Goal: Task Accomplishment & Management: Use online tool/utility

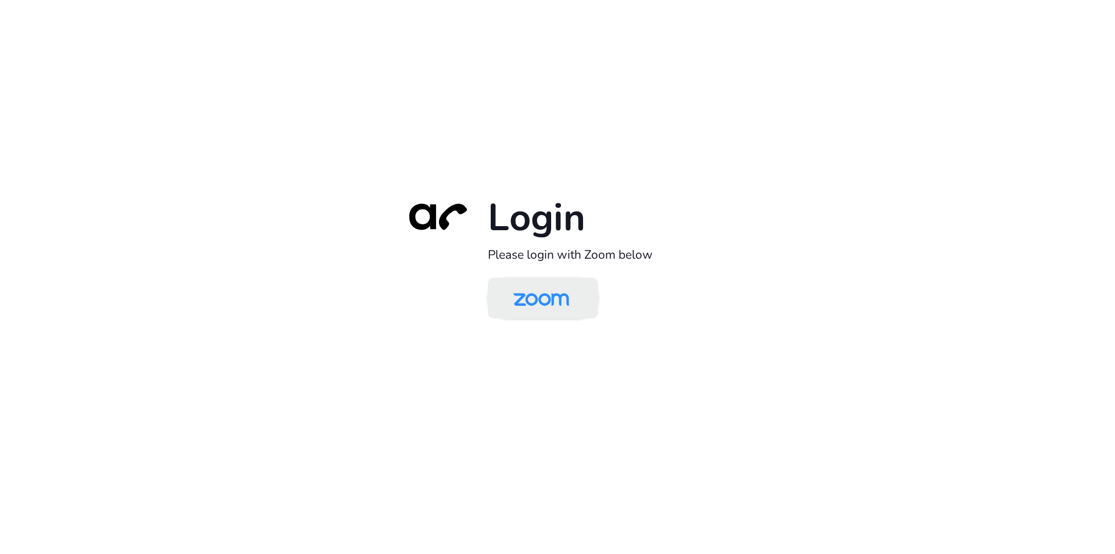
click at [535, 296] on img at bounding box center [541, 299] width 80 height 38
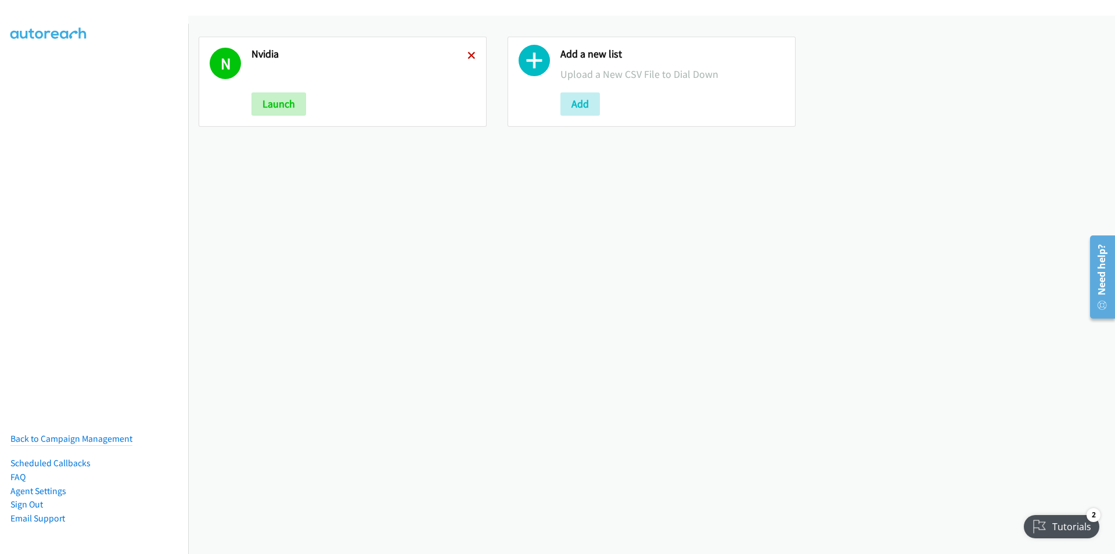
click at [470, 52] on icon at bounding box center [472, 56] width 8 height 8
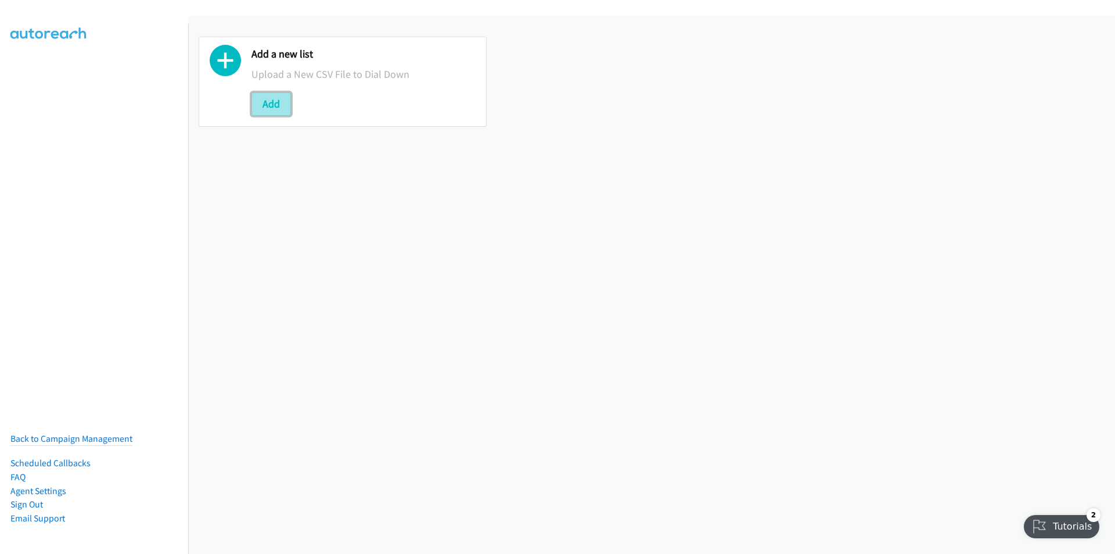
click at [276, 102] on button "Add" at bounding box center [272, 103] width 40 height 23
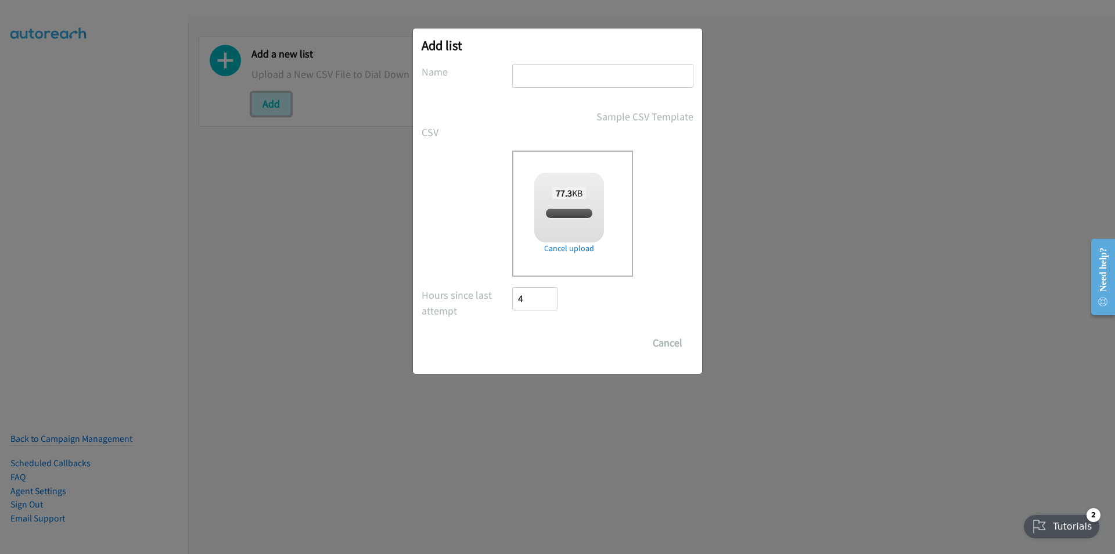
checkbox input "true"
click at [554, 79] on input "text" at bounding box center [602, 76] width 181 height 24
type input "NVIDIA"
click at [544, 340] on input "Save List" at bounding box center [542, 342] width 61 height 23
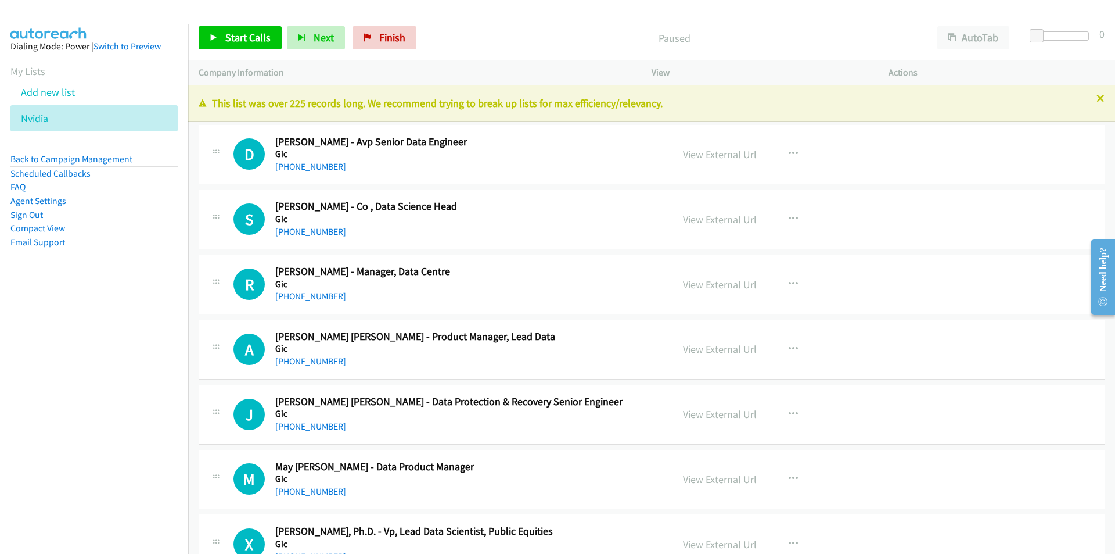
click at [725, 156] on link "View External Url" at bounding box center [720, 154] width 74 height 13
drag, startPoint x: 54, startPoint y: 371, endPoint x: 82, endPoint y: 370, distance: 27.9
click at [54, 371] on nav "Dialing Mode: Power | Switch to Preview My Lists Add new list Nvidia Back to Ca…" at bounding box center [94, 301] width 189 height 554
click at [243, 42] on span "Start Calls" at bounding box center [247, 37] width 45 height 13
click at [120, 300] on aside "Dialing Mode: Power | Switch to Preview My Lists Add new list Nvidia Back to Ca…" at bounding box center [94, 163] width 188 height 278
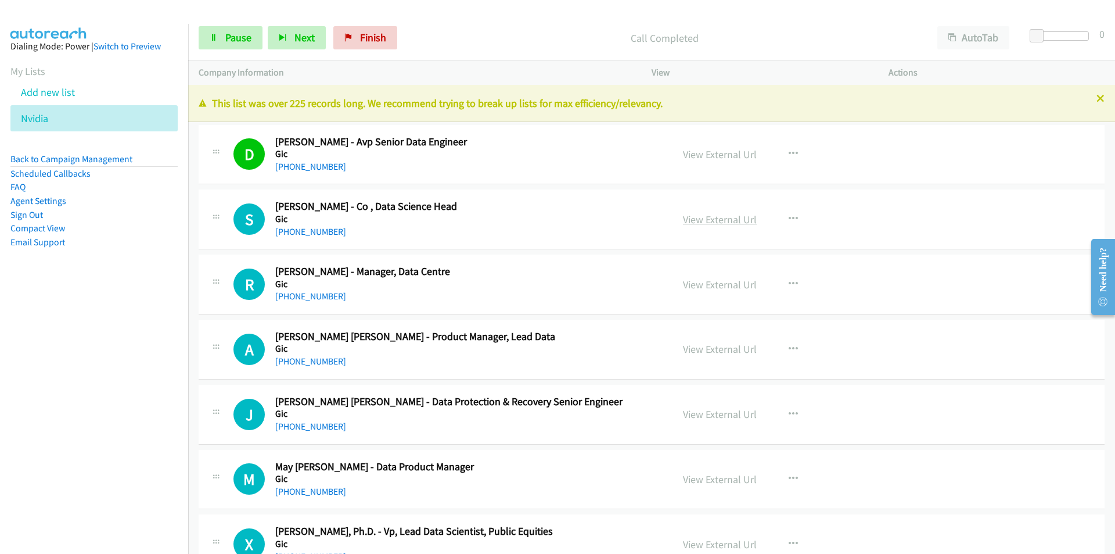
click at [711, 220] on link "View External Url" at bounding box center [720, 219] width 74 height 13
click at [242, 38] on span "Pause" at bounding box center [238, 37] width 26 height 13
click at [247, 41] on span "Start Calls" at bounding box center [247, 37] width 45 height 13
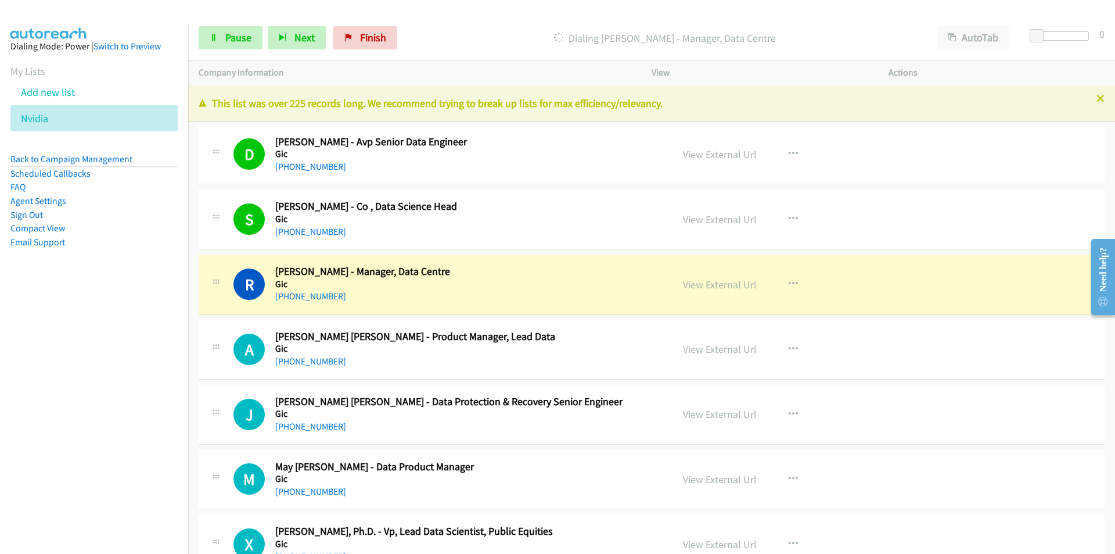
click at [112, 443] on nav "Dialing Mode: Power | Switch to Preview My Lists Add new list Nvidia Back to Ca…" at bounding box center [94, 301] width 189 height 554
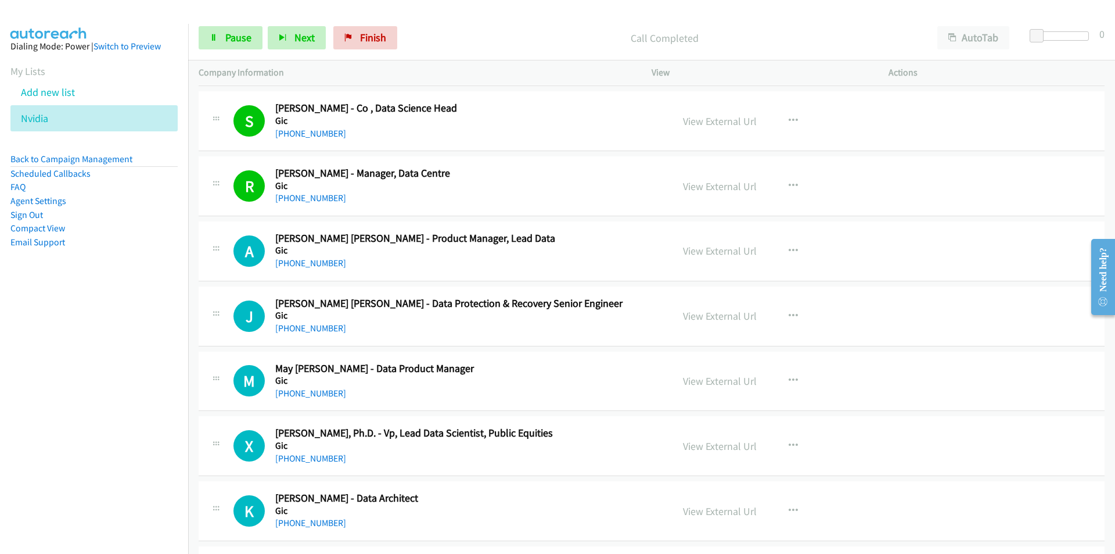
scroll to position [232, 0]
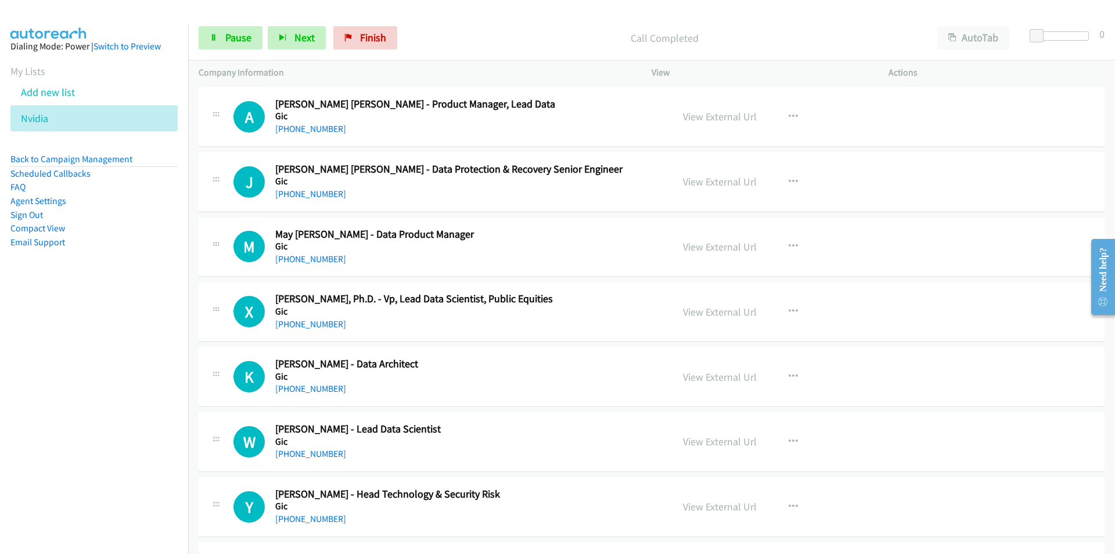
click at [123, 369] on nav "Dialing Mode: Power | Switch to Preview My Lists Add new list Nvidia Back to Ca…" at bounding box center [94, 301] width 189 height 554
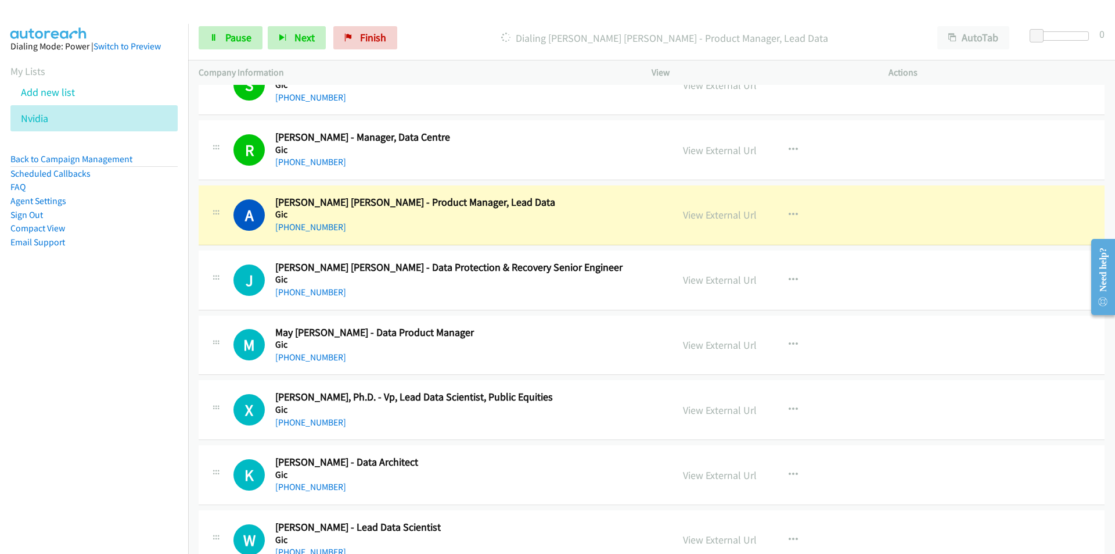
scroll to position [116, 0]
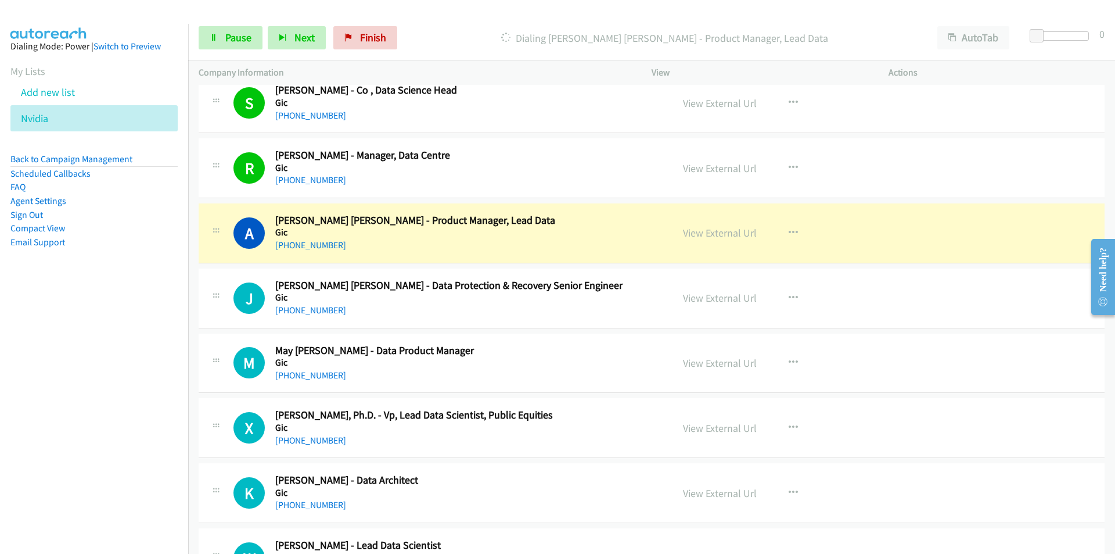
click at [137, 394] on nav "Dialing Mode: Power | Switch to Preview My Lists Add new list Nvidia Back to Ca…" at bounding box center [94, 301] width 189 height 554
click at [726, 228] on link "View External Url" at bounding box center [720, 232] width 74 height 13
click at [86, 413] on nav "Dialing Mode: Power | Switch to Preview My Lists Add new list Nvidia Back to Ca…" at bounding box center [94, 301] width 189 height 554
click at [720, 229] on link "View External Url" at bounding box center [720, 232] width 74 height 13
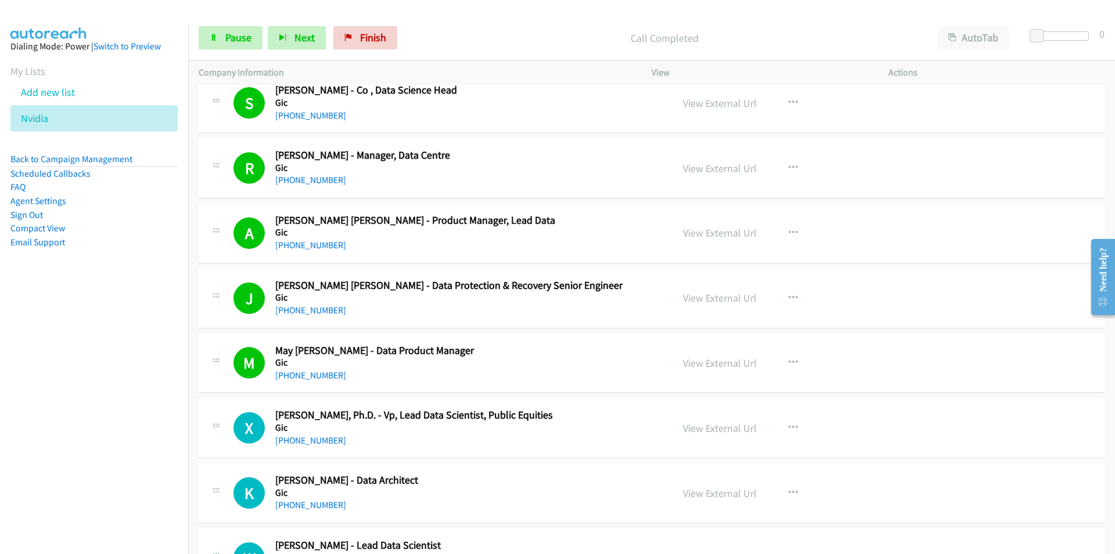
click at [107, 397] on nav "Dialing Mode: Power | Switch to Preview My Lists Add new list Nvidia Back to Ca…" at bounding box center [94, 301] width 189 height 554
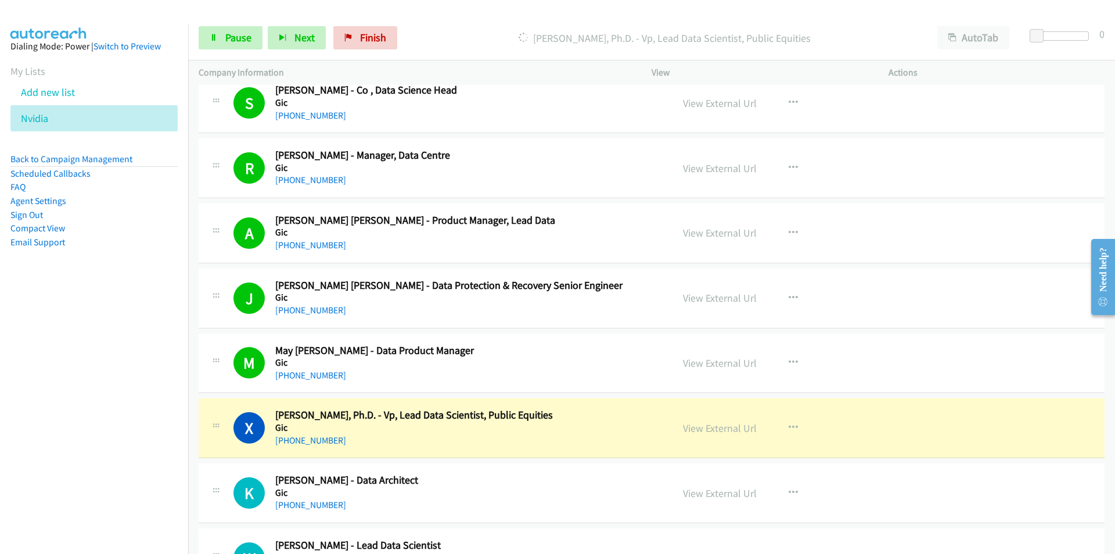
click at [121, 356] on nav "Dialing Mode: Power | Switch to Preview My Lists Add new list Nvidia Back to Ca…" at bounding box center [94, 301] width 189 height 554
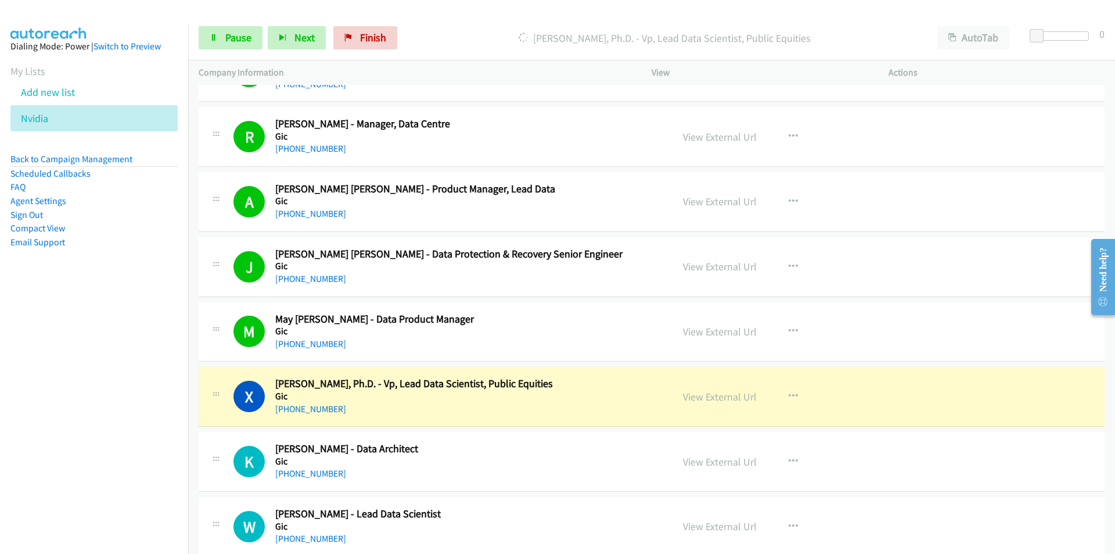
scroll to position [232, 0]
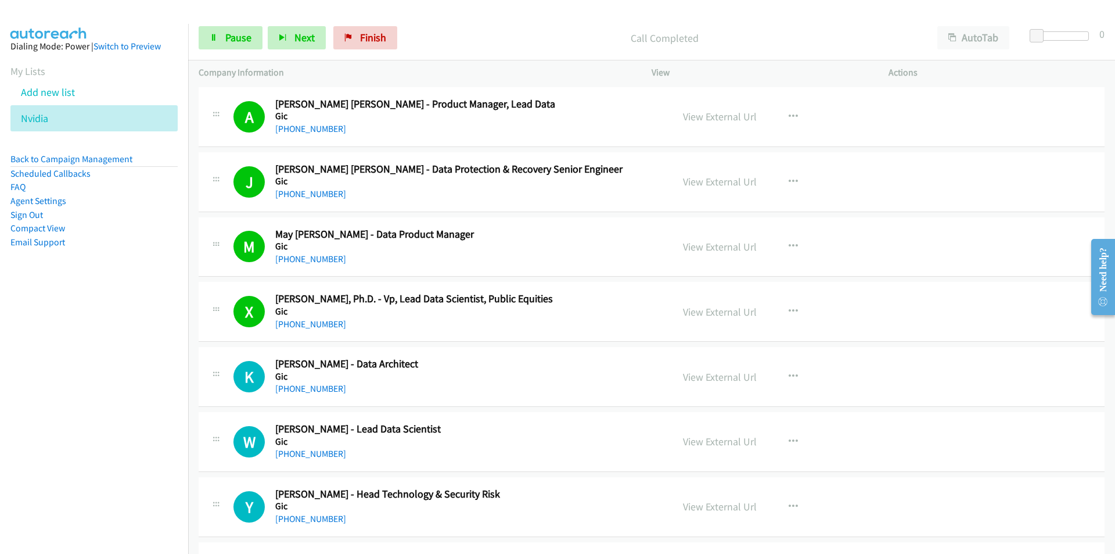
click at [150, 358] on nav "Dialing Mode: Power | Switch to Preview My Lists Add new list Nvidia Back to Ca…" at bounding box center [94, 301] width 189 height 554
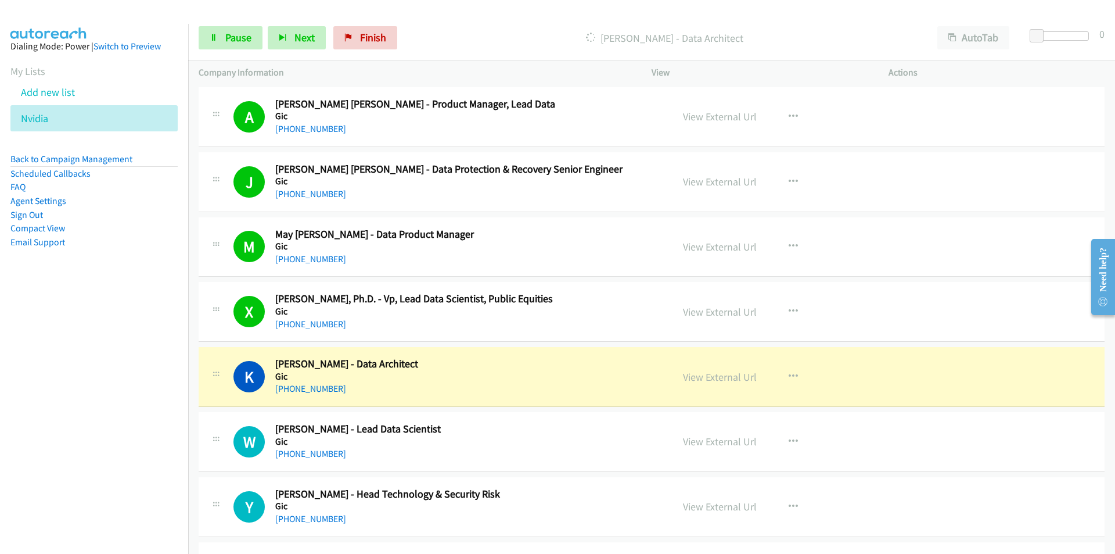
click at [156, 393] on nav "Dialing Mode: Power | Switch to Preview My Lists Add new list Nvidia Back to Ca…" at bounding box center [94, 301] width 189 height 554
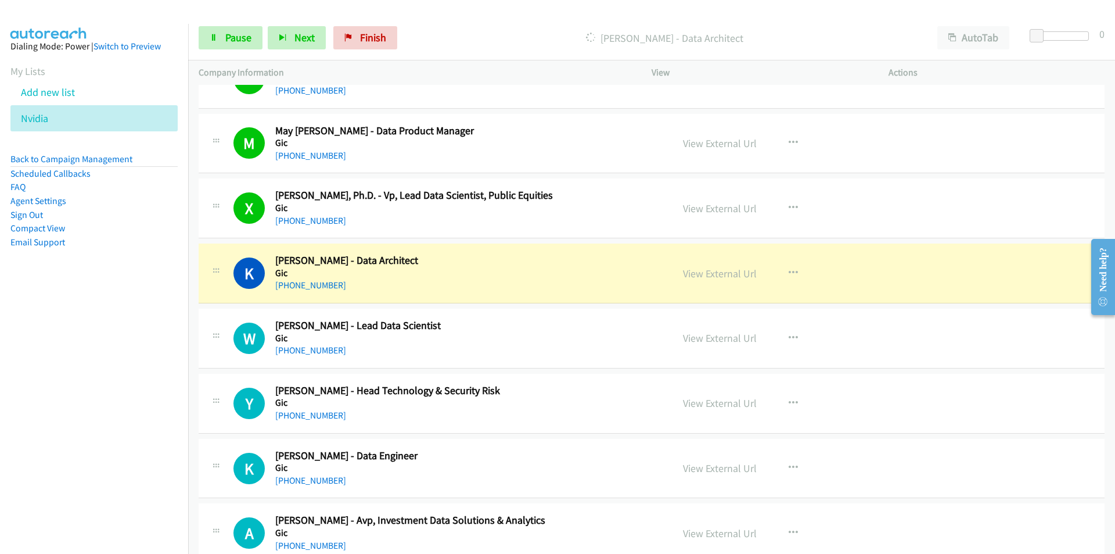
scroll to position [407, 0]
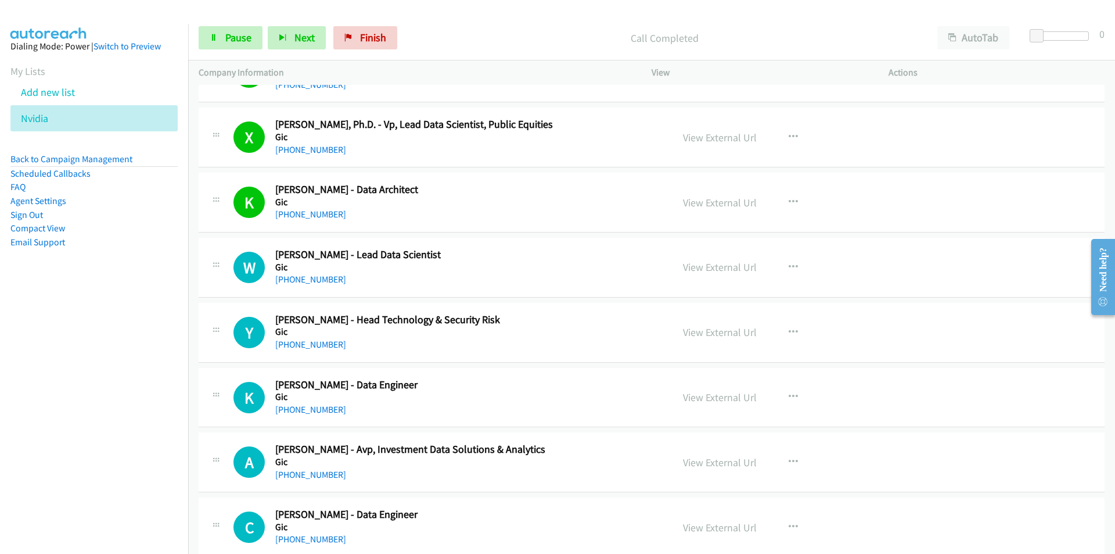
click at [119, 385] on nav "Dialing Mode: Power | Switch to Preview My Lists Add new list Nvidia Back to Ca…" at bounding box center [94, 301] width 189 height 554
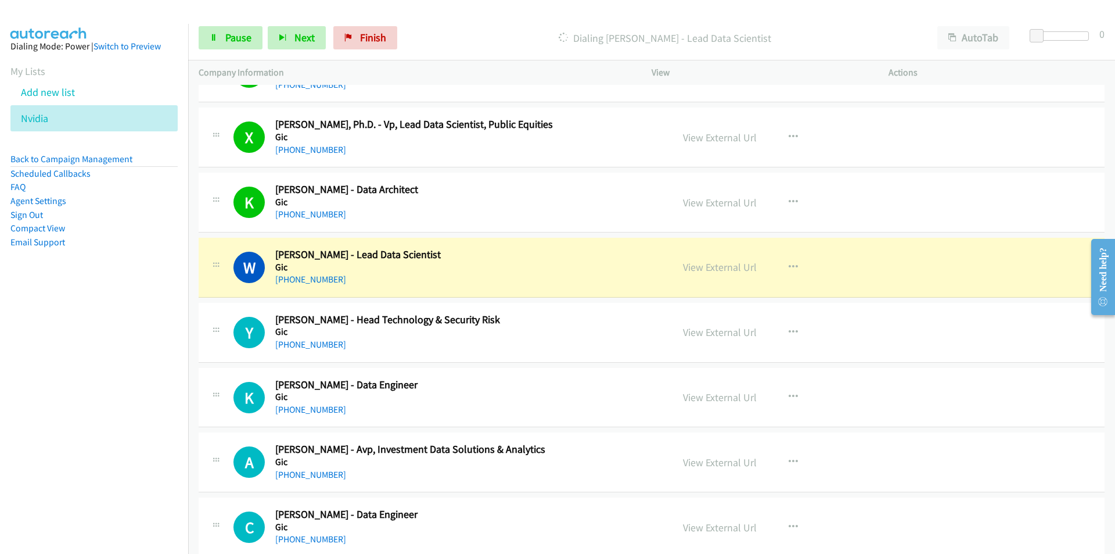
click at [146, 376] on nav "Dialing Mode: Power | Switch to Preview My Lists Add new list Nvidia Back to Ca…" at bounding box center [94, 301] width 189 height 554
click at [143, 360] on nav "Dialing Mode: Power | Switch to Preview My Lists Add new list Nvidia Back to Ca…" at bounding box center [94, 301] width 189 height 554
click at [227, 31] on span "Pause" at bounding box center [238, 37] width 26 height 13
click at [113, 386] on nav "Dialing Mode: Power | Switch to Preview My Lists Add new list Nvidia Back to Ca…" at bounding box center [94, 301] width 189 height 554
click at [106, 360] on nav "Dialing Mode: Power | Switch to Preview My Lists Add new list Nvidia Back to Ca…" at bounding box center [94, 301] width 189 height 554
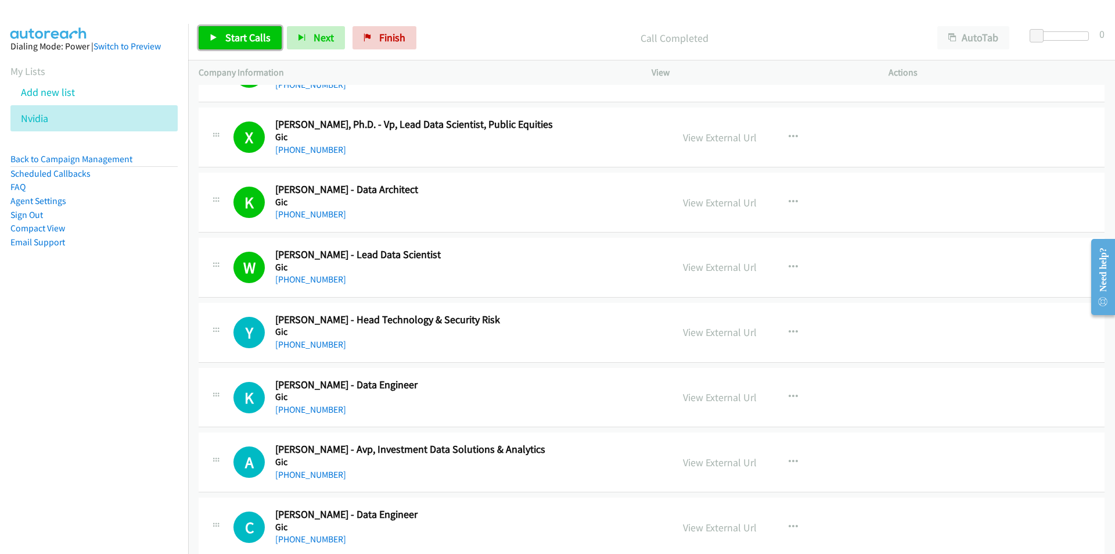
click at [234, 38] on span "Start Calls" at bounding box center [247, 37] width 45 height 13
click at [96, 384] on nav "Dialing Mode: Power | Switch to Preview My Lists Add new list Nvidia Back to Ca…" at bounding box center [94, 301] width 189 height 554
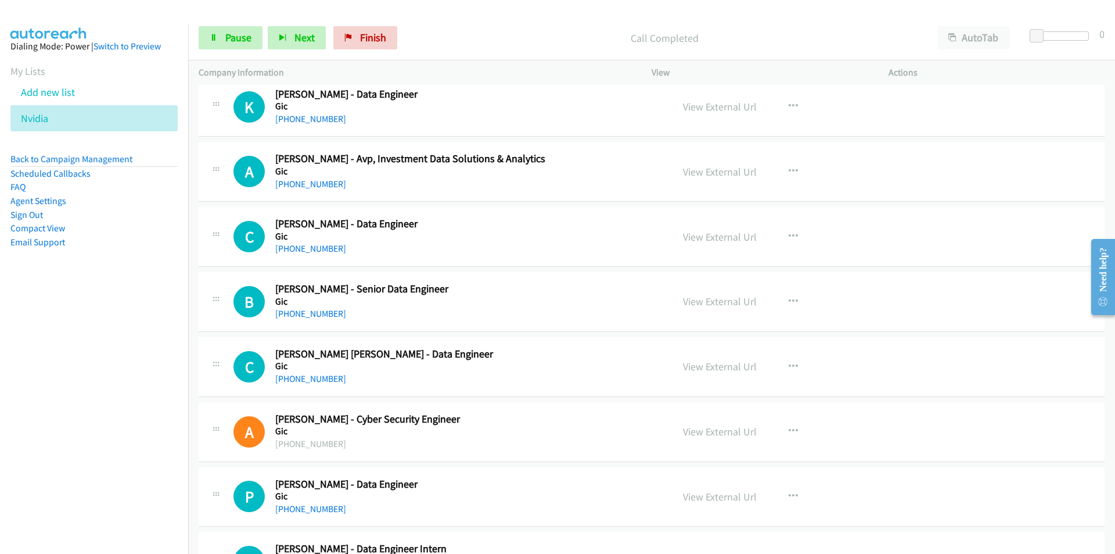
scroll to position [639, 0]
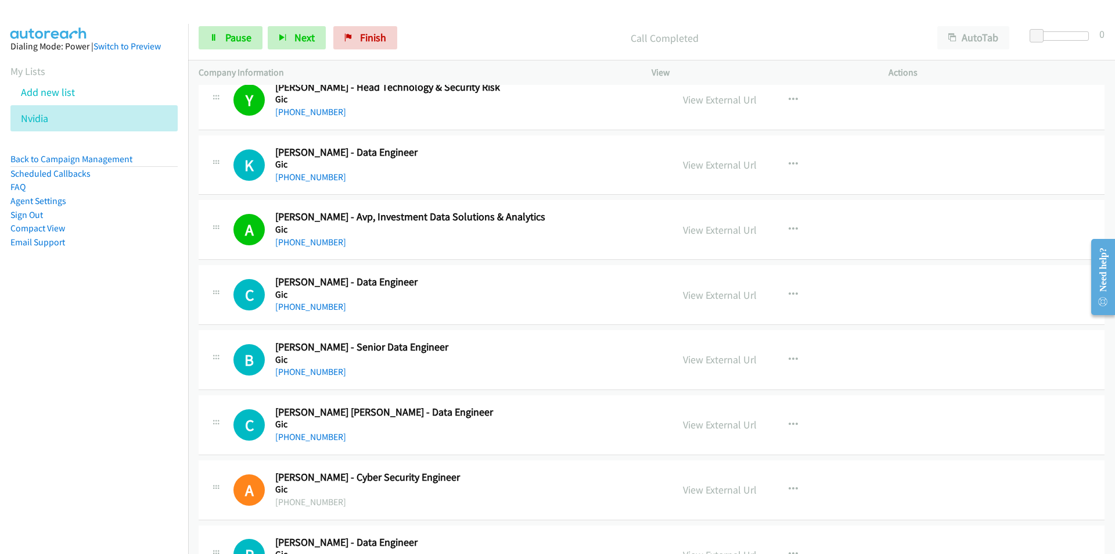
click at [131, 399] on nav "Dialing Mode: Power | Switch to Preview My Lists Add new list Nvidia Back to Ca…" at bounding box center [94, 301] width 189 height 554
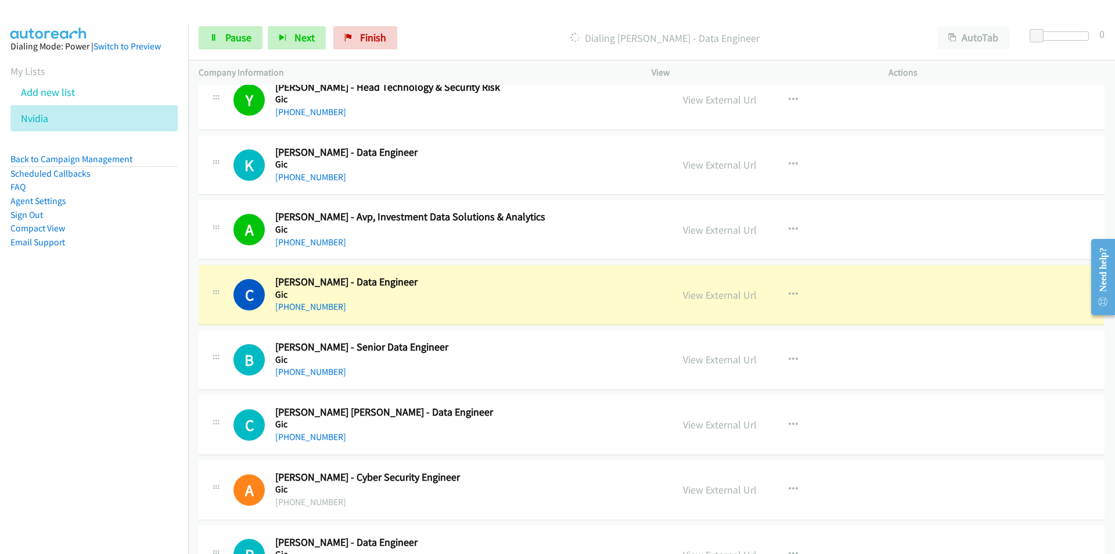
click at [133, 401] on nav "Dialing Mode: Power | Switch to Preview My Lists Add new list Nvidia Back to Ca…" at bounding box center [94, 301] width 189 height 554
drag, startPoint x: 123, startPoint y: 417, endPoint x: 147, endPoint y: 418, distance: 23.8
click at [123, 417] on nav "Dialing Mode: Power | Switch to Preview My Lists Add new list Nvidia Back to Ca…" at bounding box center [94, 301] width 189 height 554
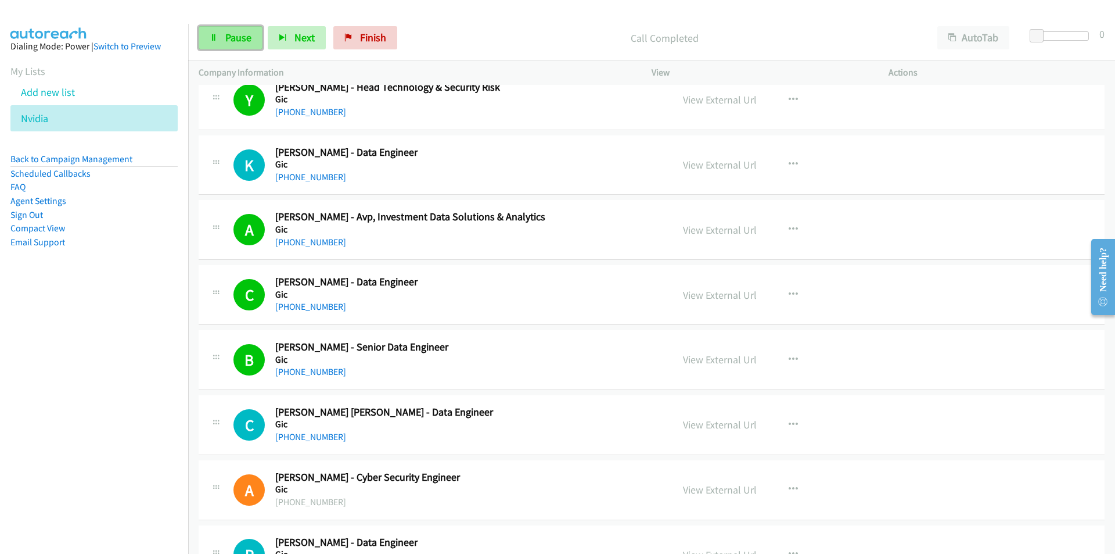
click at [222, 38] on link "Pause" at bounding box center [231, 37] width 64 height 23
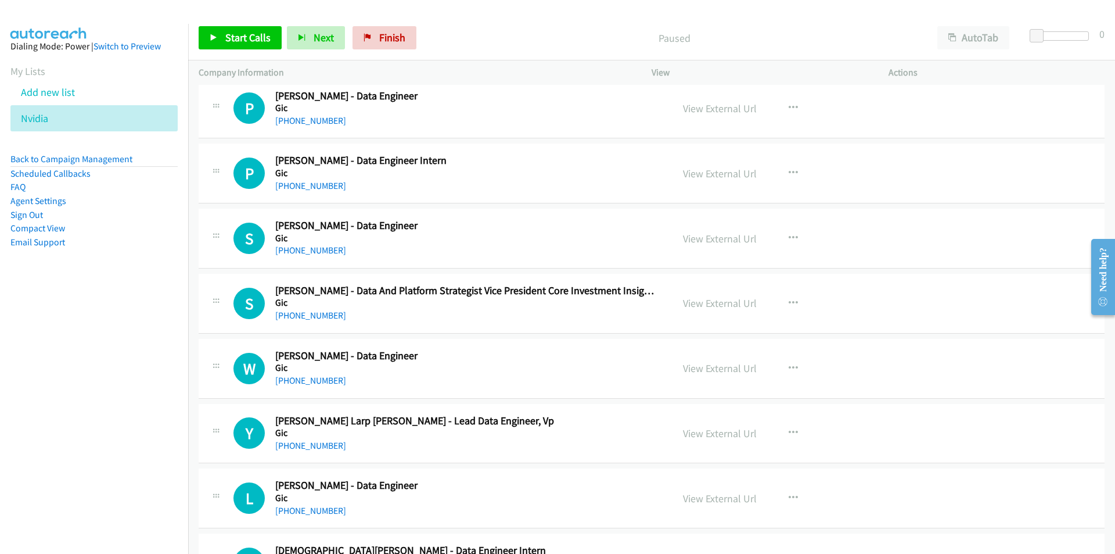
scroll to position [1104, 0]
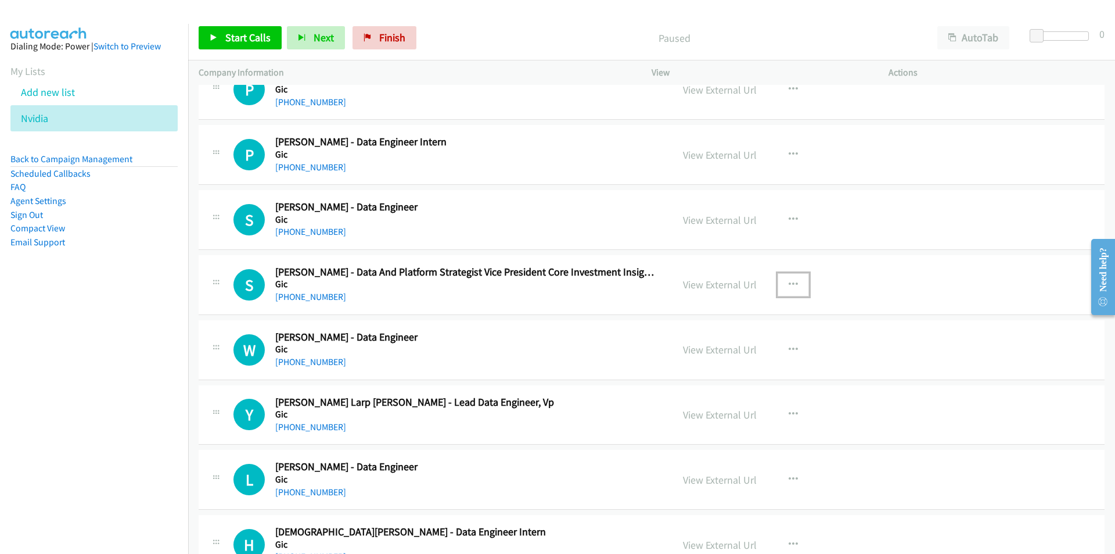
click at [789, 280] on icon "button" at bounding box center [793, 284] width 9 height 9
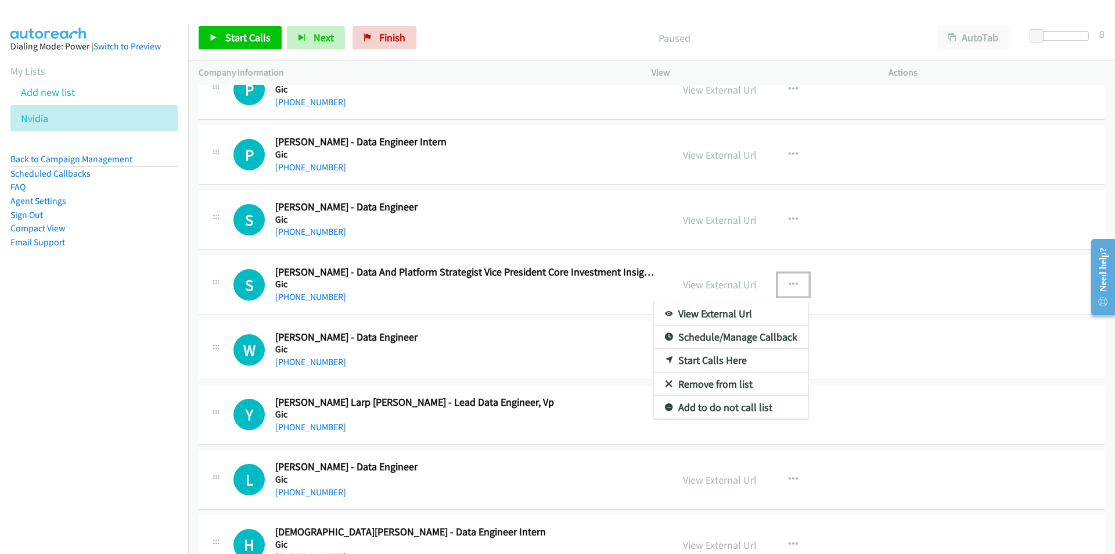
click at [718, 361] on link "Start Calls Here" at bounding box center [731, 360] width 155 height 23
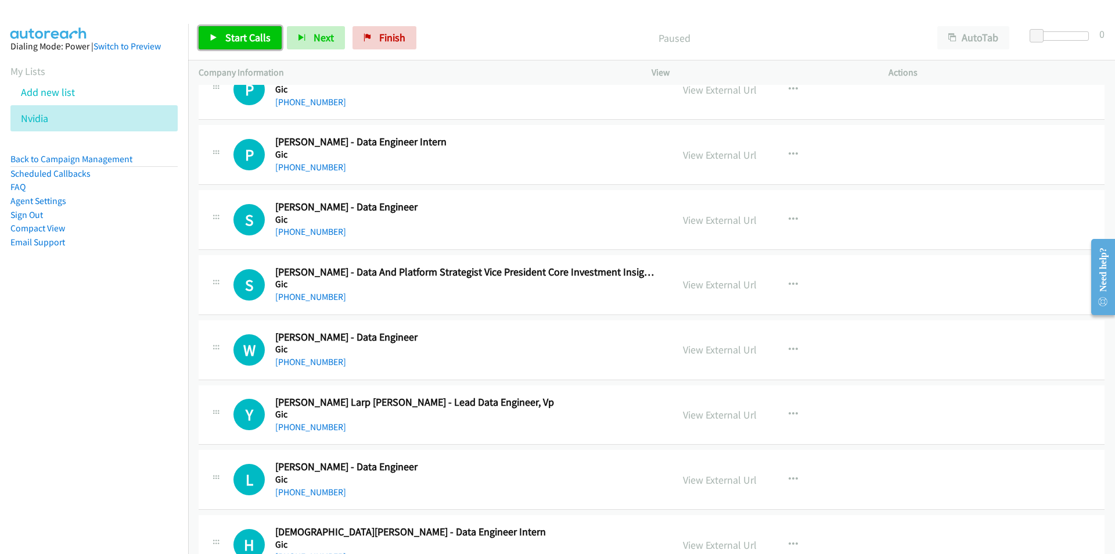
click at [225, 31] on span "Start Calls" at bounding box center [247, 37] width 45 height 13
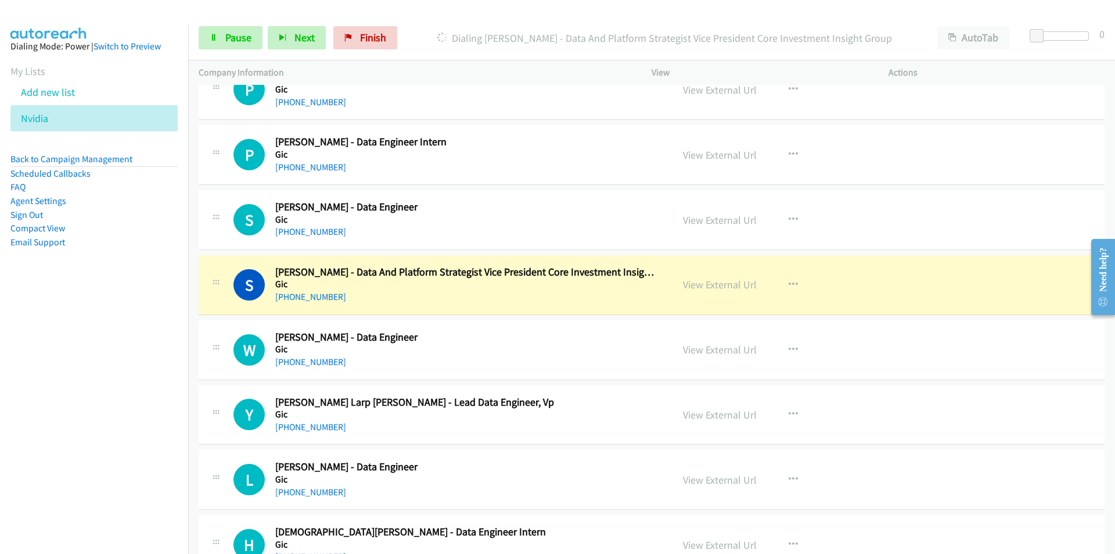
click at [101, 367] on nav "Dialing Mode: Power | Switch to Preview My Lists Add new list Nvidia Back to Ca…" at bounding box center [94, 301] width 189 height 554
click at [96, 378] on nav "Dialing Mode: Power | Switch to Preview My Lists Add new list Nvidia Back to Ca…" at bounding box center [94, 301] width 189 height 554
click at [70, 427] on nav "Dialing Mode: Power | Switch to Preview My Lists Add new list Nvidia Back to Ca…" at bounding box center [94, 301] width 189 height 554
click at [727, 284] on link "View External Url" at bounding box center [720, 284] width 74 height 13
click at [224, 37] on link "Pause" at bounding box center [231, 37] width 64 height 23
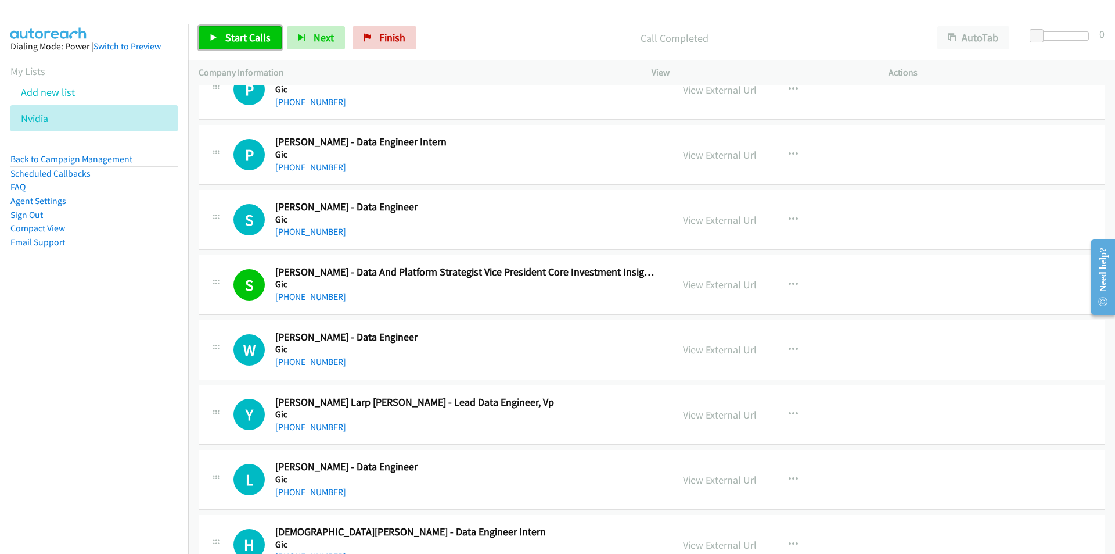
click at [235, 38] on span "Start Calls" at bounding box center [247, 37] width 45 height 13
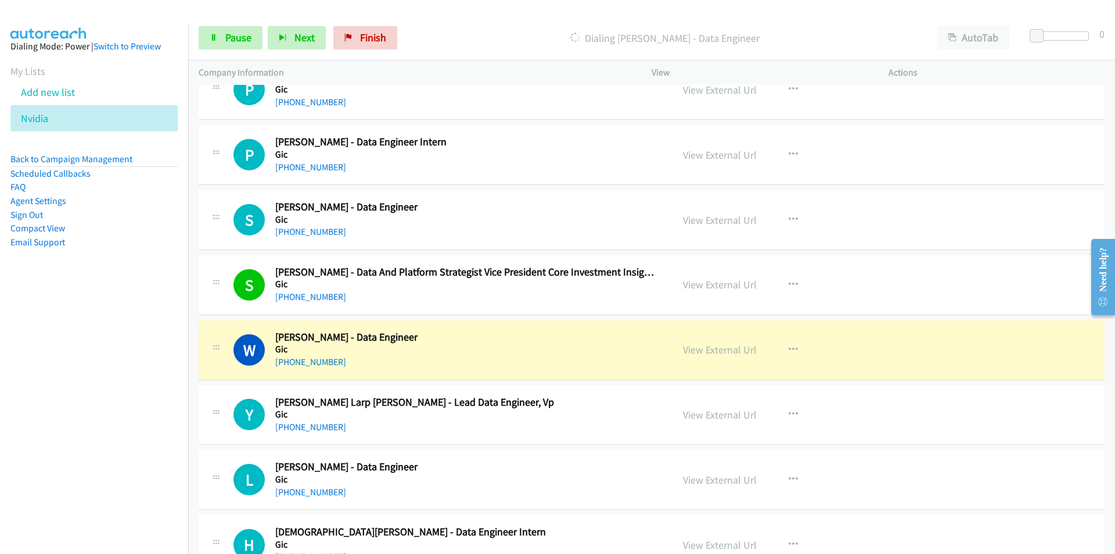
click at [140, 385] on nav "Dialing Mode: Power | Switch to Preview My Lists Add new list Nvidia Back to Ca…" at bounding box center [94, 301] width 189 height 554
click at [722, 355] on link "View External Url" at bounding box center [720, 349] width 74 height 13
click at [220, 40] on link "Pause" at bounding box center [231, 37] width 64 height 23
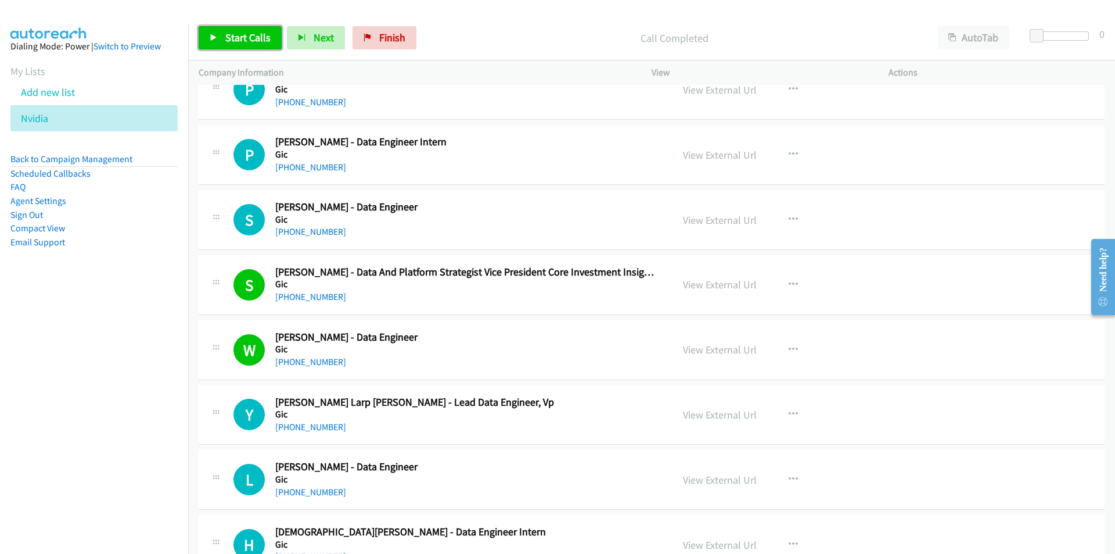
click at [261, 40] on span "Start Calls" at bounding box center [247, 37] width 45 height 13
click at [78, 428] on nav "Dialing Mode: Power | Switch to Preview My Lists Add new list Nvidia Back to Ca…" at bounding box center [94, 301] width 189 height 554
click at [295, 40] on span "Next" at bounding box center [305, 37] width 20 height 13
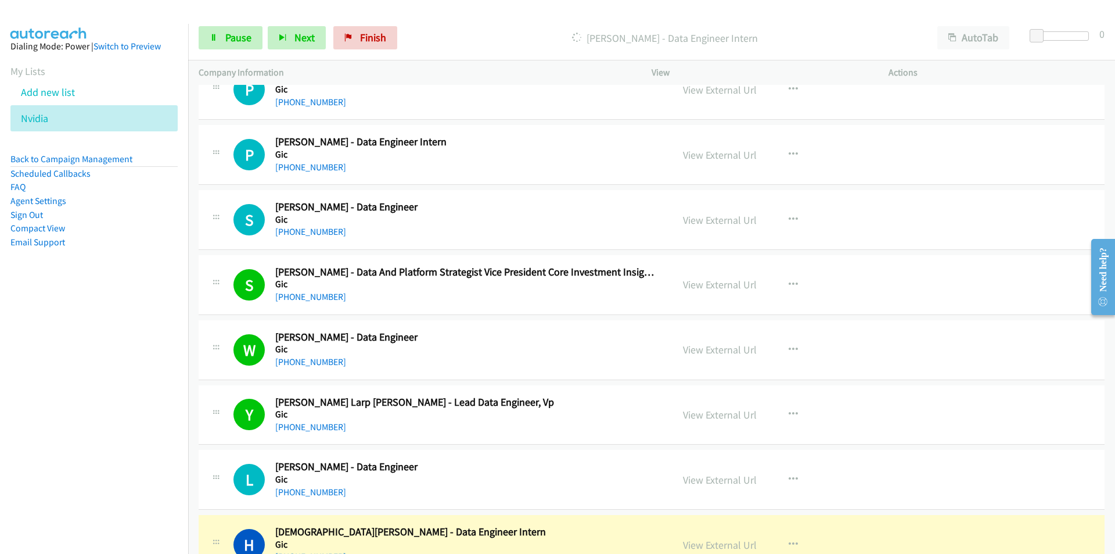
click at [142, 384] on nav "Dialing Mode: Power | Switch to Preview My Lists Add new list Nvidia Back to Ca…" at bounding box center [94, 301] width 189 height 554
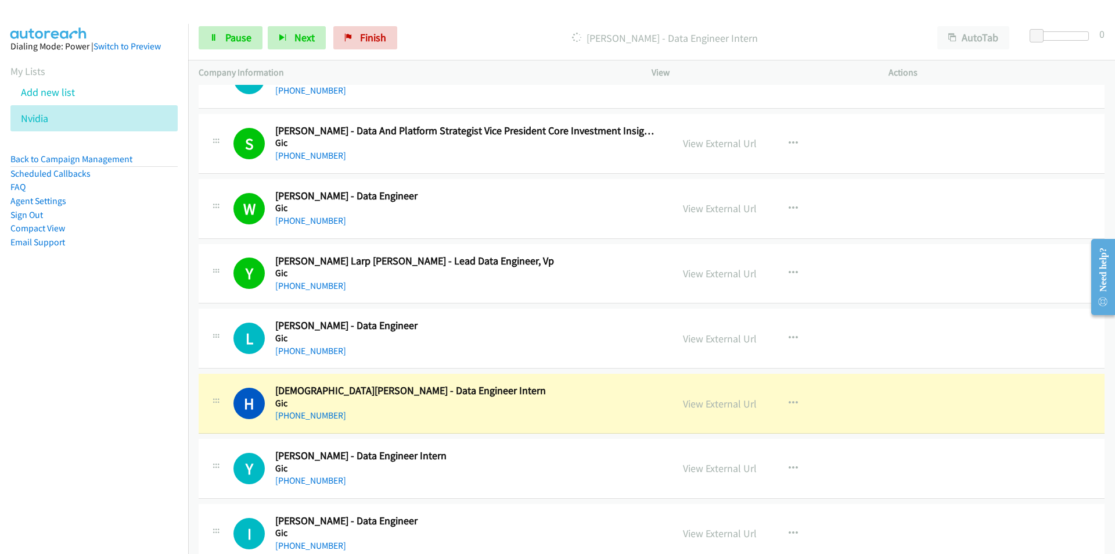
scroll to position [1336, 0]
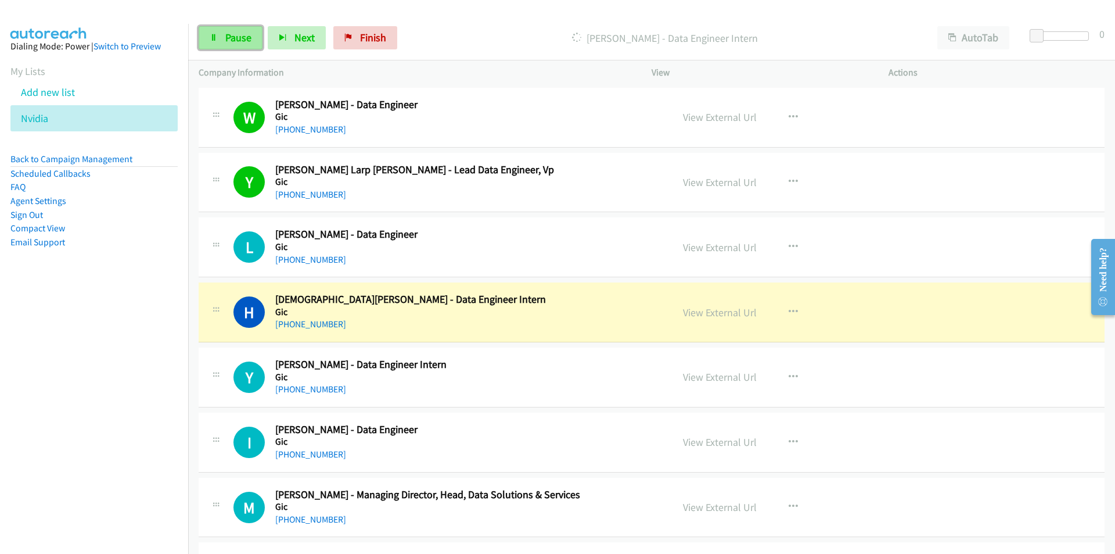
click at [238, 42] on span "Pause" at bounding box center [238, 37] width 26 height 13
click at [699, 315] on link "View External Url" at bounding box center [720, 312] width 74 height 13
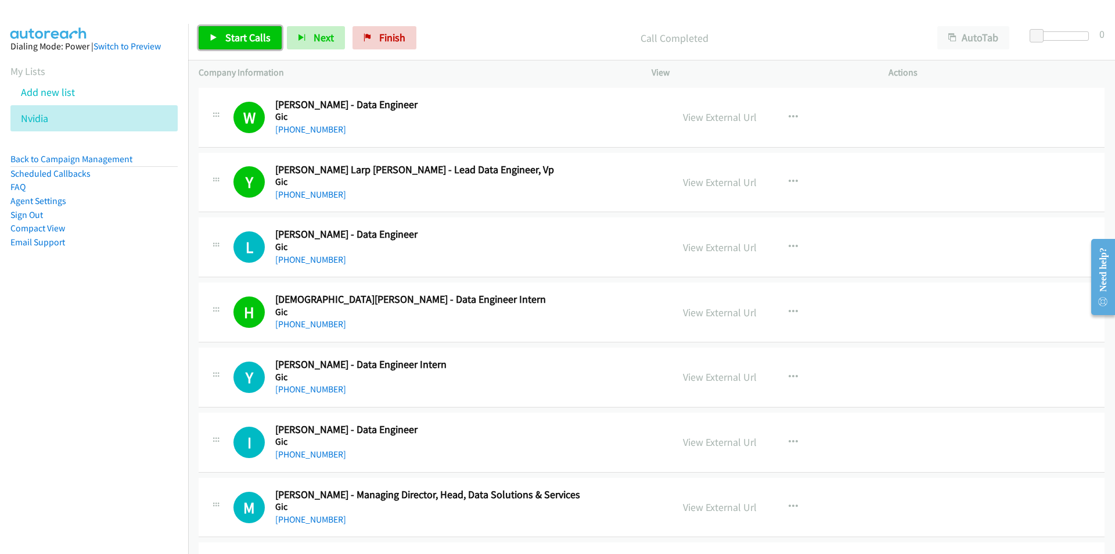
click at [235, 41] on span "Start Calls" at bounding box center [247, 37] width 45 height 13
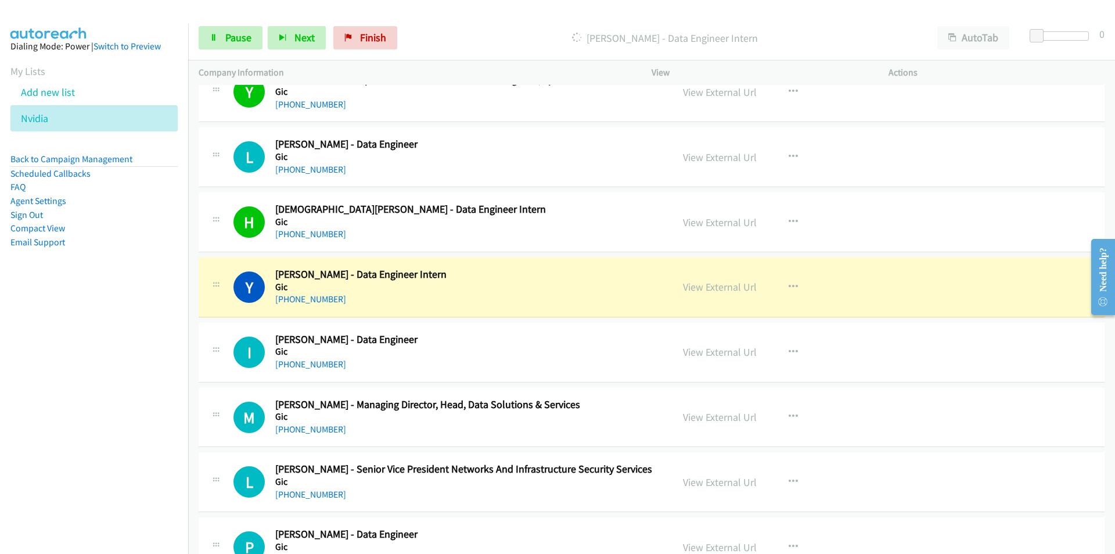
scroll to position [1452, 0]
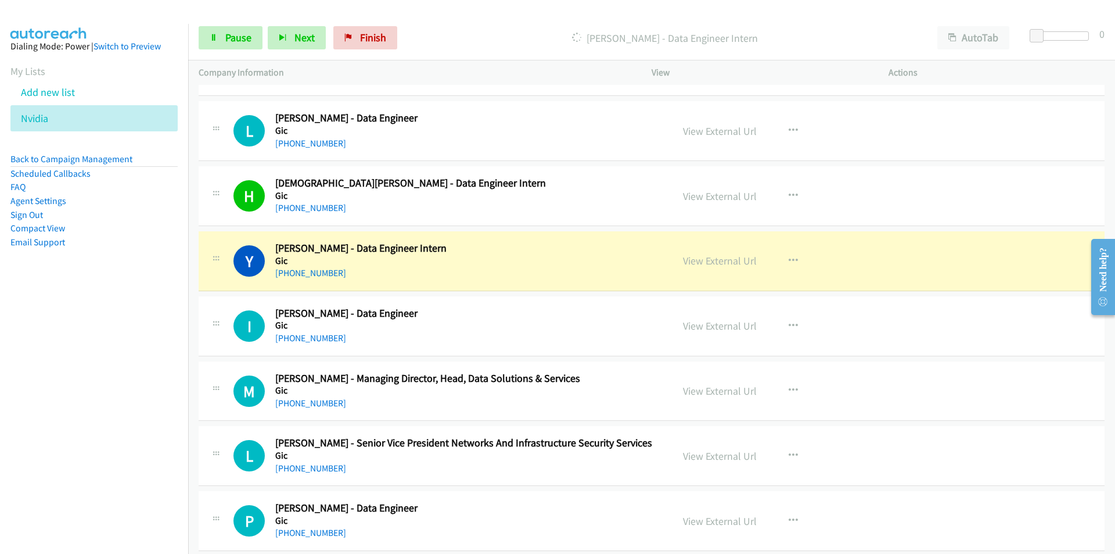
click at [205, 400] on div "M Callback Scheduled Madhu Gayer - Managing Director, Head, Data Solutions & Se…" at bounding box center [436, 391] width 474 height 38
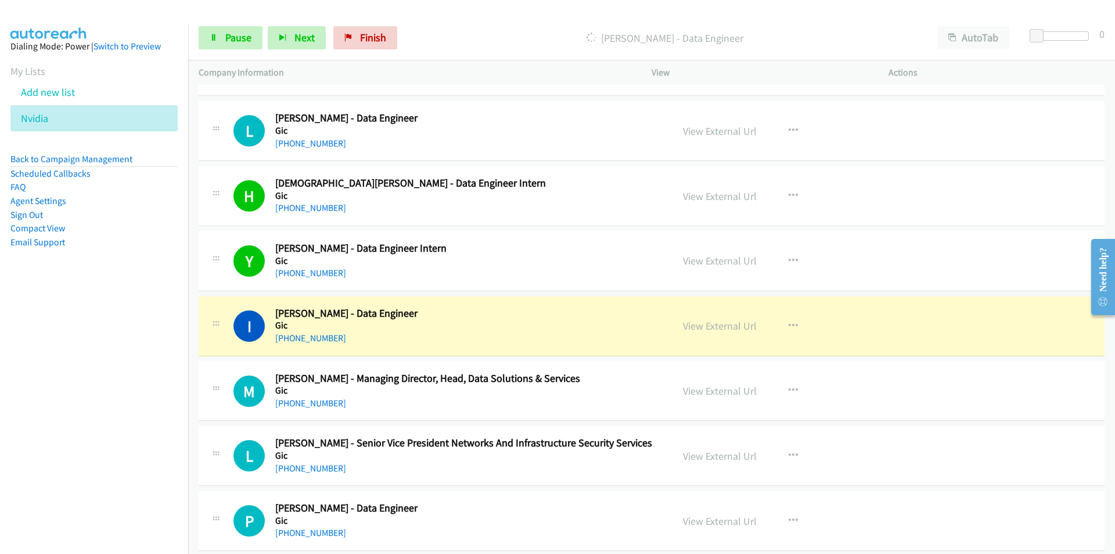
drag, startPoint x: 143, startPoint y: 403, endPoint x: 156, endPoint y: 403, distance: 12.8
click at [143, 403] on nav "Dialing Mode: Power | Switch to Preview My Lists Add new list Nvidia Back to Ca…" at bounding box center [94, 301] width 189 height 554
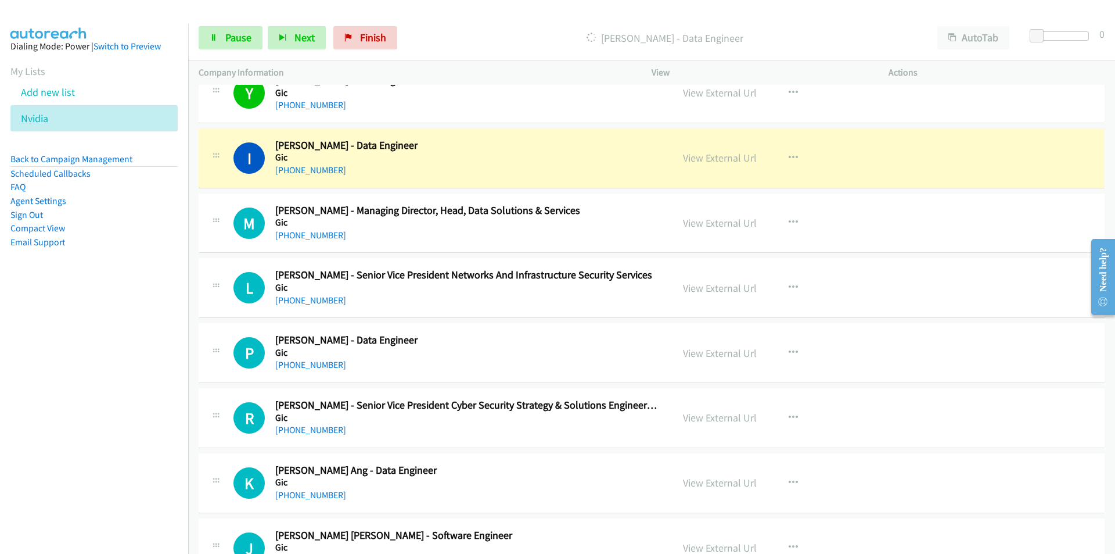
scroll to position [1627, 0]
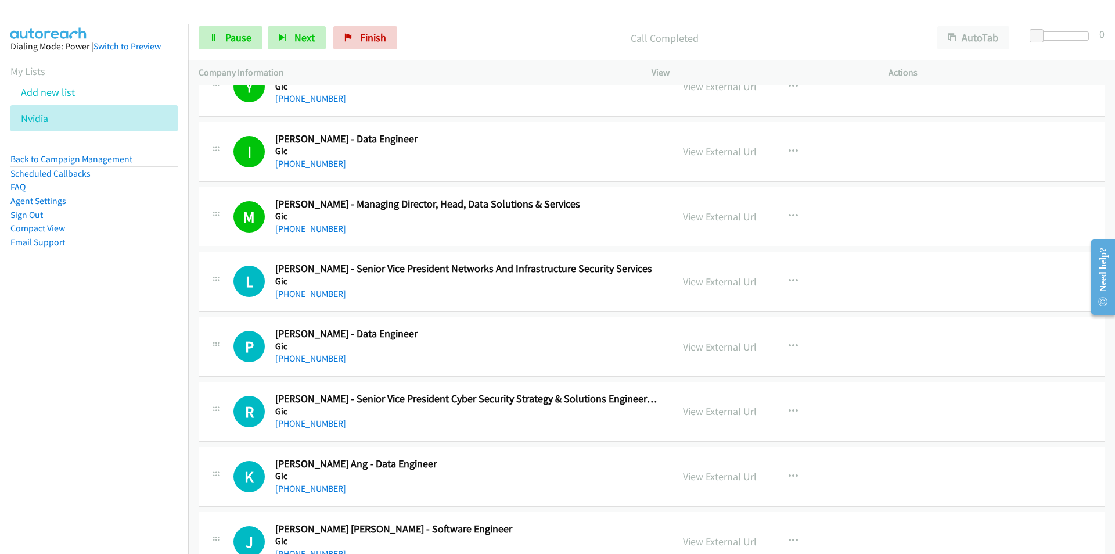
drag, startPoint x: 131, startPoint y: 343, endPoint x: 162, endPoint y: 352, distance: 31.6
click at [137, 343] on nav "Dialing Mode: Power | Switch to Preview My Lists Add new list Nvidia Back to Ca…" at bounding box center [94, 301] width 189 height 554
click at [243, 41] on span "Pause" at bounding box center [238, 37] width 26 height 13
click at [792, 282] on icon "button" at bounding box center [793, 281] width 9 height 9
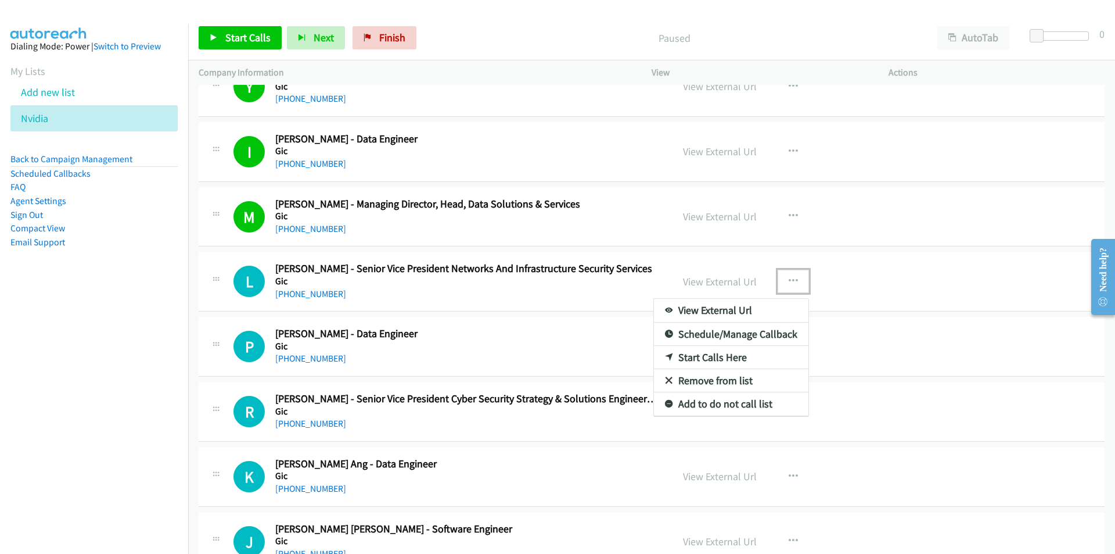
click at [708, 314] on link "View External Url" at bounding box center [731, 310] width 155 height 23
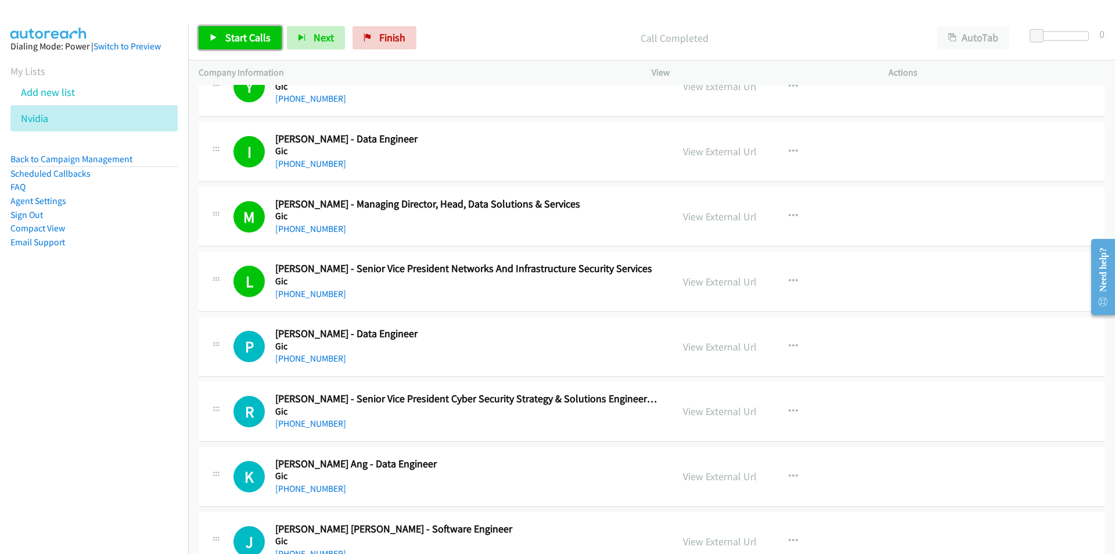
click at [252, 46] on link "Start Calls" at bounding box center [240, 37] width 83 height 23
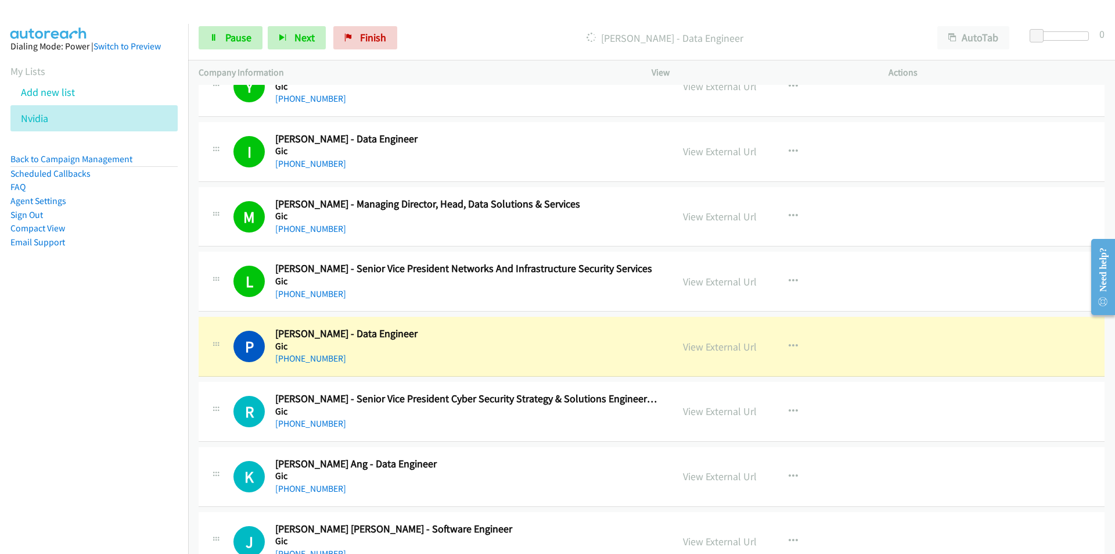
click at [108, 341] on nav "Dialing Mode: Power | Switch to Preview My Lists Add new list Nvidia Back to Ca…" at bounding box center [94, 301] width 189 height 554
click at [718, 346] on link "View External Url" at bounding box center [720, 346] width 74 height 13
click at [230, 40] on span "Pause" at bounding box center [238, 37] width 26 height 13
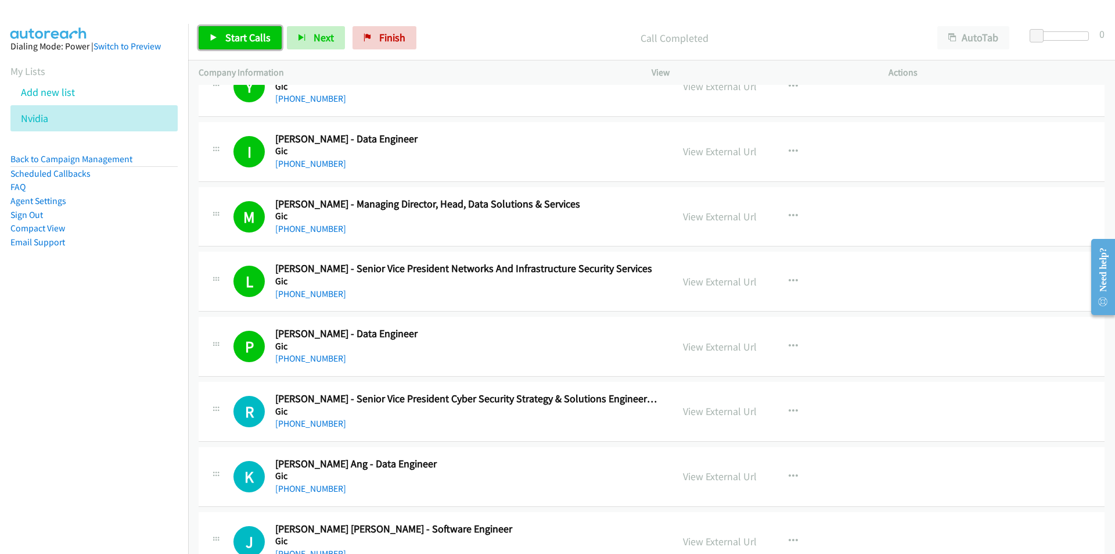
click at [238, 42] on span "Start Calls" at bounding box center [247, 37] width 45 height 13
click at [162, 459] on nav "Dialing Mode: Power | Switch to Preview My Lists Add new list Nvidia Back to Ca…" at bounding box center [94, 301] width 189 height 554
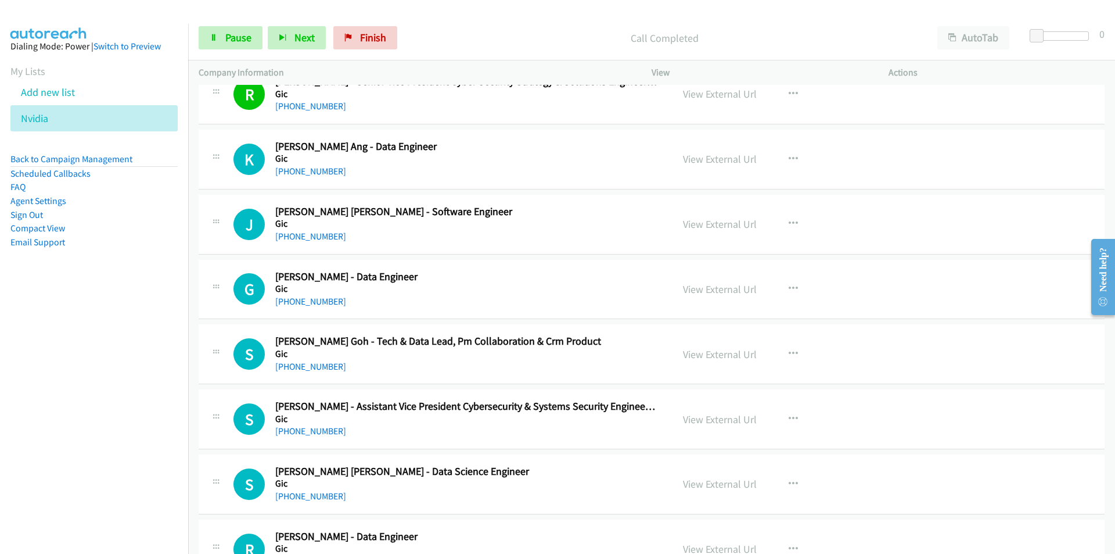
scroll to position [1975, 0]
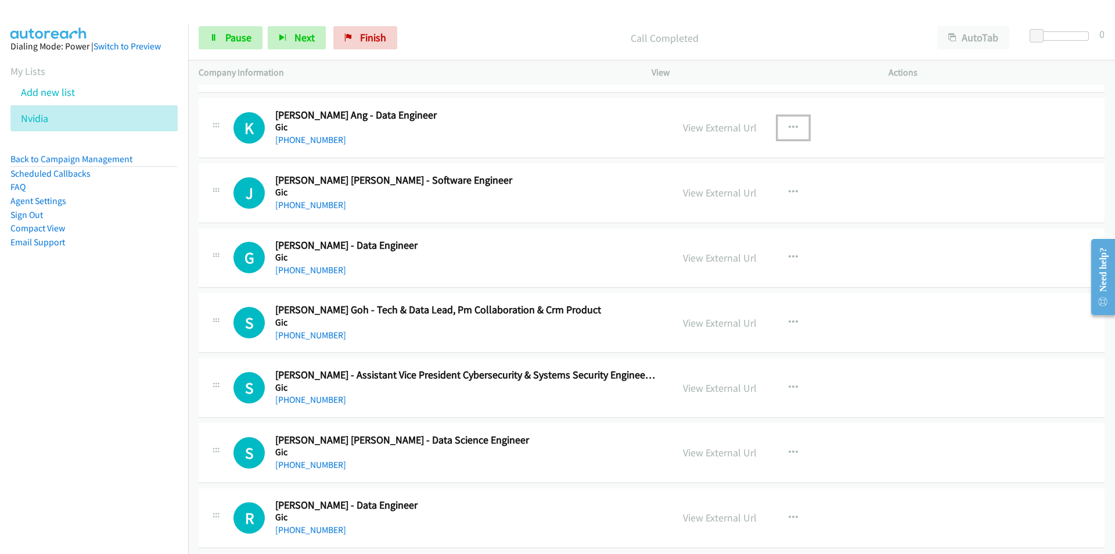
click at [791, 125] on icon "button" at bounding box center [793, 127] width 9 height 9
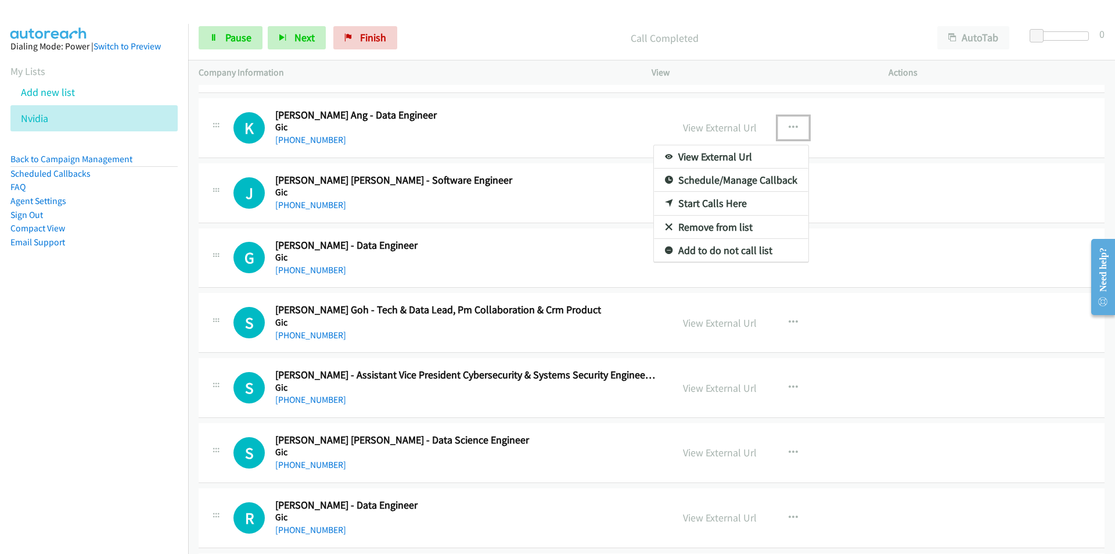
click at [232, 37] on div at bounding box center [557, 277] width 1115 height 554
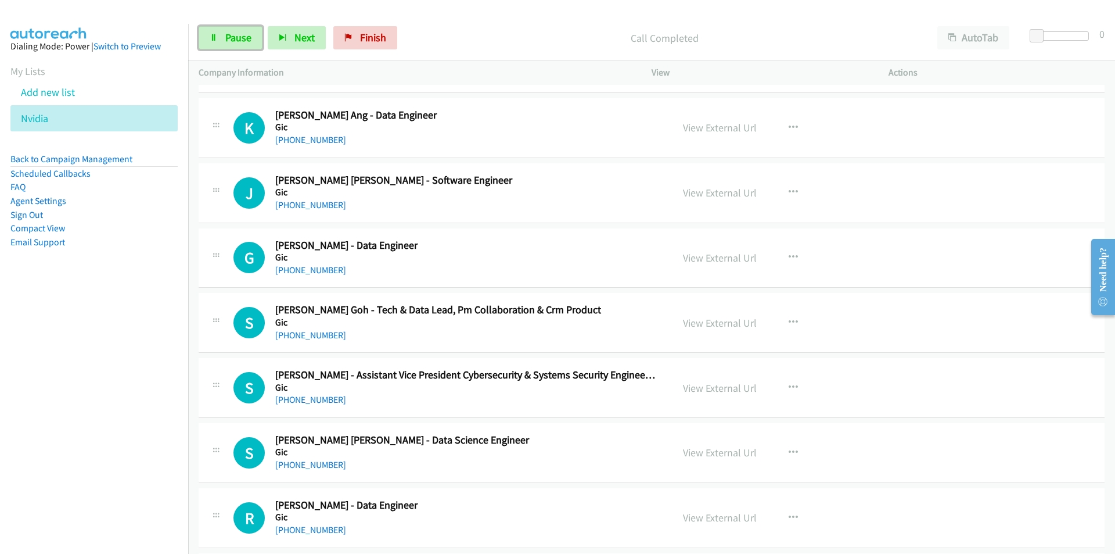
click at [232, 37] on span "Pause" at bounding box center [238, 37] width 26 height 13
click at [791, 130] on icon "button" at bounding box center [793, 127] width 9 height 9
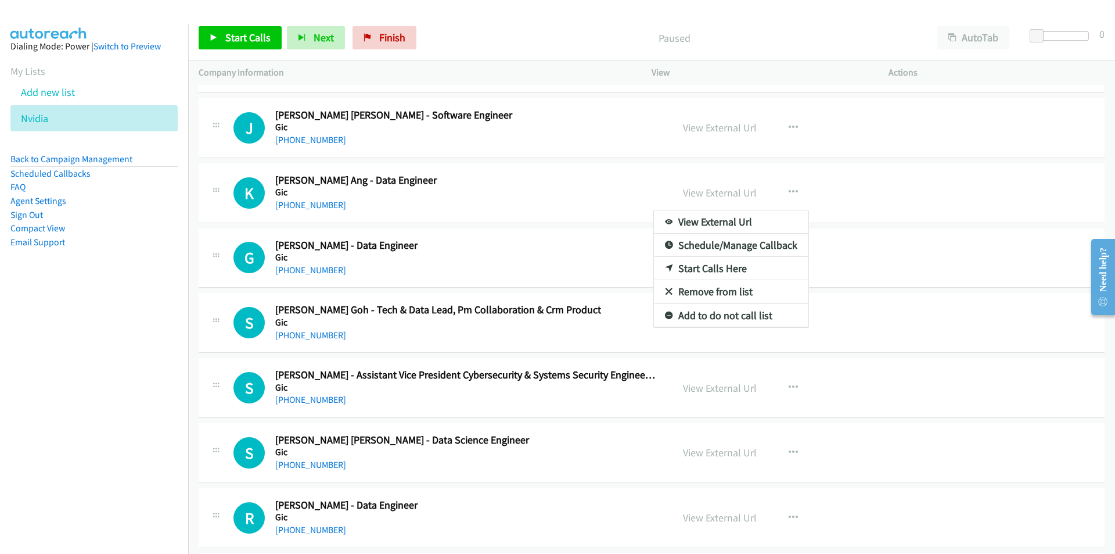
click at [93, 320] on nav "Dialing Mode: Power | Switch to Preview My Lists Add new list Nvidia Back to Ca…" at bounding box center [94, 301] width 189 height 554
click at [694, 265] on link "Start Calls Here" at bounding box center [731, 268] width 155 height 23
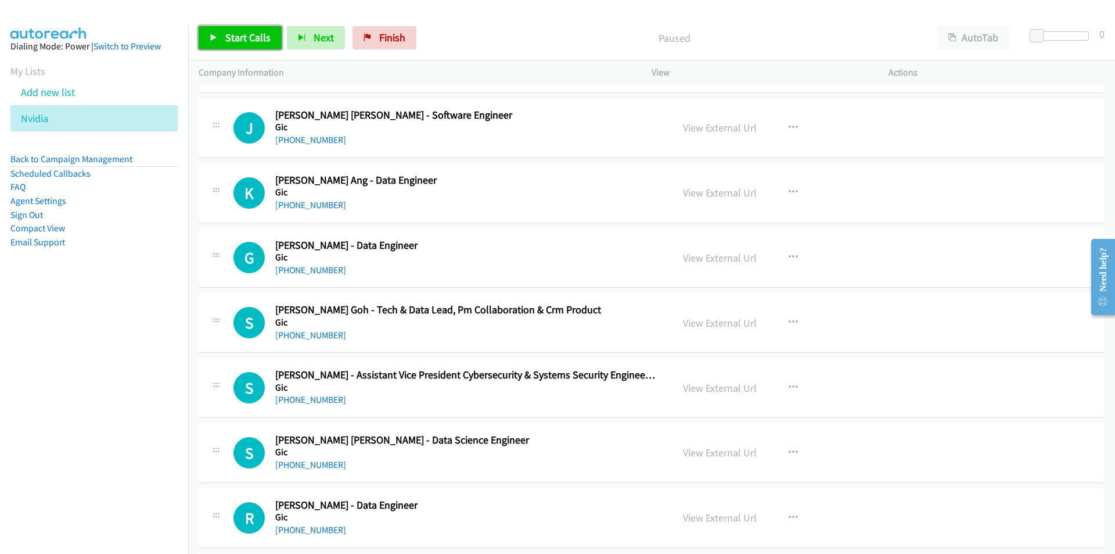
click at [255, 38] on span "Start Calls" at bounding box center [247, 37] width 45 height 13
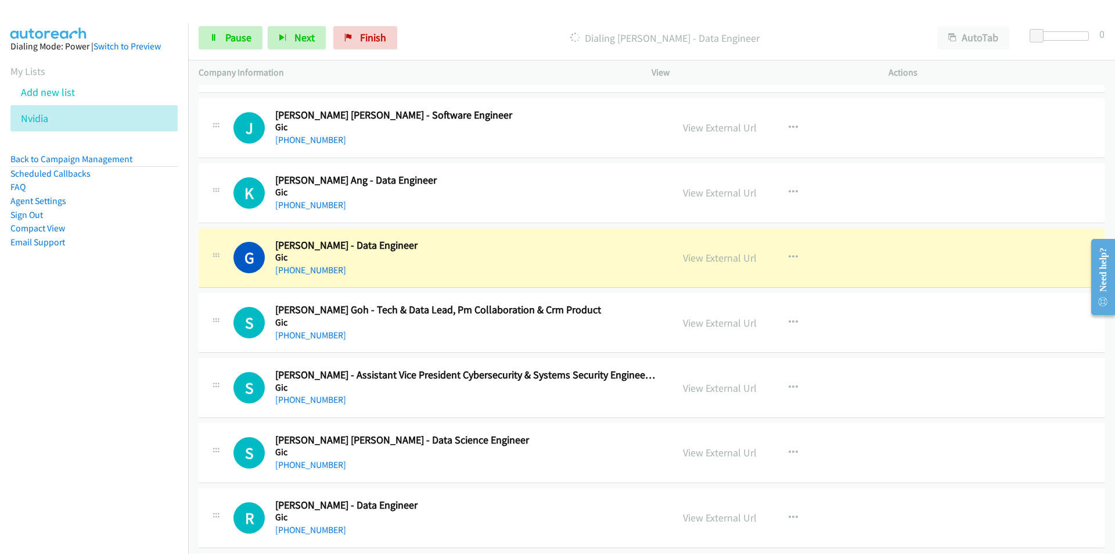
click at [139, 406] on nav "Dialing Mode: Power | Switch to Preview My Lists Add new list Nvidia Back to Ca…" at bounding box center [94, 301] width 189 height 554
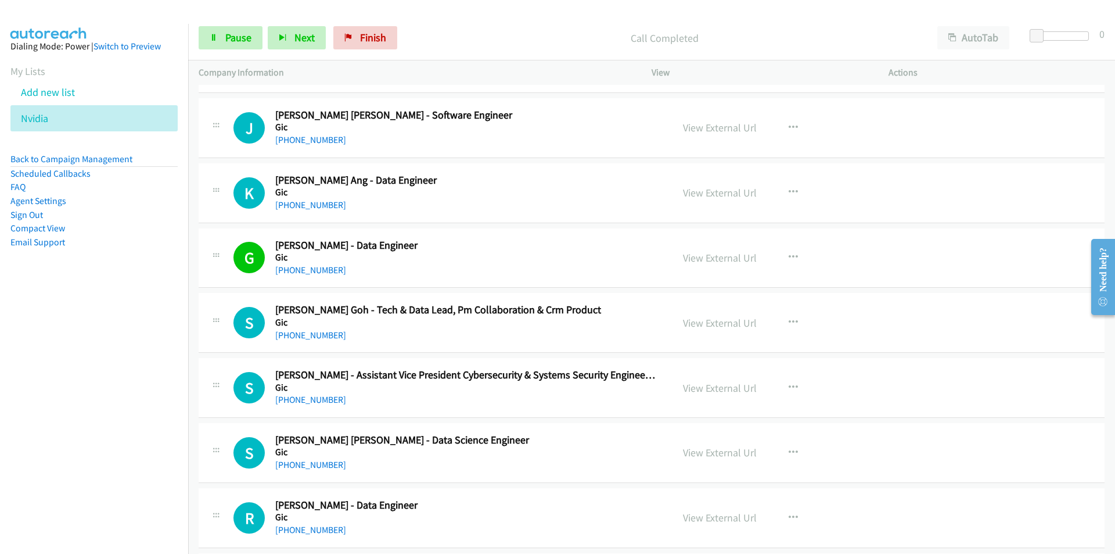
click at [51, 386] on nav "Dialing Mode: Power | Switch to Preview My Lists Add new list Nvidia Back to Ca…" at bounding box center [94, 301] width 189 height 554
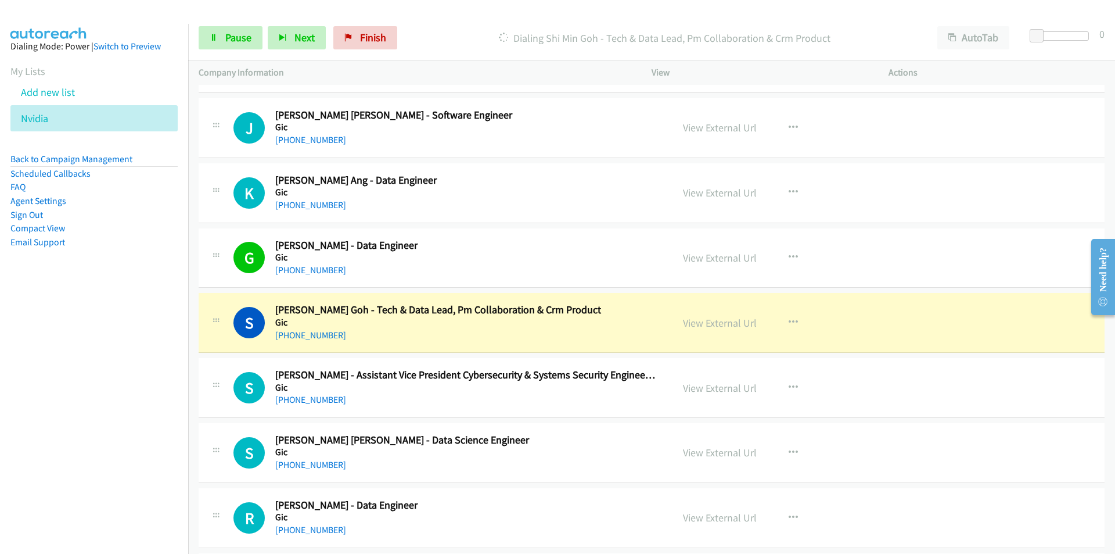
click at [87, 440] on nav "Dialing Mode: Power | Switch to Preview My Lists Add new list Nvidia Back to Ca…" at bounding box center [94, 301] width 189 height 554
click at [229, 41] on span "Pause" at bounding box center [238, 37] width 26 height 13
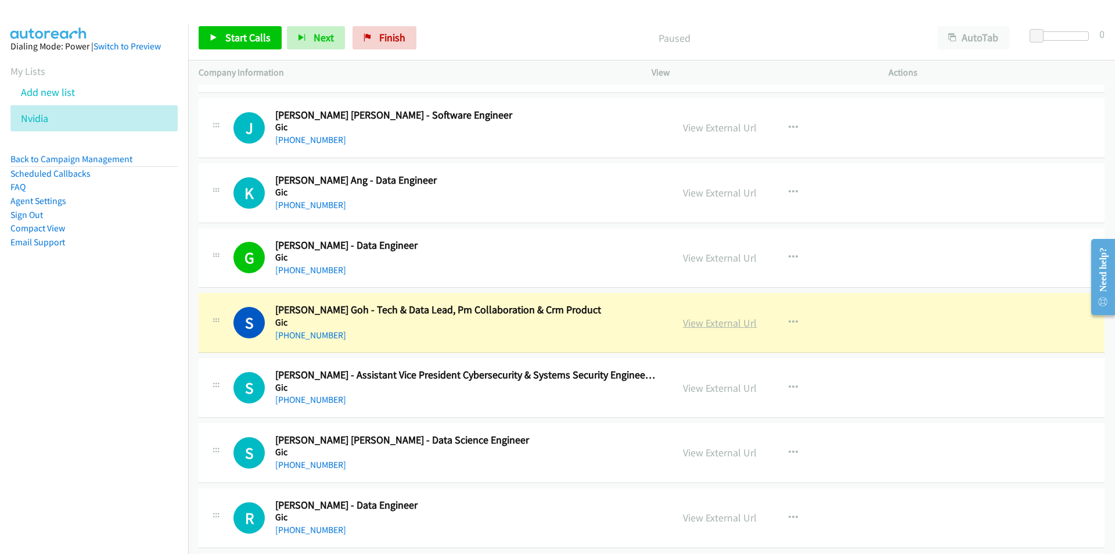
click at [717, 324] on link "View External Url" at bounding box center [720, 322] width 74 height 13
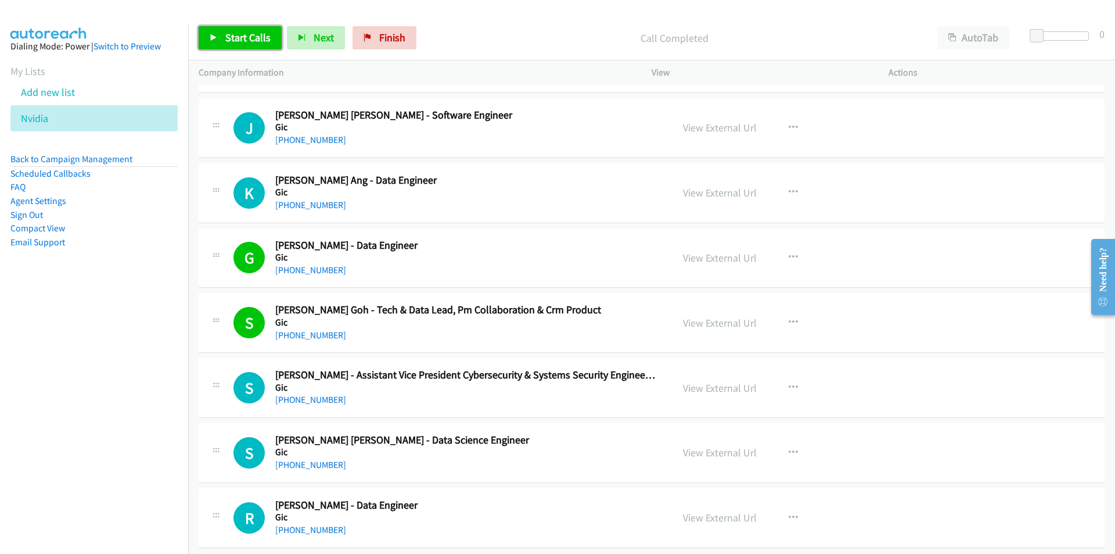
click at [239, 45] on link "Start Calls" at bounding box center [240, 37] width 83 height 23
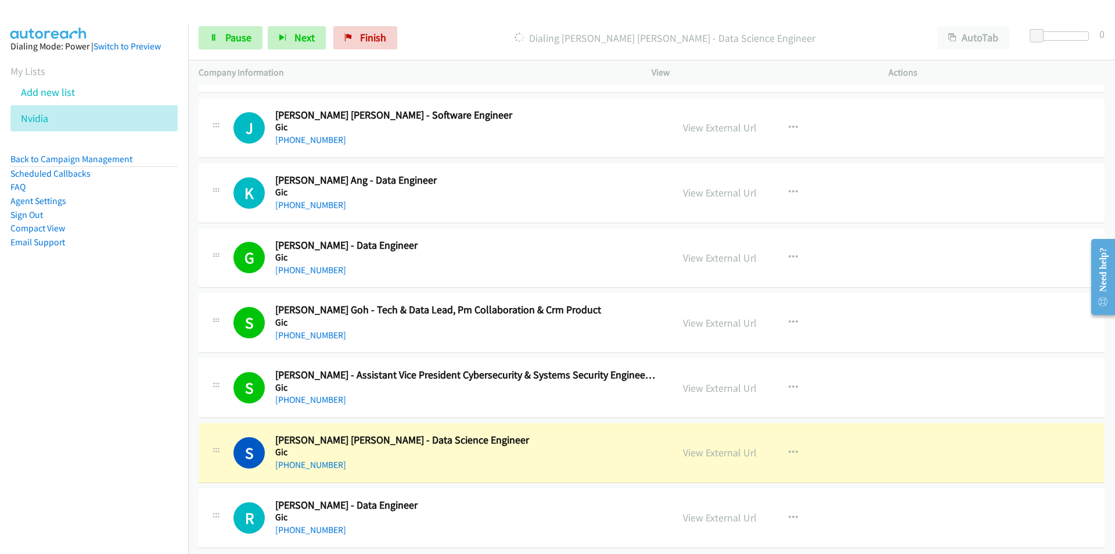
click at [102, 347] on nav "Dialing Mode: Power | Switch to Preview My Lists Add new list Nvidia Back to Ca…" at bounding box center [94, 301] width 189 height 554
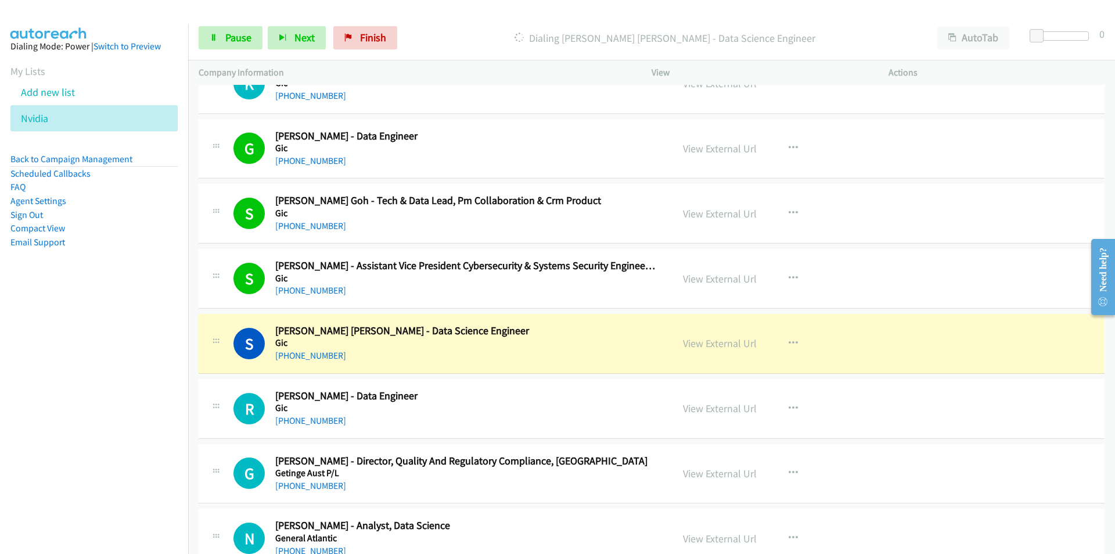
scroll to position [2208, 0]
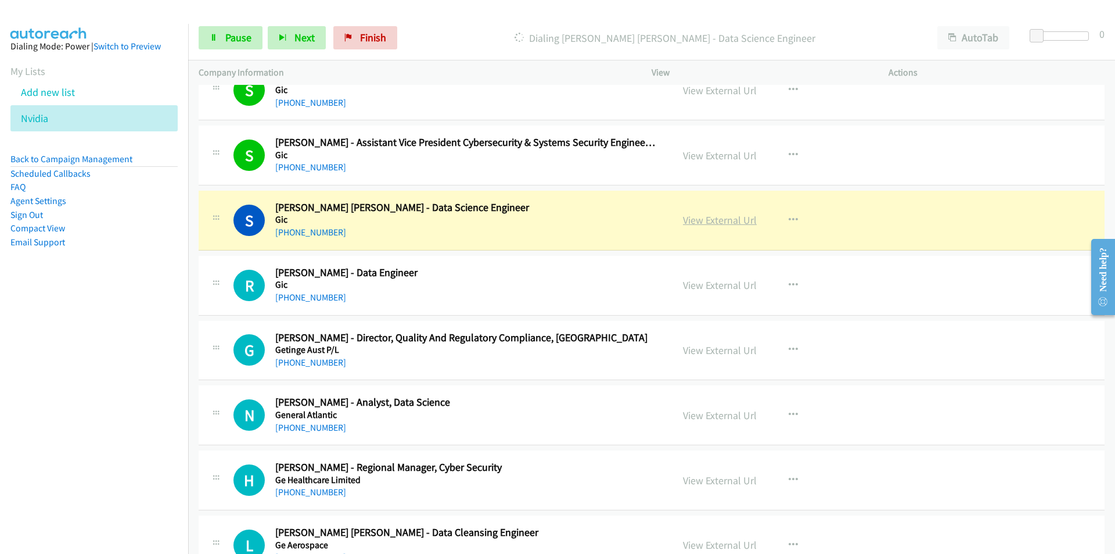
click at [722, 220] on link "View External Url" at bounding box center [720, 219] width 74 height 13
click at [227, 39] on span "Pause" at bounding box center [238, 37] width 26 height 13
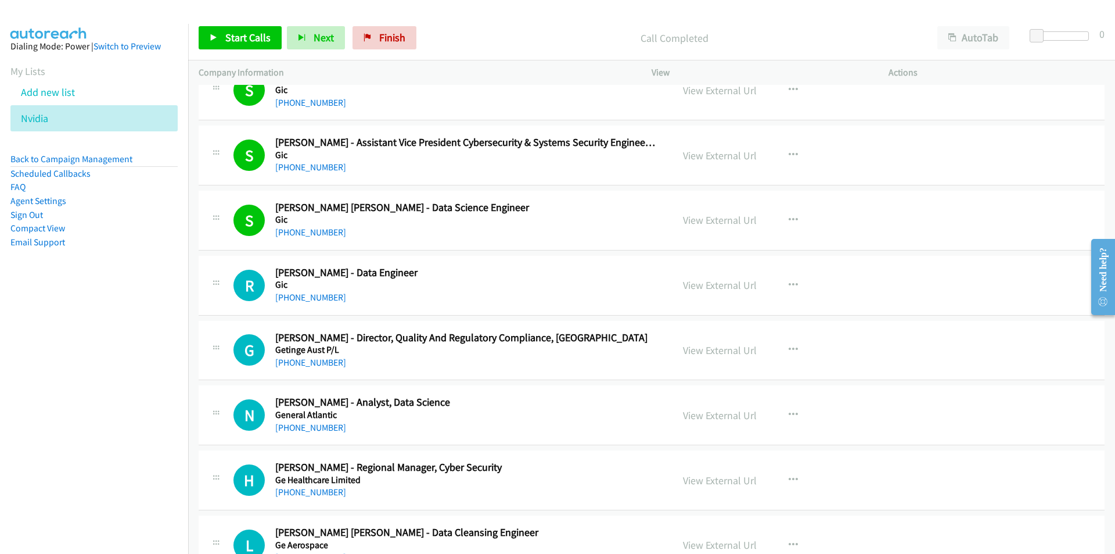
click at [501, 19] on div "Start Calls Pause Next Finish Call Completed AutoTab AutoTab 0" at bounding box center [651, 38] width 927 height 45
click at [231, 43] on span "Start Calls" at bounding box center [247, 37] width 45 height 13
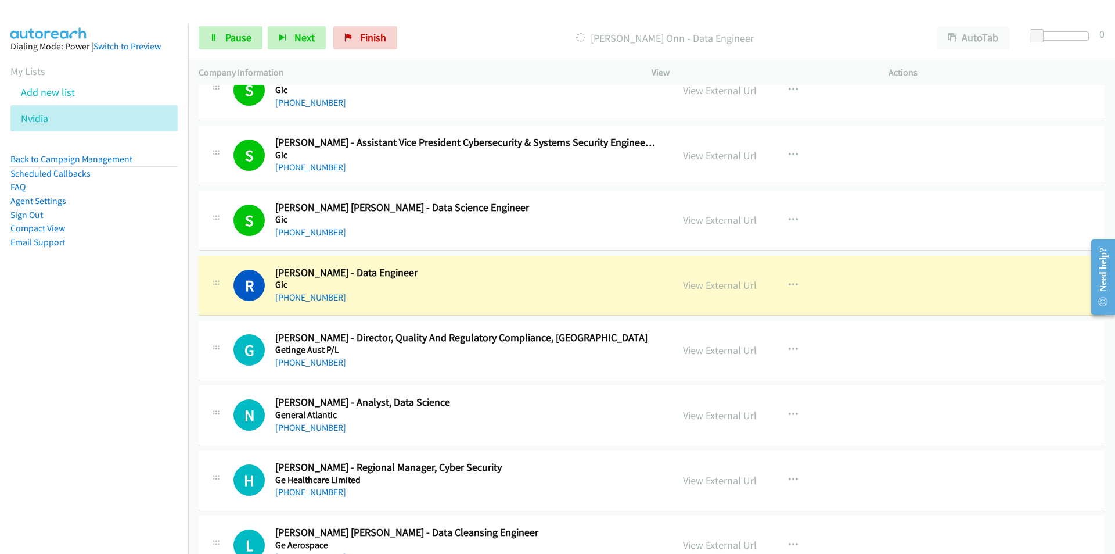
click at [148, 428] on nav "Dialing Mode: Power | Switch to Preview My Lists Add new list Nvidia Back to Ca…" at bounding box center [94, 301] width 189 height 554
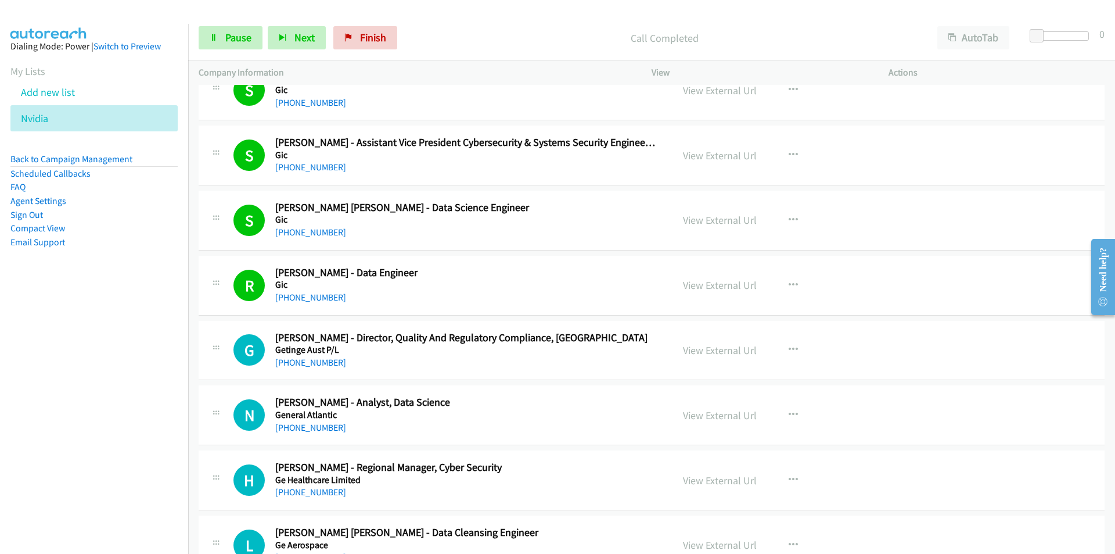
click at [162, 432] on nav "Dialing Mode: Power | Switch to Preview My Lists Add new list Nvidia Back to Ca…" at bounding box center [94, 301] width 189 height 554
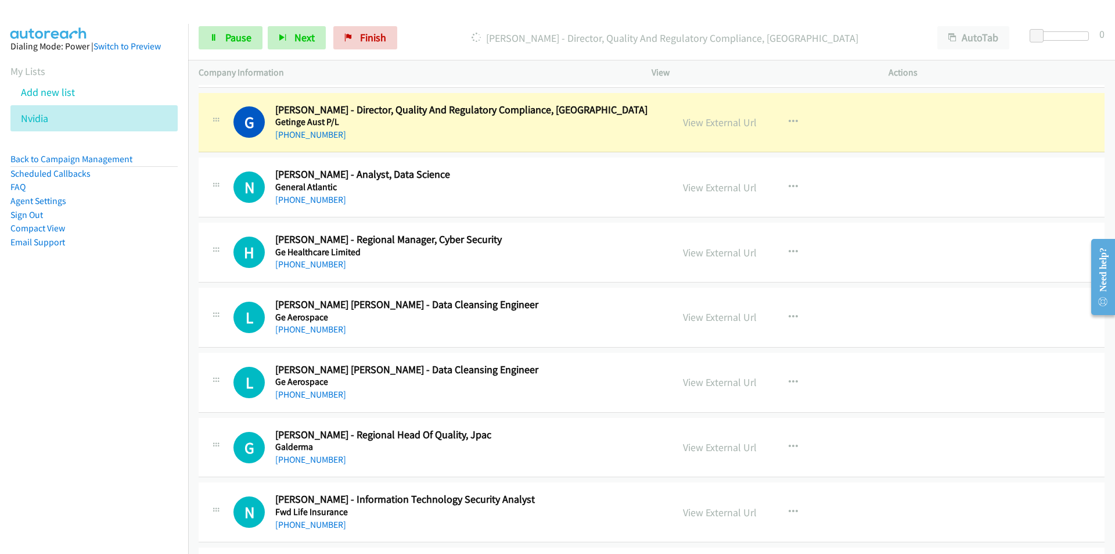
scroll to position [2440, 0]
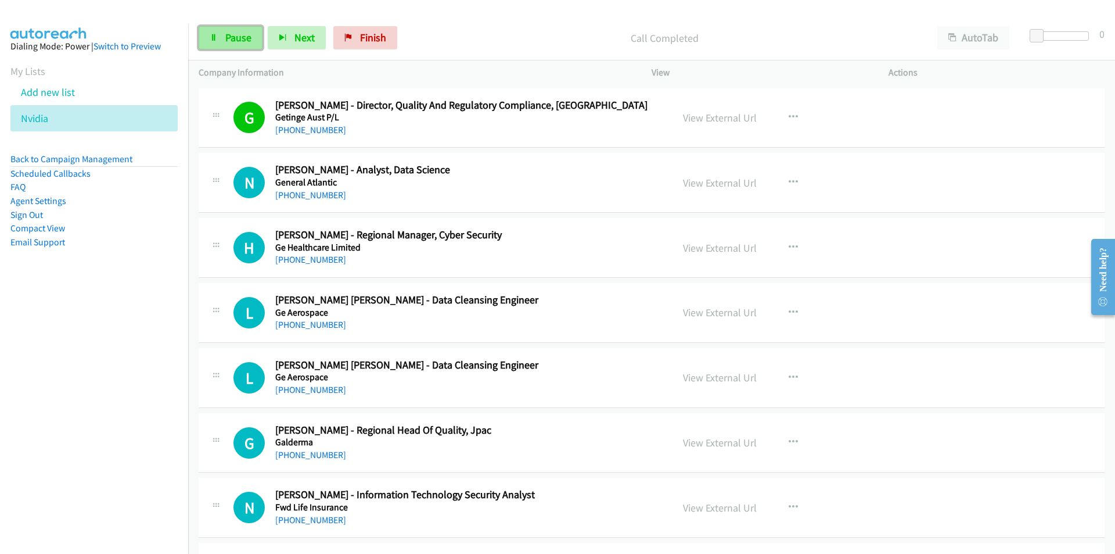
click at [233, 36] on span "Pause" at bounding box center [238, 37] width 26 height 13
click at [236, 34] on span "Start Calls" at bounding box center [247, 37] width 45 height 13
click at [100, 382] on nav "Dialing Mode: Power | Switch to Preview My Lists Add new list Nvidia Back to Ca…" at bounding box center [94, 301] width 189 height 554
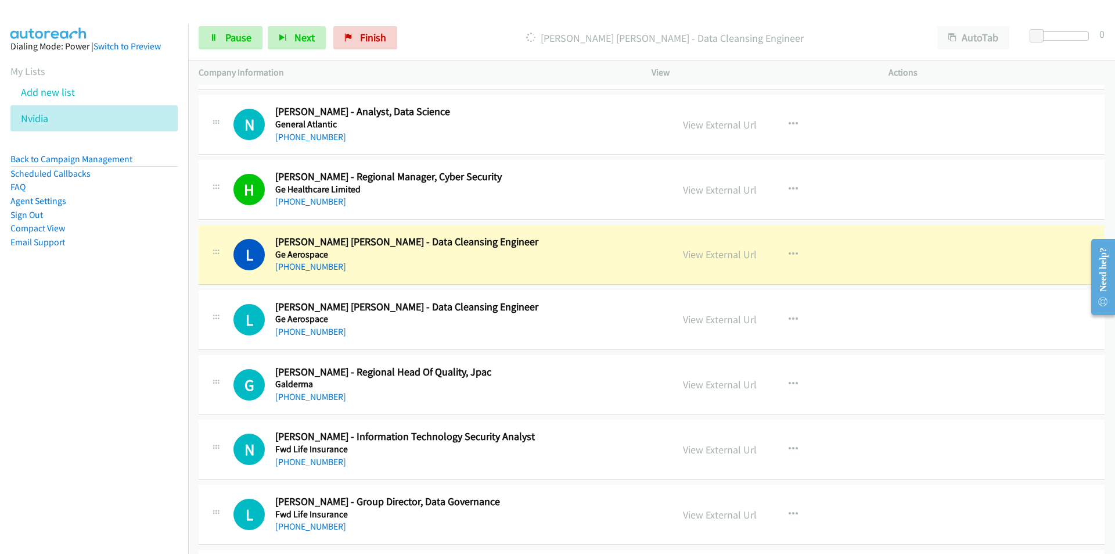
click at [78, 411] on nav "Dialing Mode: Power | Switch to Preview My Lists Add new list Nvidia Back to Ca…" at bounding box center [94, 301] width 189 height 554
click at [195, 376] on td "G Callback Scheduled Garry Ang - Regional Head Of Quality, Jpac Galderma Asia/S…" at bounding box center [651, 384] width 927 height 65
click at [142, 391] on nav "Dialing Mode: Power | Switch to Preview My Lists Add new list Nvidia Back to Ca…" at bounding box center [94, 301] width 189 height 554
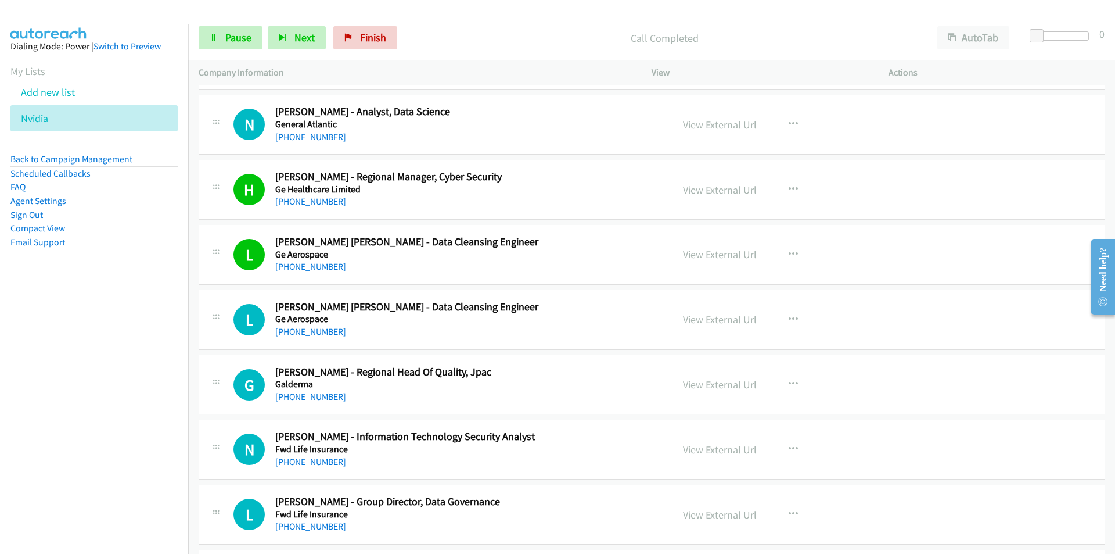
click at [141, 392] on nav "Dialing Mode: Power | Switch to Preview My Lists Add new list Nvidia Back to Ca…" at bounding box center [94, 301] width 189 height 554
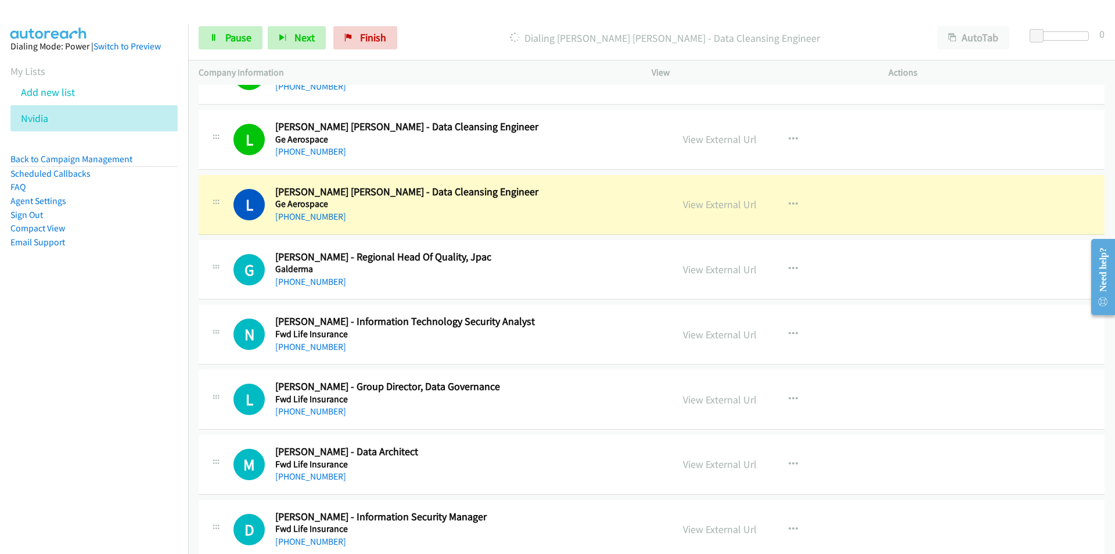
scroll to position [2614, 0]
click at [138, 394] on nav "Dialing Mode: Power | Switch to Preview My Lists Add new list Nvidia Back to Ca…" at bounding box center [94, 301] width 189 height 554
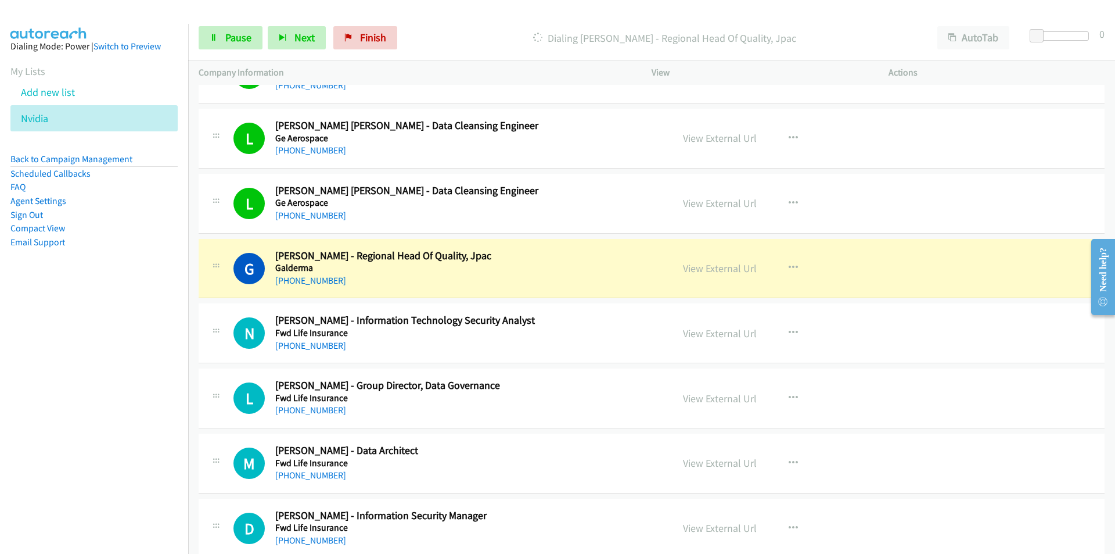
click at [99, 404] on nav "Dialing Mode: Power | Switch to Preview My Lists Add new list Nvidia Back to Ca…" at bounding box center [94, 301] width 189 height 554
click at [713, 270] on link "View External Url" at bounding box center [720, 267] width 74 height 13
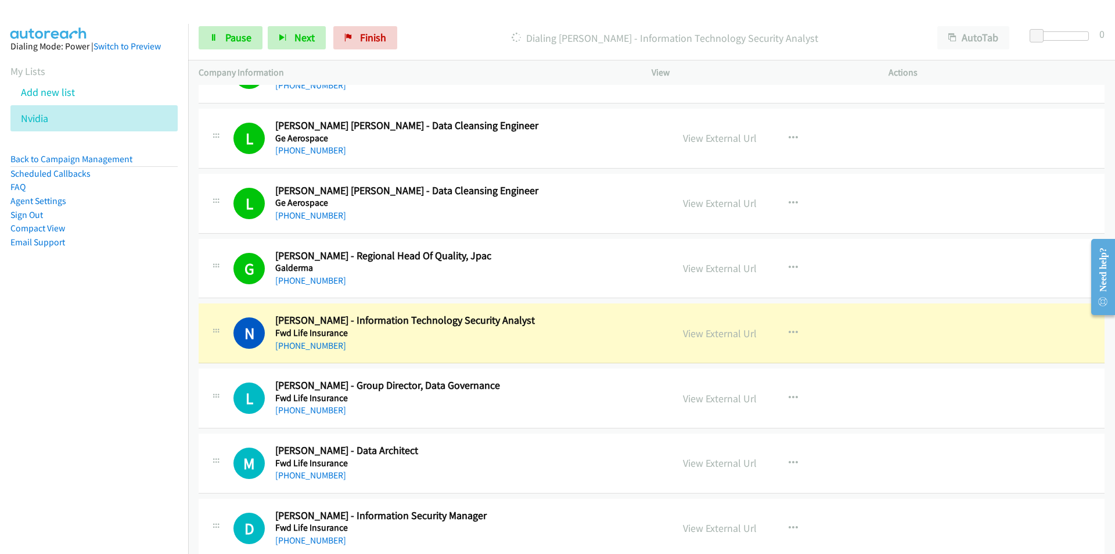
click at [90, 396] on nav "Dialing Mode: Power | Switch to Preview My Lists Add new list Nvidia Back to Ca…" at bounding box center [94, 301] width 189 height 554
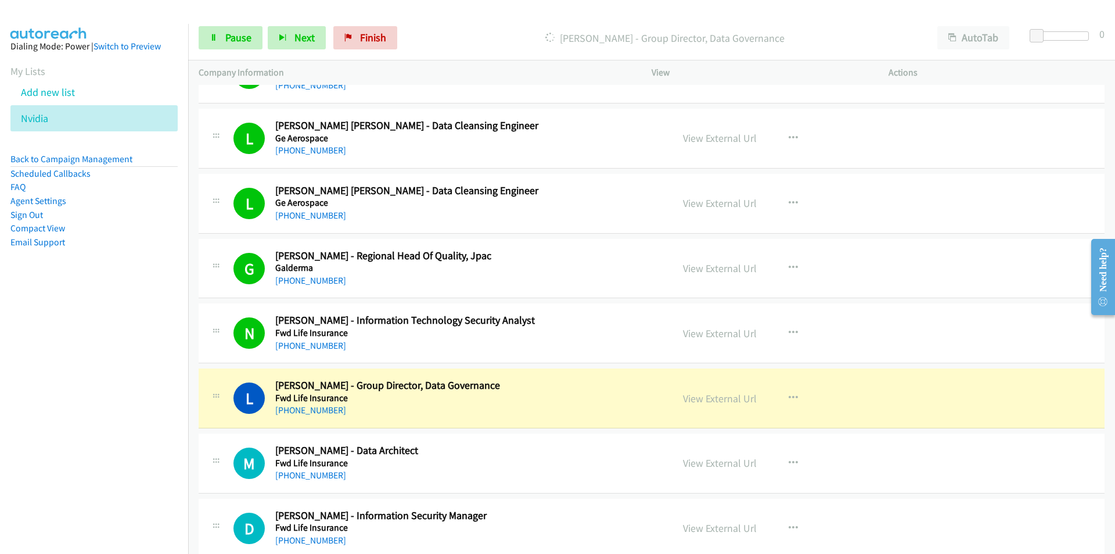
click at [104, 371] on nav "Dialing Mode: Power | Switch to Preview My Lists Add new list Nvidia Back to Ca…" at bounding box center [94, 301] width 189 height 554
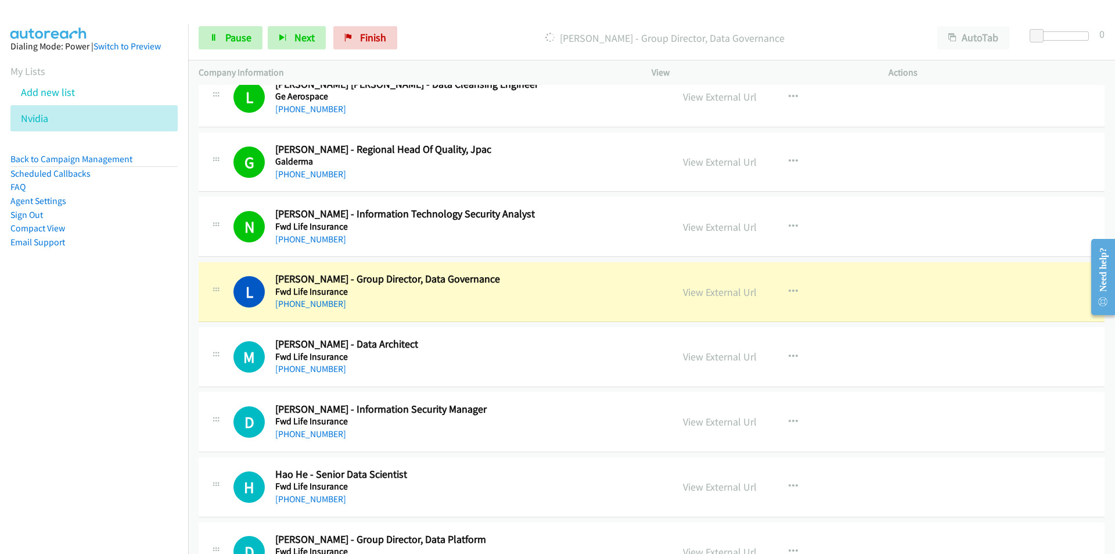
scroll to position [2789, 0]
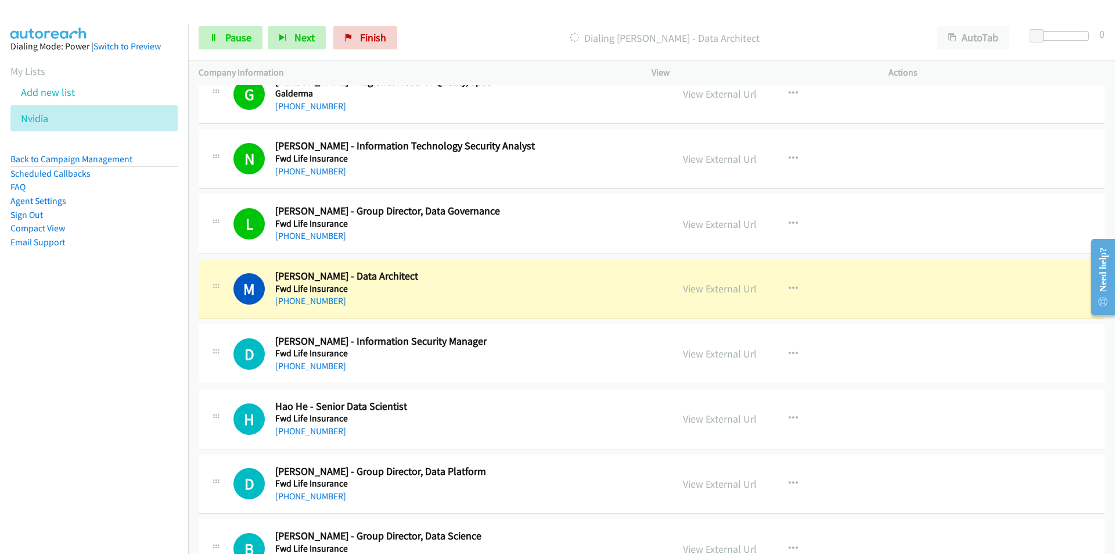
click at [127, 416] on nav "Dialing Mode: Power | Switch to Preview My Lists Add new list Nvidia Back to Ca…" at bounding box center [94, 301] width 189 height 554
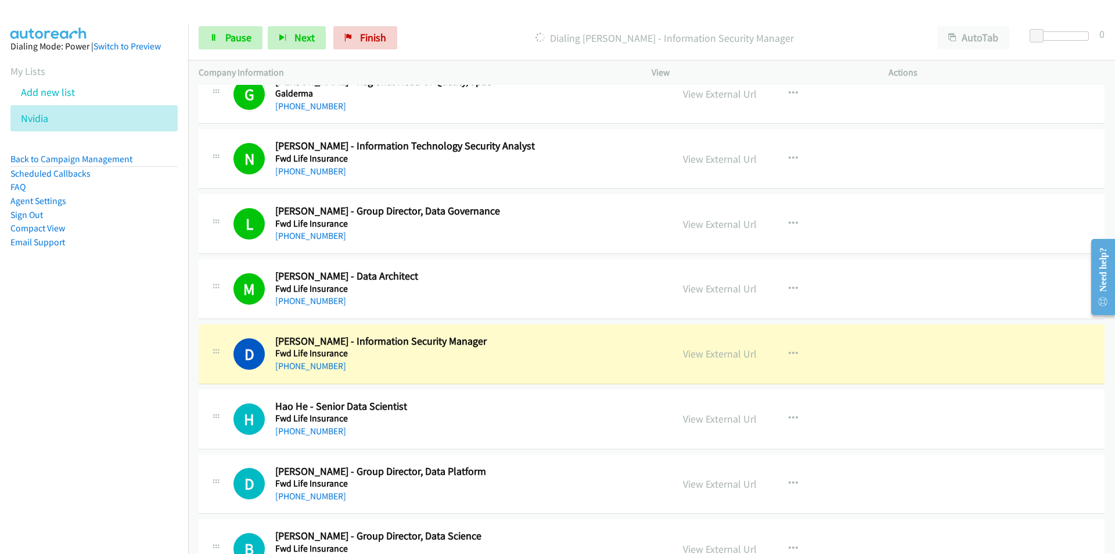
click at [145, 423] on nav "Dialing Mode: Power | Switch to Preview My Lists Add new list Nvidia Back to Ca…" at bounding box center [94, 301] width 189 height 554
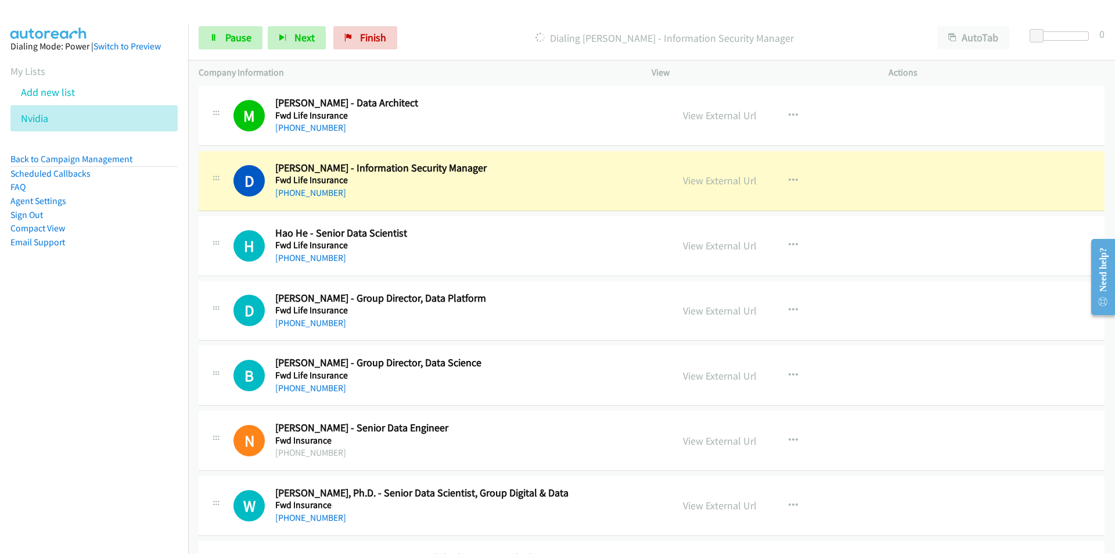
scroll to position [2963, 0]
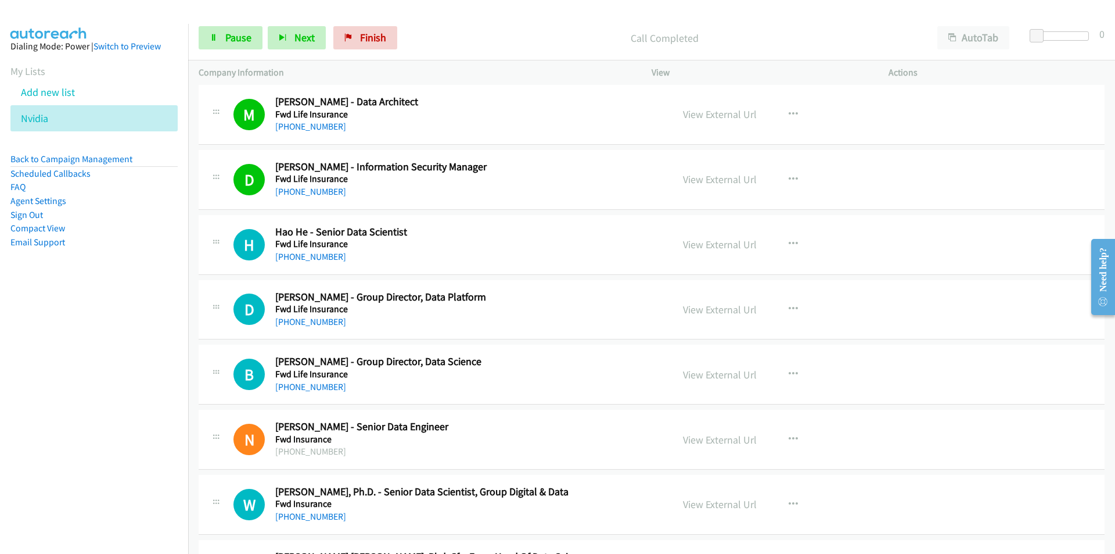
click at [76, 371] on nav "Dialing Mode: Power | Switch to Preview My Lists Add new list Nvidia Back to Ca…" at bounding box center [94, 301] width 189 height 554
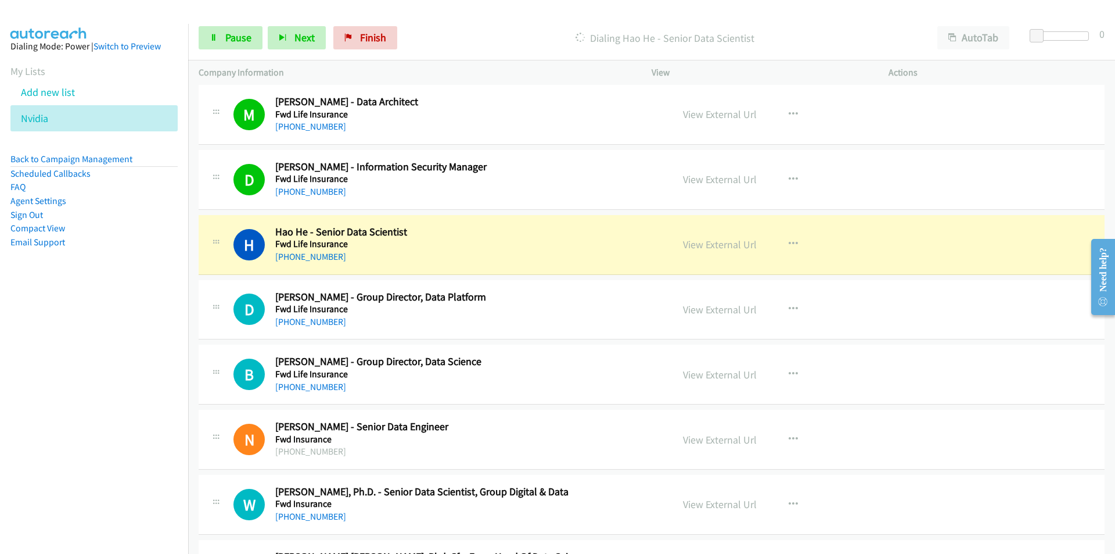
click at [144, 342] on nav "Dialing Mode: Power | Switch to Preview My Lists Add new list Nvidia Back to Ca…" at bounding box center [94, 301] width 189 height 554
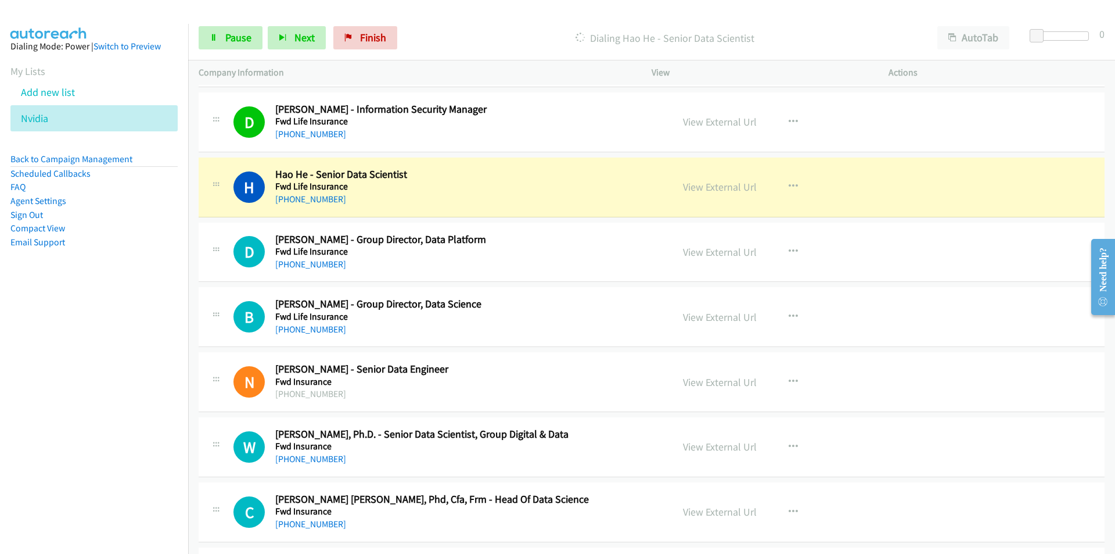
scroll to position [3021, 0]
click at [130, 325] on nav "Dialing Mode: Power | Switch to Preview My Lists Add new list Nvidia Back to Ca…" at bounding box center [94, 301] width 189 height 554
click at [702, 188] on link "View External Url" at bounding box center [720, 186] width 74 height 13
click at [233, 41] on span "Pause" at bounding box center [238, 37] width 26 height 13
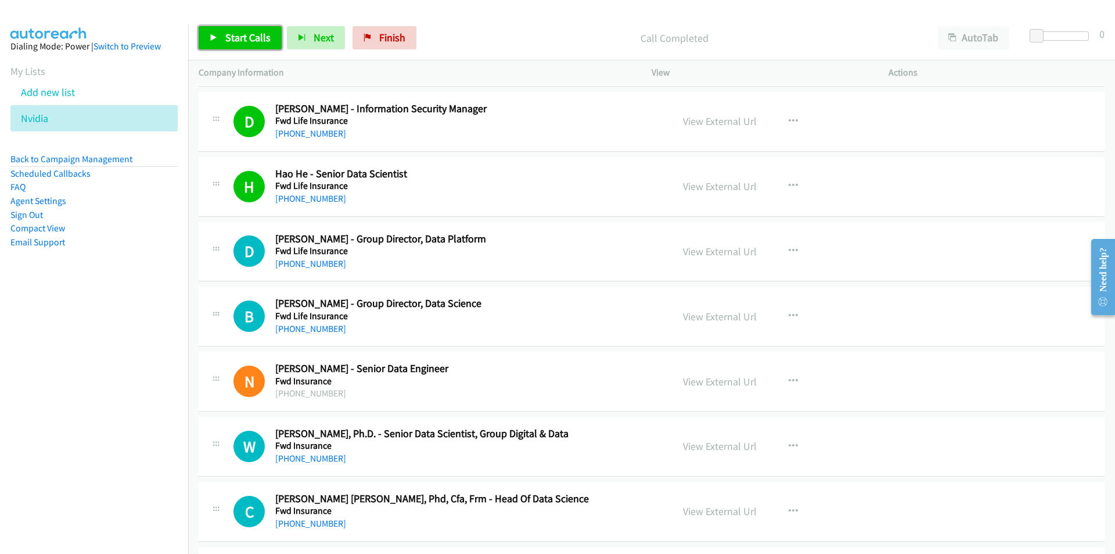
click at [234, 35] on span "Start Calls" at bounding box center [247, 37] width 45 height 13
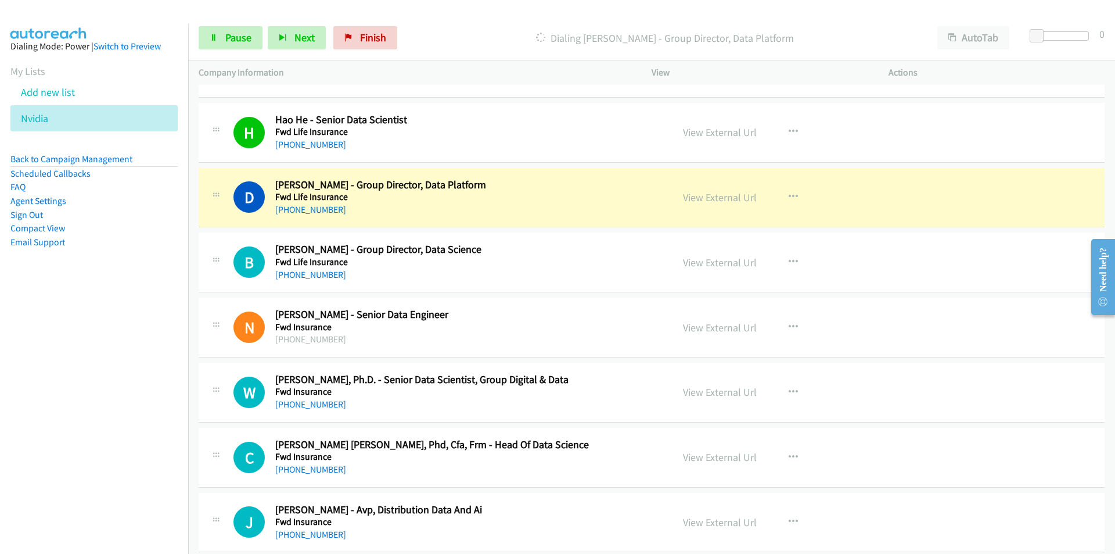
scroll to position [3079, 0]
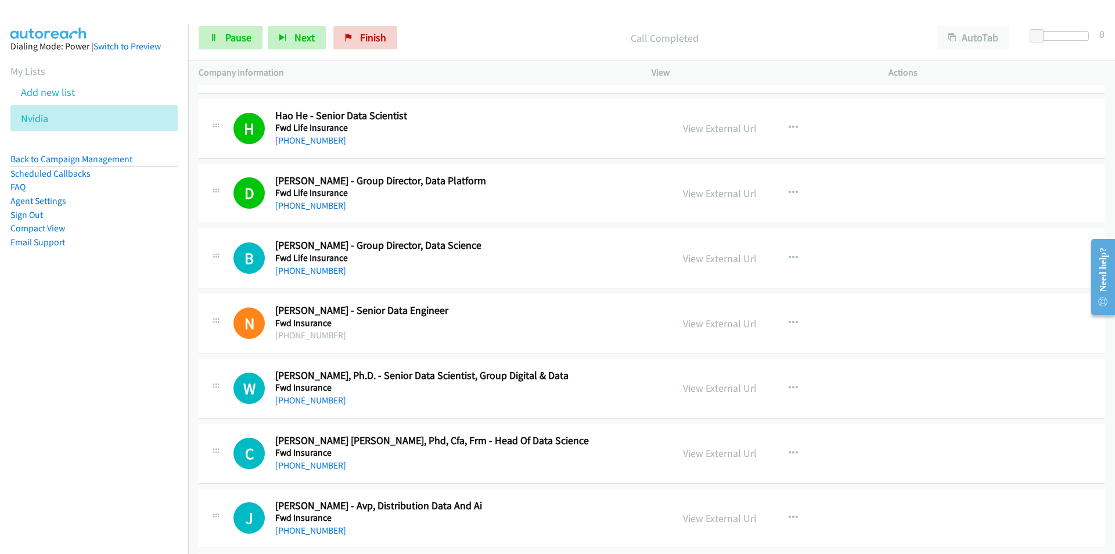
click at [89, 353] on nav "Dialing Mode: Power | Switch to Preview My Lists Add new list Nvidia Back to Ca…" at bounding box center [94, 301] width 189 height 554
click at [234, 46] on link "Pause" at bounding box center [231, 37] width 64 height 23
click at [720, 387] on link "View External Url" at bounding box center [720, 387] width 74 height 13
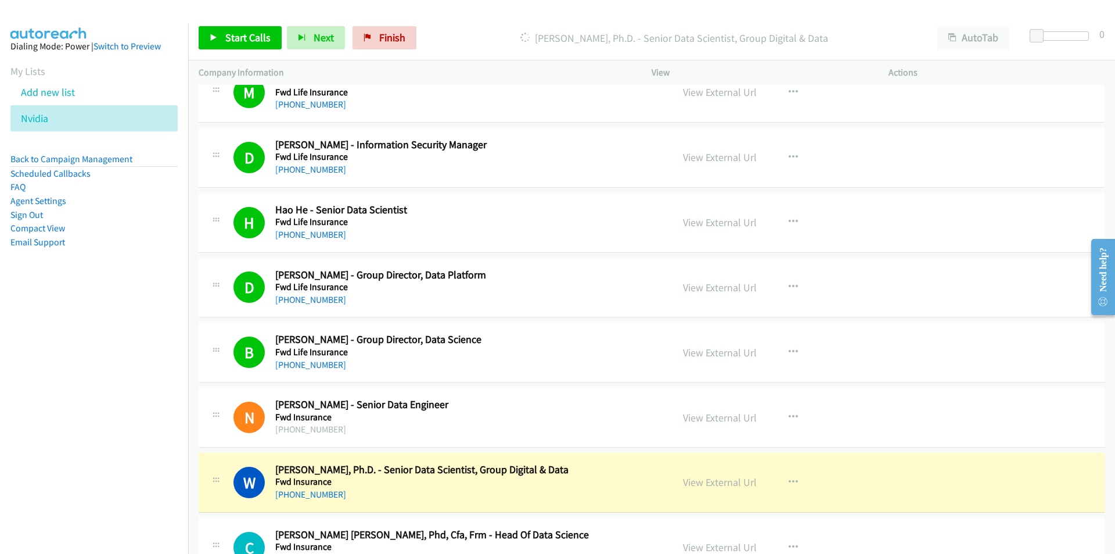
scroll to position [2963, 0]
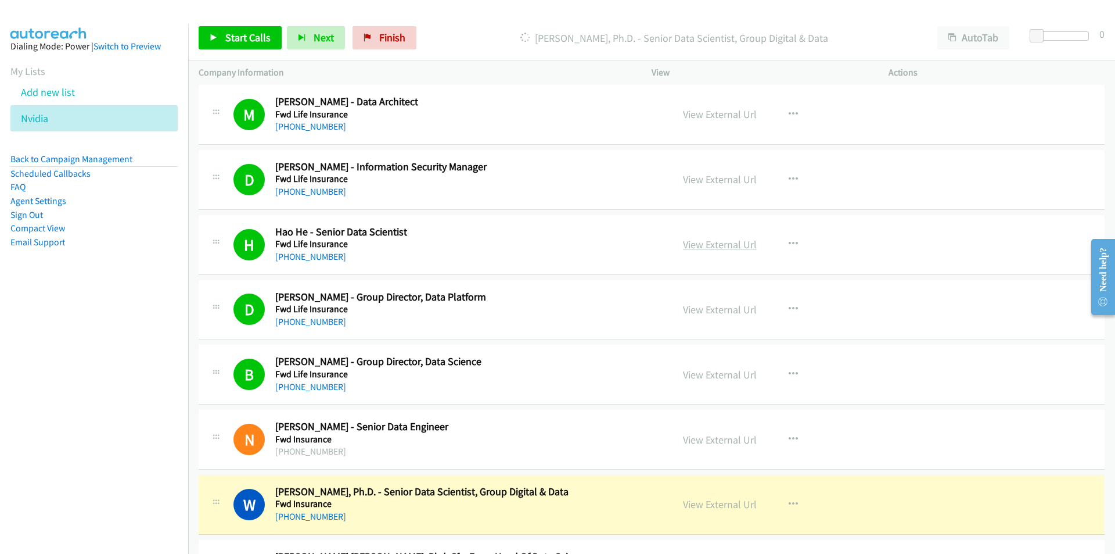
click at [723, 243] on link "View External Url" at bounding box center [720, 244] width 74 height 13
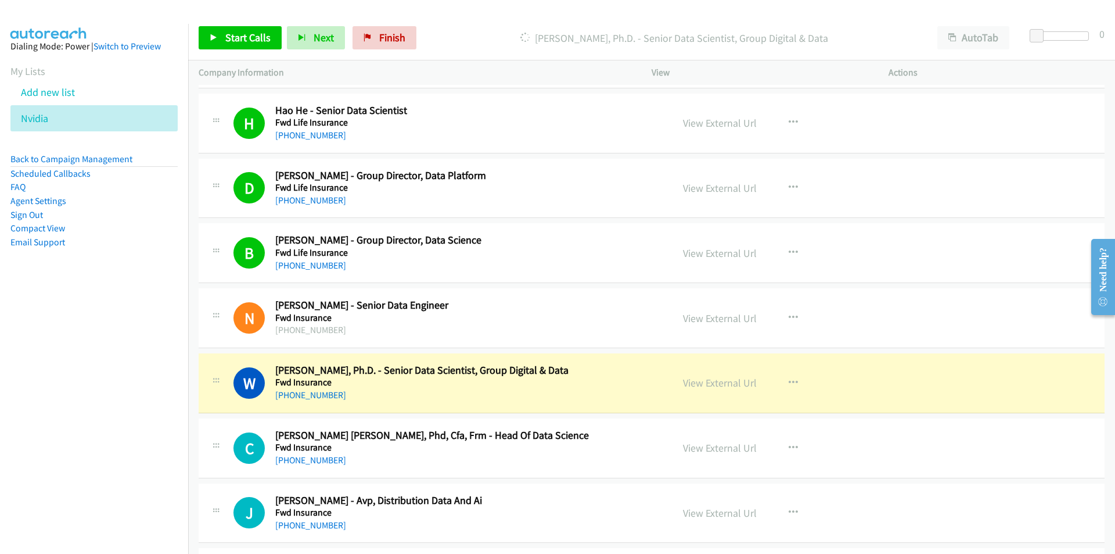
scroll to position [3137, 0]
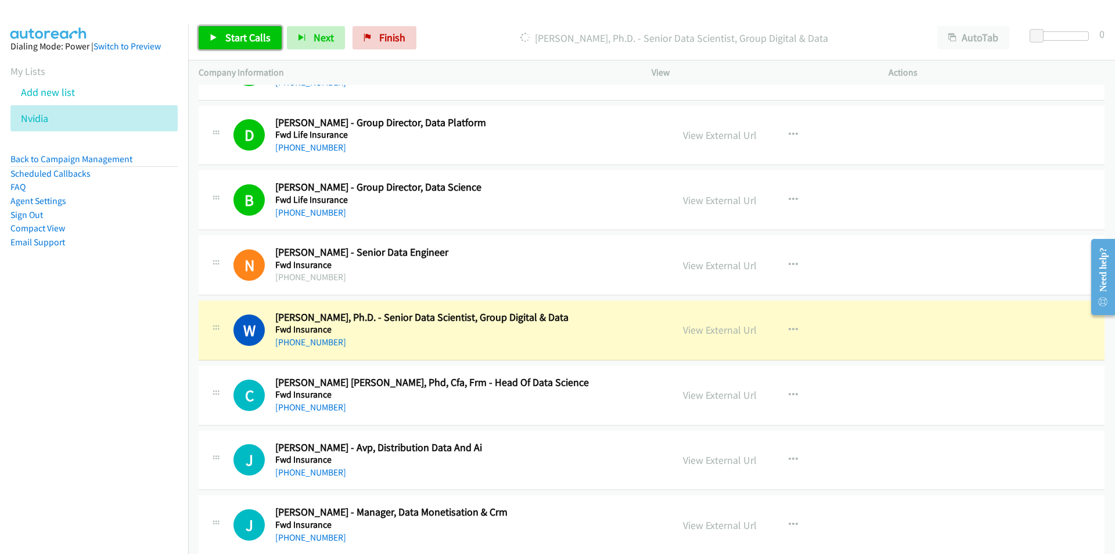
click at [215, 40] on icon at bounding box center [214, 38] width 8 height 8
click at [130, 451] on nav "Dialing Mode: Power | Switch to Preview My Lists Add new list Nvidia Back to Ca…" at bounding box center [94, 301] width 189 height 554
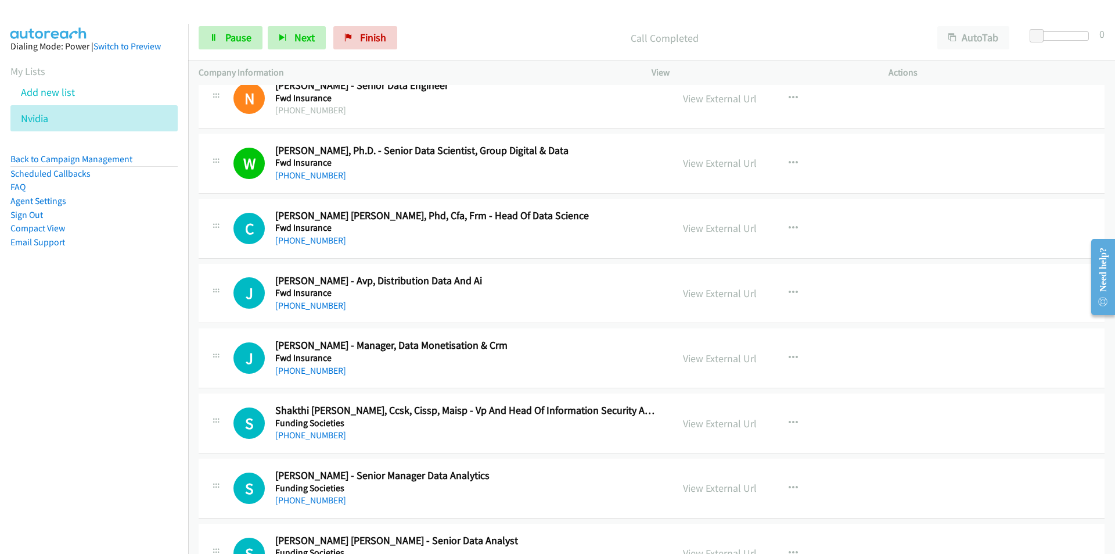
scroll to position [3311, 0]
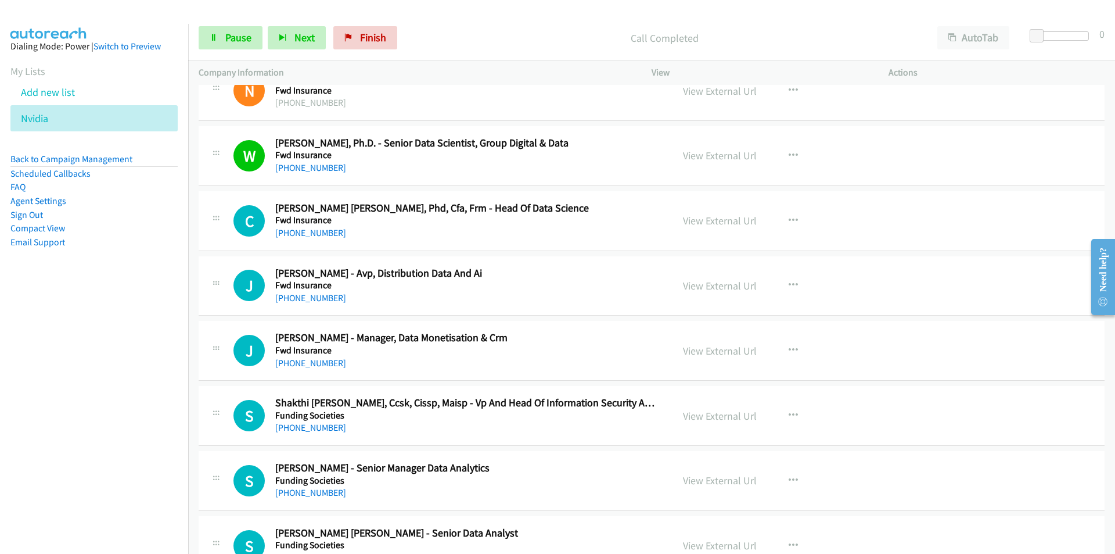
drag, startPoint x: 103, startPoint y: 433, endPoint x: 110, endPoint y: 428, distance: 9.1
click at [103, 433] on nav "Dialing Mode: Power | Switch to Preview My Lists Add new list Nvidia Back to Ca…" at bounding box center [94, 301] width 189 height 554
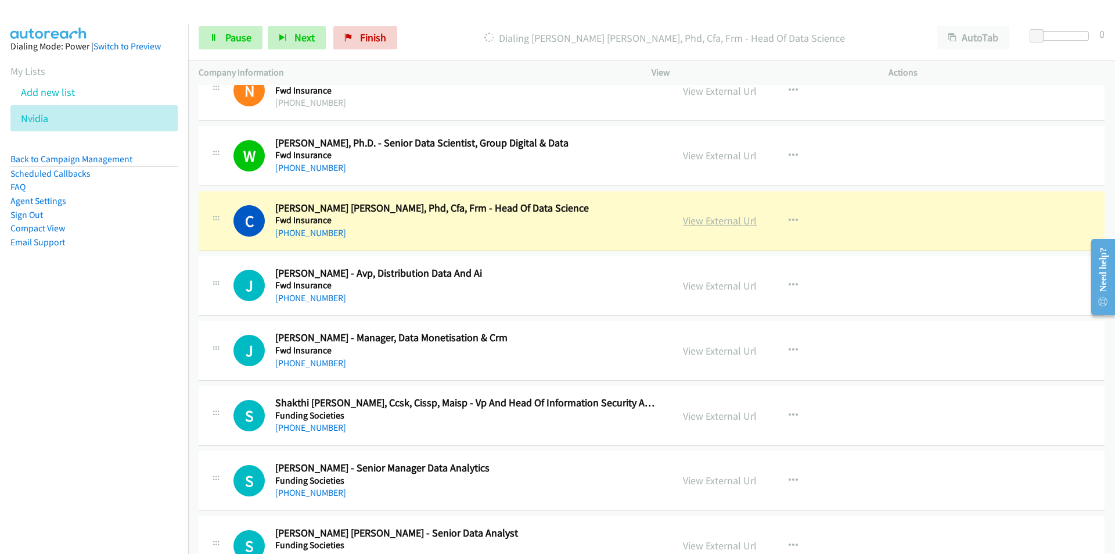
click at [729, 221] on link "View External Url" at bounding box center [720, 220] width 74 height 13
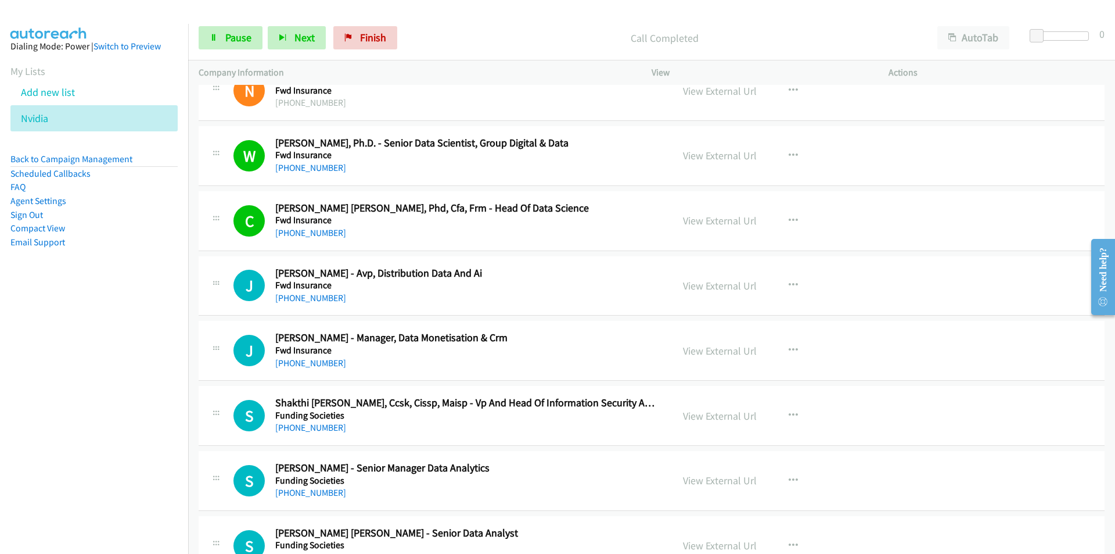
click at [110, 412] on nav "Dialing Mode: Power | Switch to Preview My Lists Add new list Nvidia Back to Ca…" at bounding box center [94, 301] width 189 height 554
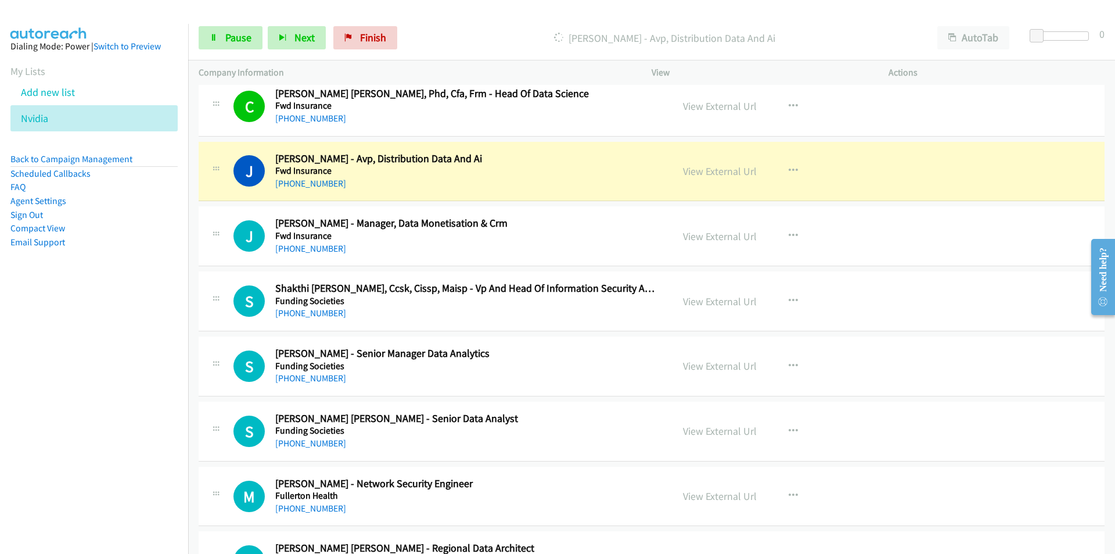
scroll to position [3428, 0]
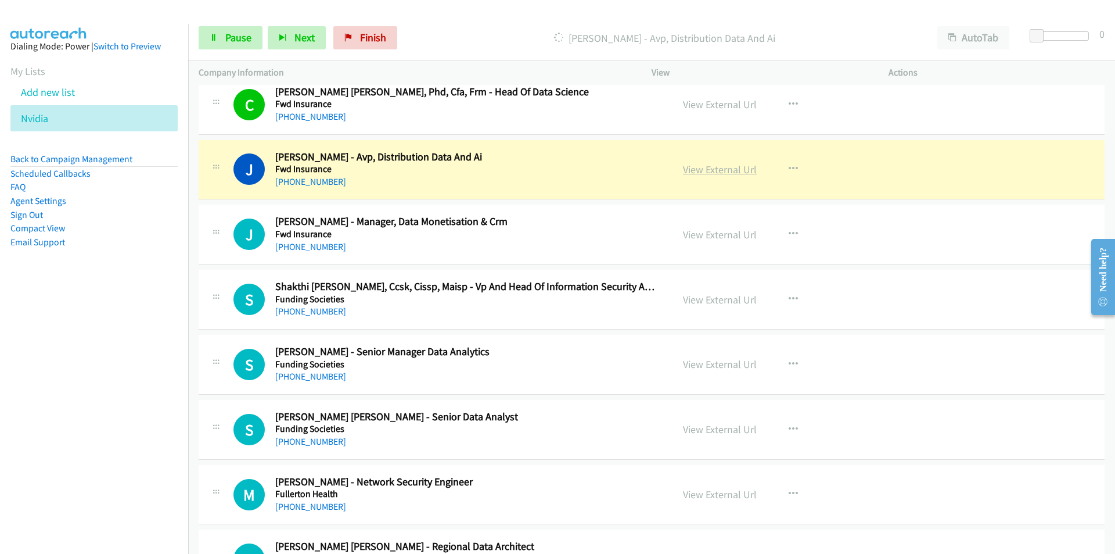
click at [690, 168] on link "View External Url" at bounding box center [720, 169] width 74 height 13
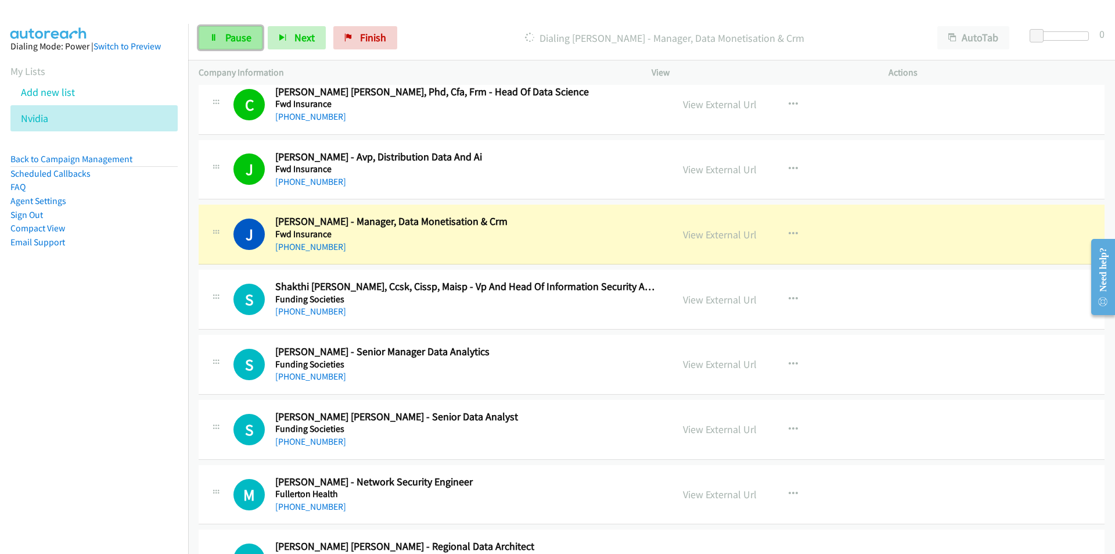
click at [235, 36] on span "Pause" at bounding box center [238, 37] width 26 height 13
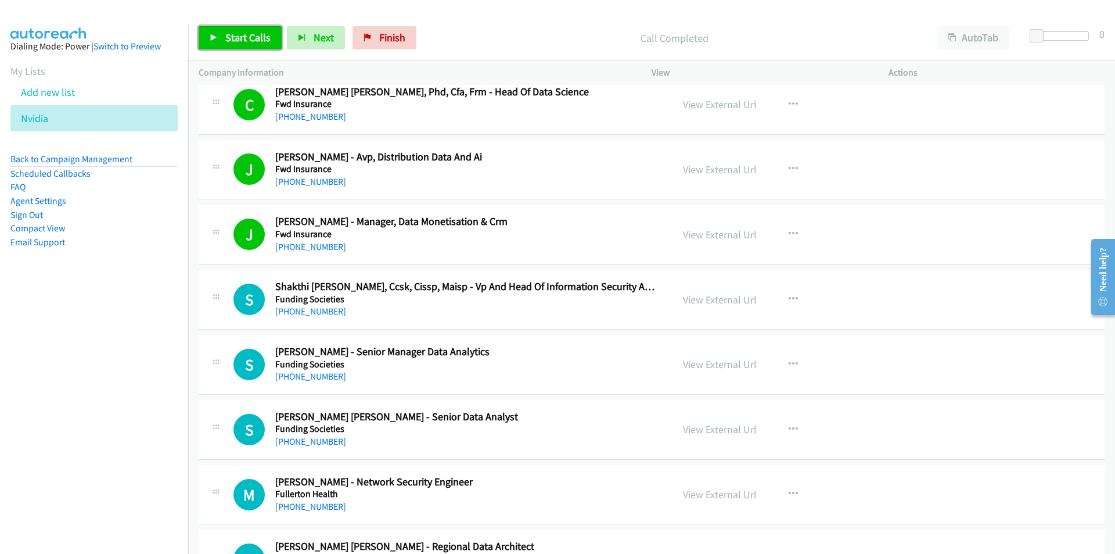
click at [239, 32] on span "Start Calls" at bounding box center [247, 37] width 45 height 13
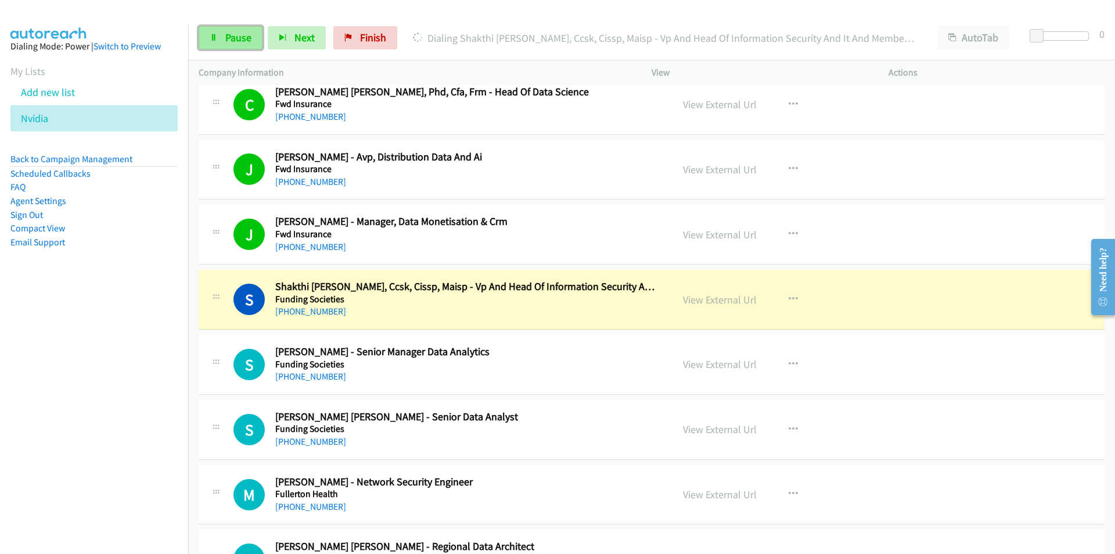
click at [240, 38] on span "Pause" at bounding box center [238, 37] width 26 height 13
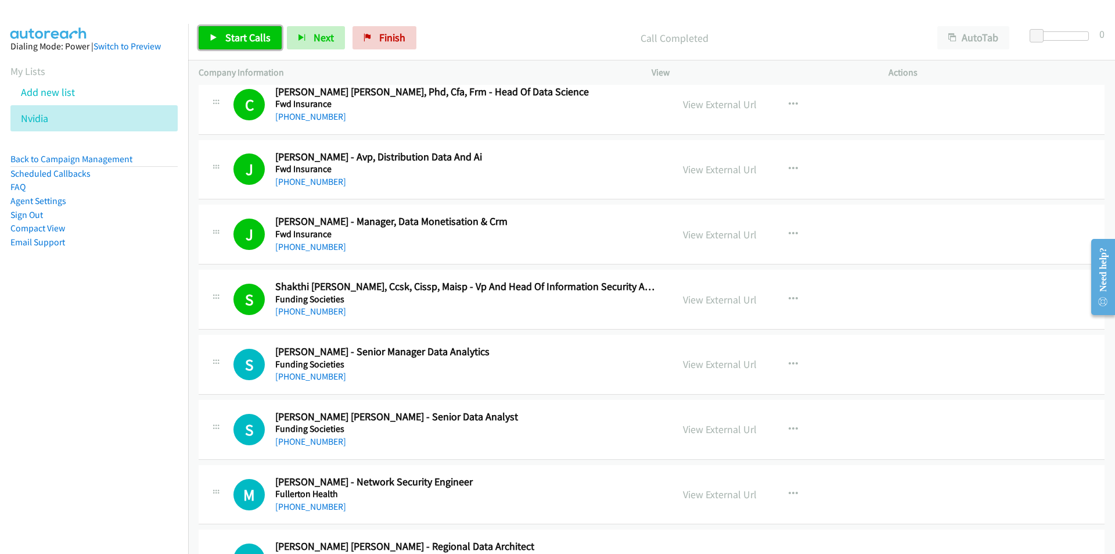
drag, startPoint x: 254, startPoint y: 33, endPoint x: 286, endPoint y: 18, distance: 35.9
click at [254, 34] on span "Start Calls" at bounding box center [247, 37] width 45 height 13
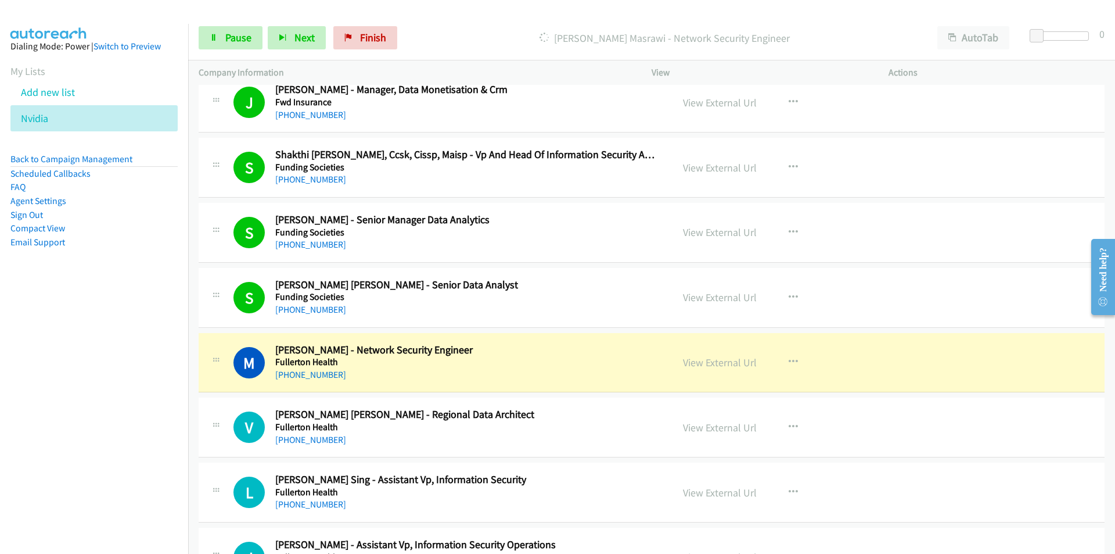
scroll to position [3602, 0]
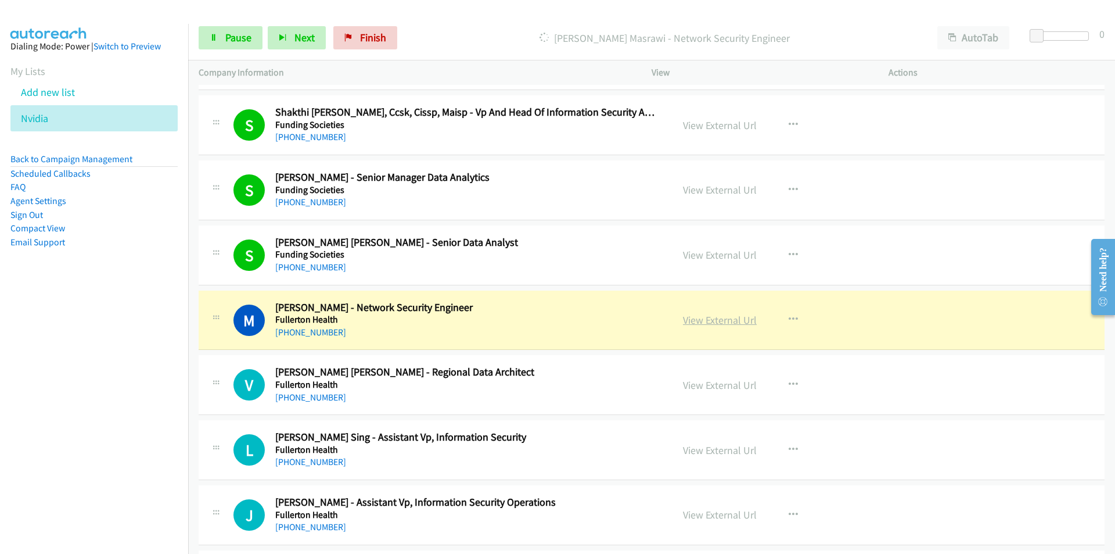
click at [723, 322] on link "View External Url" at bounding box center [720, 319] width 74 height 13
click at [213, 34] on icon at bounding box center [214, 38] width 8 height 8
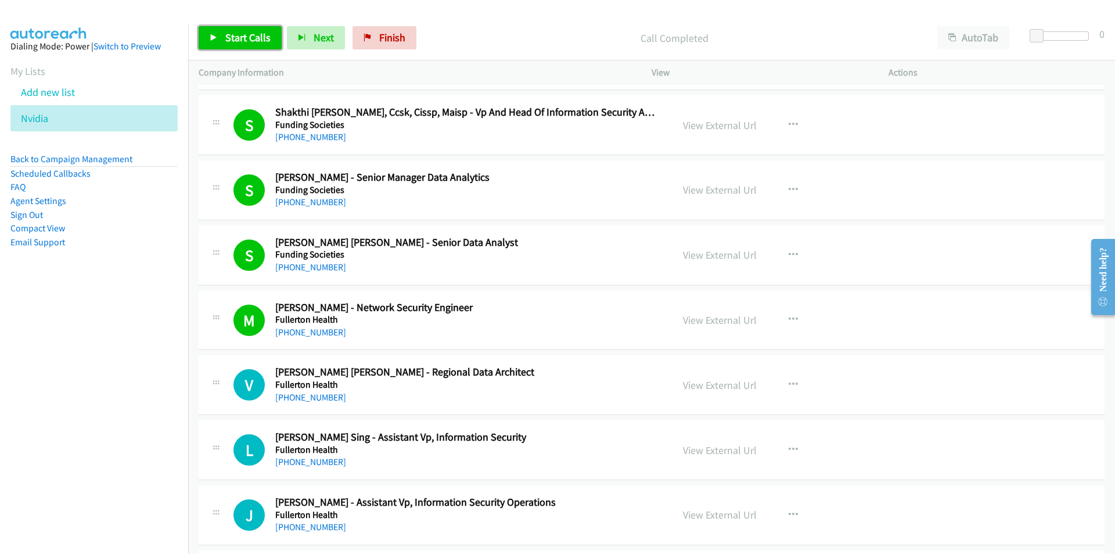
click at [250, 39] on span "Start Calls" at bounding box center [247, 37] width 45 height 13
click at [163, 435] on nav "Dialing Mode: Power | Switch to Preview My Lists Add new list Nvidia Back to Ca…" at bounding box center [94, 301] width 189 height 554
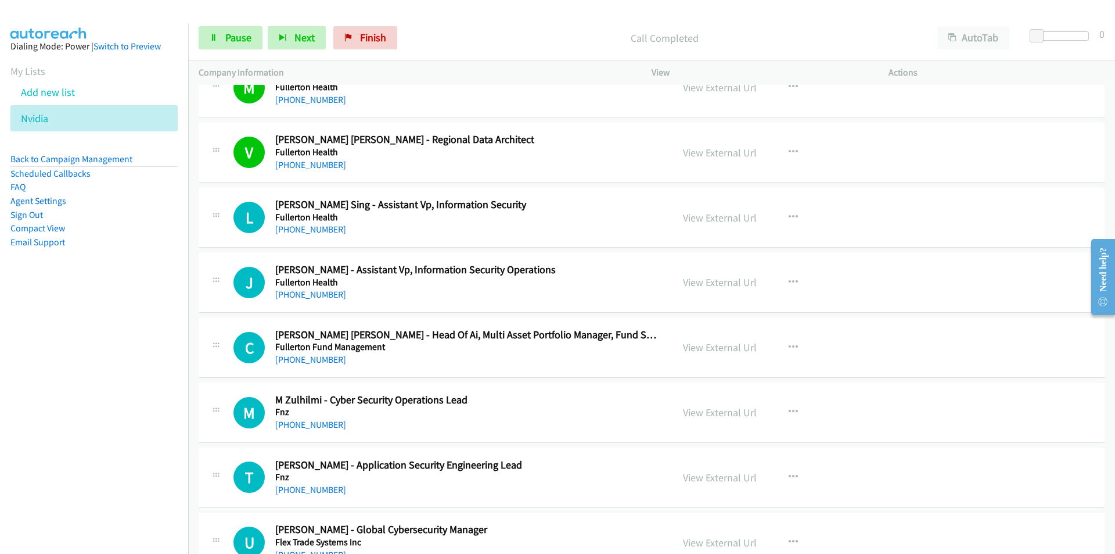
scroll to position [3892, 0]
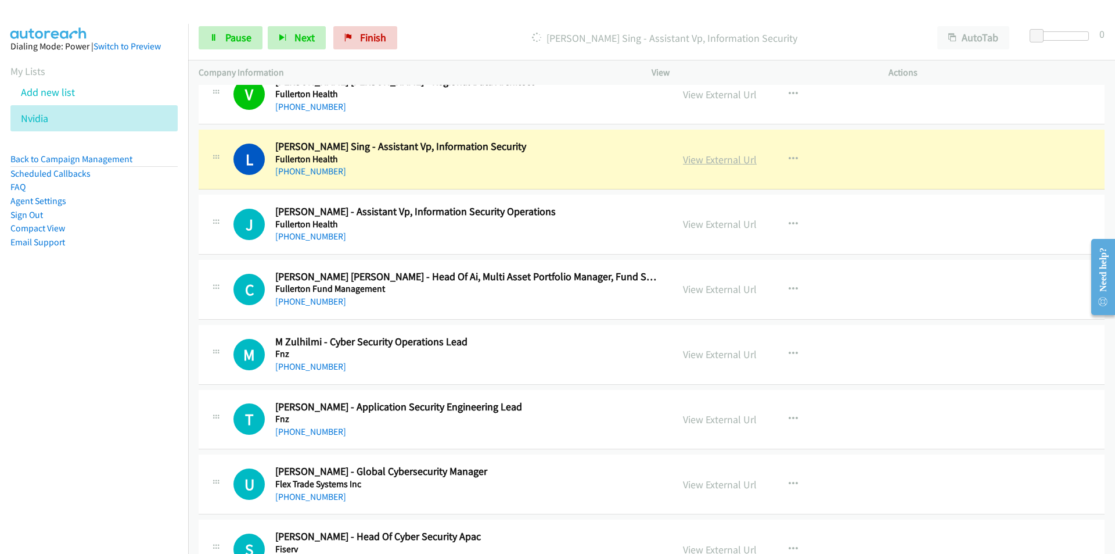
click at [695, 159] on link "View External Url" at bounding box center [720, 159] width 74 height 13
click at [241, 42] on span "Pause" at bounding box center [238, 37] width 26 height 13
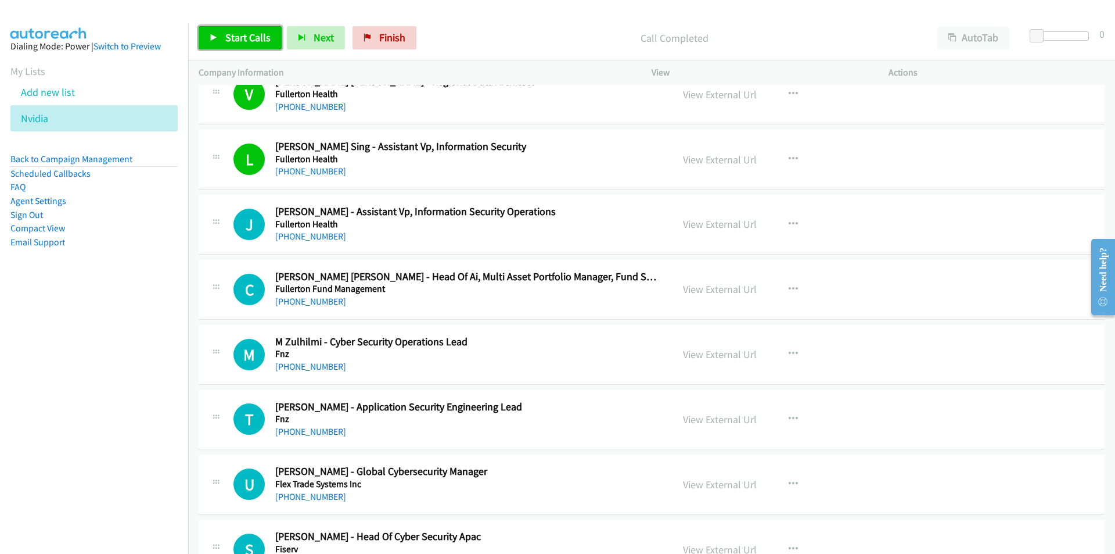
click at [237, 42] on span "Start Calls" at bounding box center [247, 37] width 45 height 13
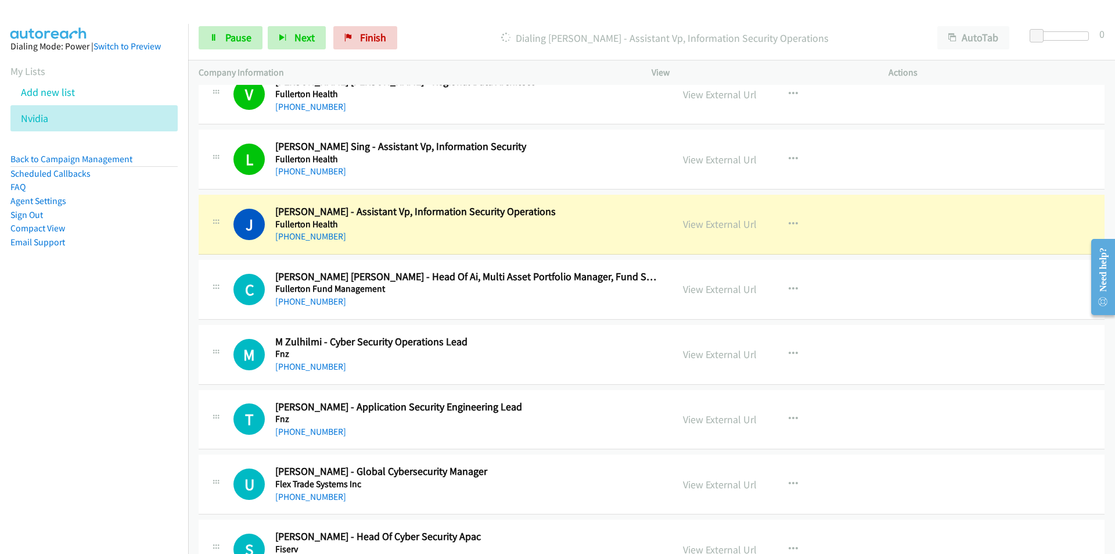
drag, startPoint x: 29, startPoint y: 394, endPoint x: 52, endPoint y: 394, distance: 23.2
click at [29, 394] on nav "Dialing Mode: Power | Switch to Preview My Lists Add new list Nvidia Back to Ca…" at bounding box center [94, 301] width 189 height 554
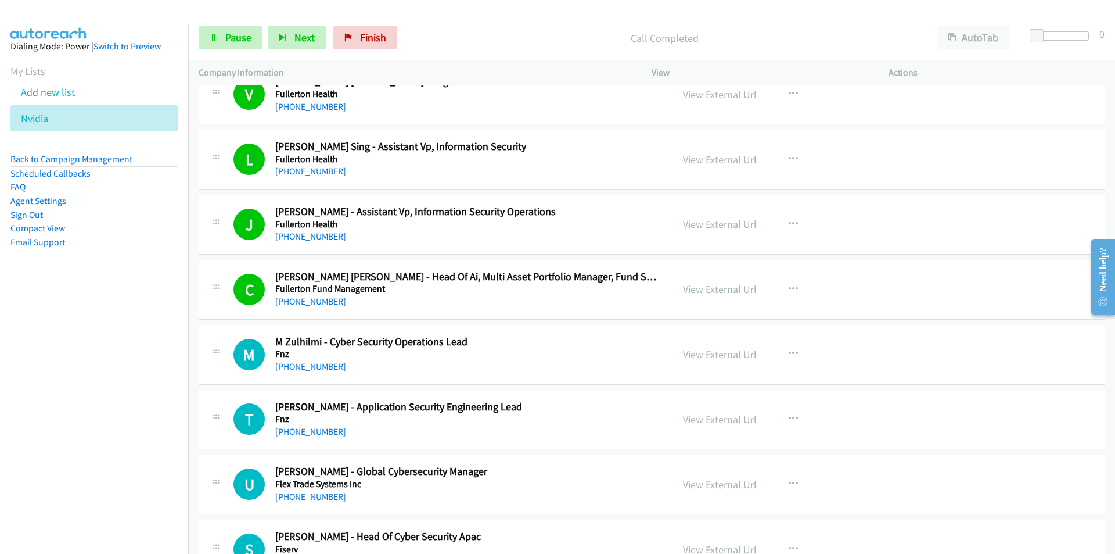
click at [105, 398] on nav "Dialing Mode: Power | Switch to Preview My Lists Add new list Nvidia Back to Ca…" at bounding box center [94, 301] width 189 height 554
click at [111, 412] on nav "Dialing Mode: Power | Switch to Preview My Lists Add new list Nvidia Back to Ca…" at bounding box center [94, 301] width 189 height 554
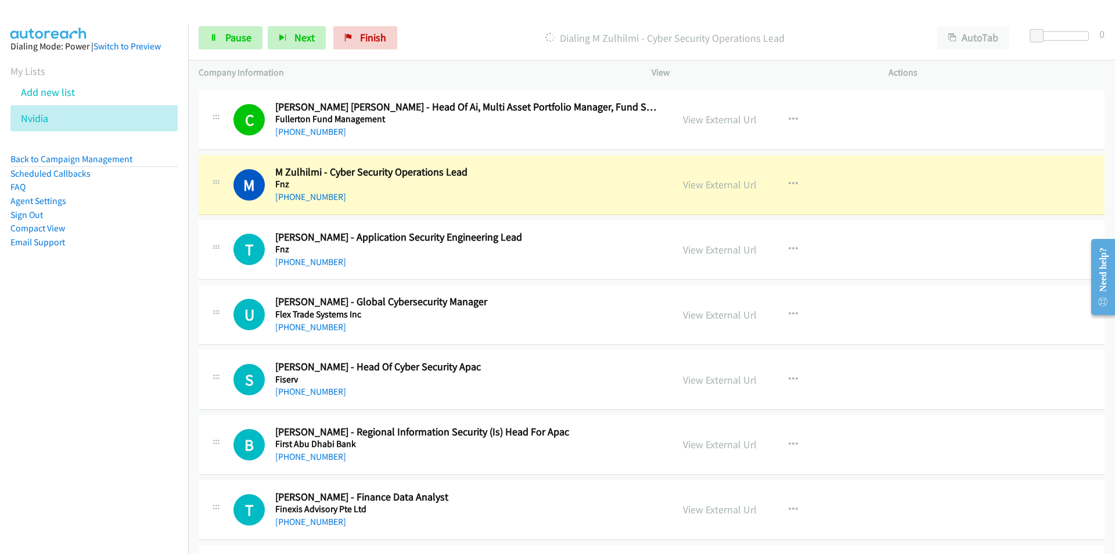
scroll to position [4067, 0]
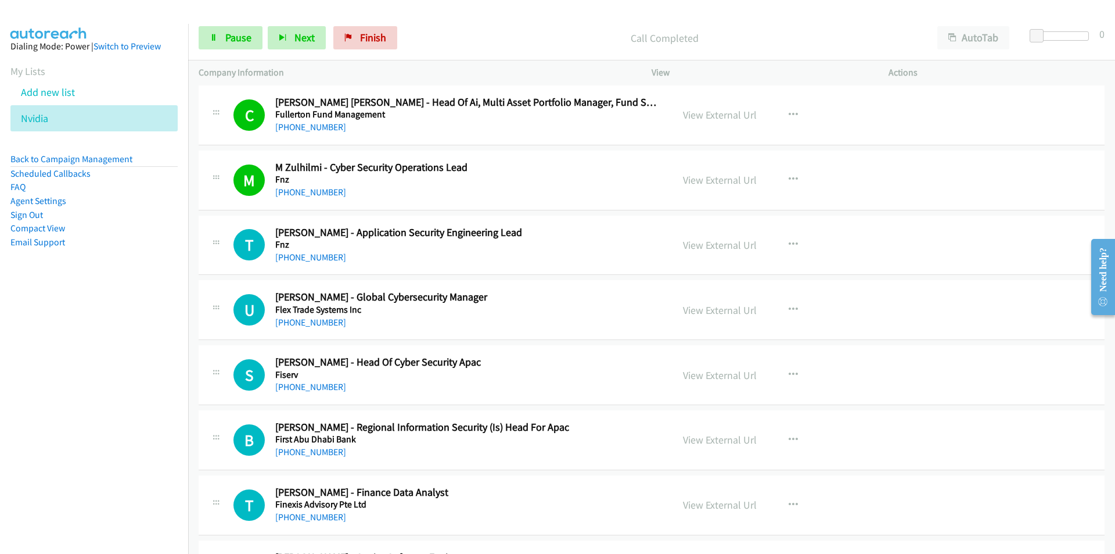
drag, startPoint x: 98, startPoint y: 317, endPoint x: 218, endPoint y: 313, distance: 120.9
click at [98, 314] on nav "Dialing Mode: Power | Switch to Preview My Lists Add new list Nvidia Back to Ca…" at bounding box center [94, 301] width 189 height 554
click at [106, 360] on nav "Dialing Mode: Power | Switch to Preview My Lists Add new list Nvidia Back to Ca…" at bounding box center [94, 301] width 189 height 554
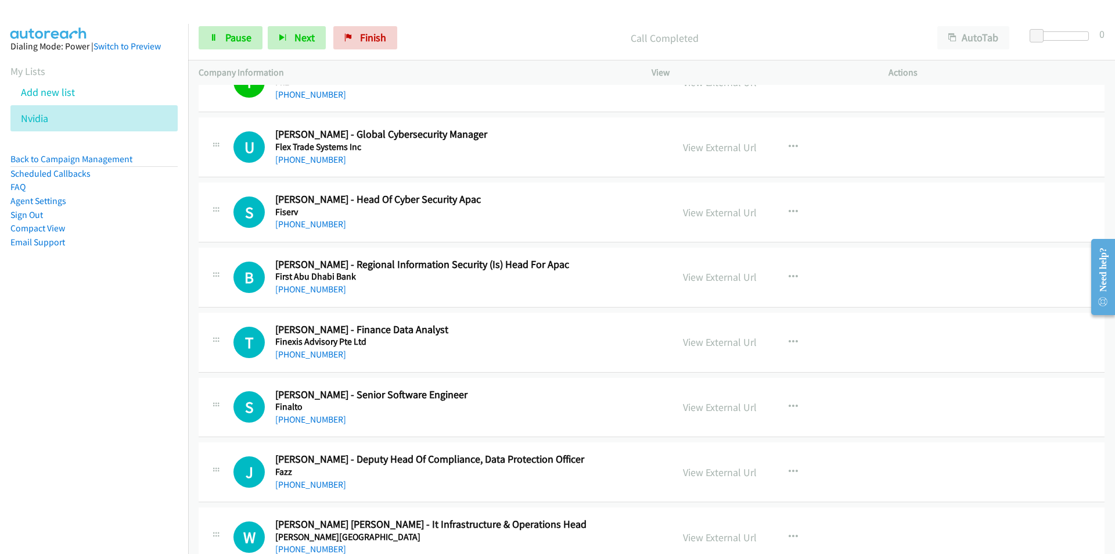
scroll to position [4241, 0]
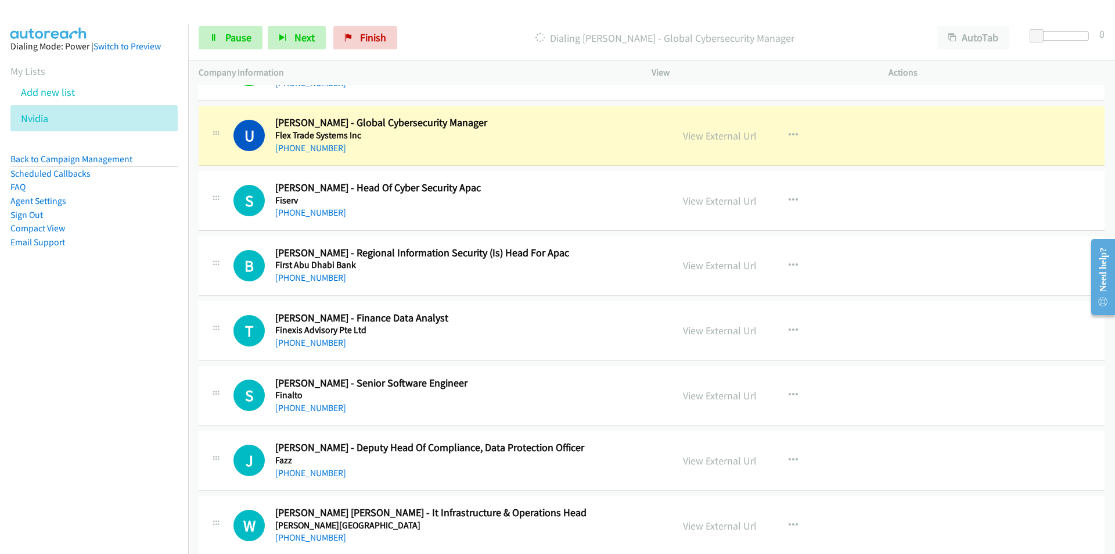
click at [78, 354] on nav "Dialing Mode: Power | Switch to Preview My Lists Add new list Nvidia Back to Ca…" at bounding box center [94, 301] width 189 height 554
click at [707, 136] on link "View External Url" at bounding box center [720, 135] width 74 height 13
click at [106, 391] on nav "Dialing Mode: Power | Switch to Preview My Lists Add new list Nvidia Back to Ca…" at bounding box center [94, 301] width 189 height 554
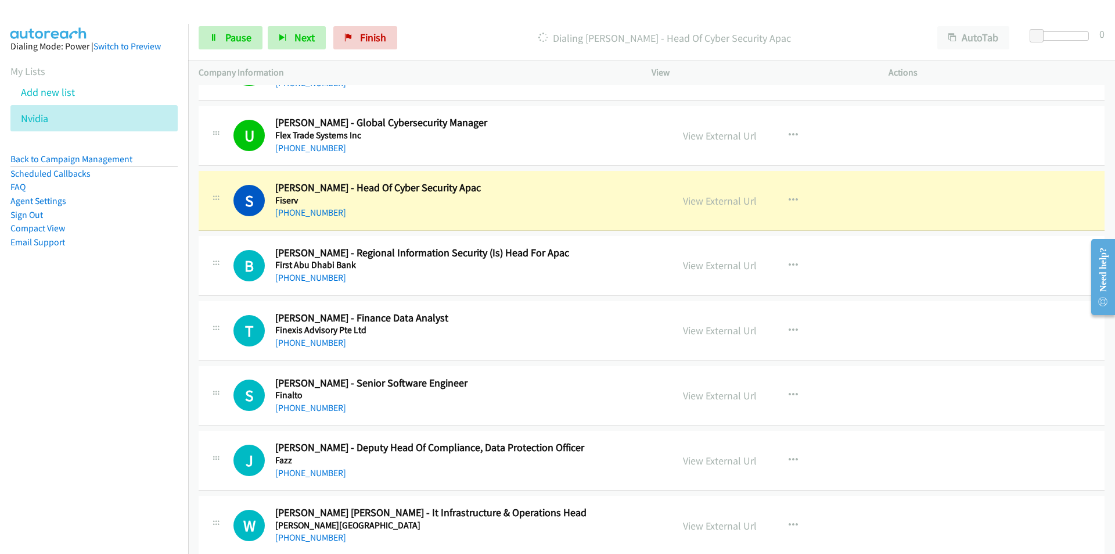
click at [86, 369] on nav "Dialing Mode: Power | Switch to Preview My Lists Add new list Nvidia Back to Ca…" at bounding box center [94, 301] width 189 height 554
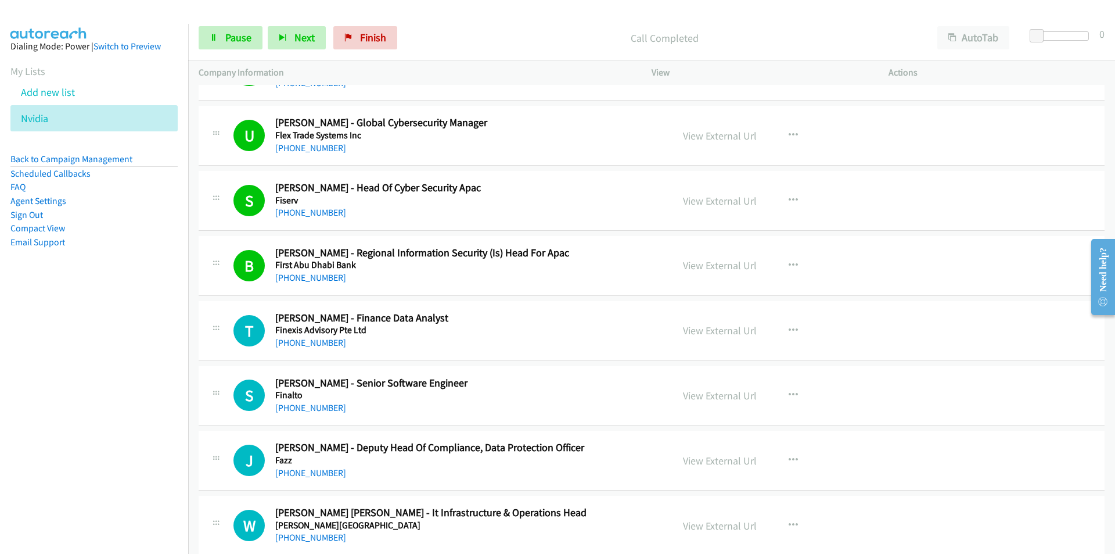
click at [150, 370] on nav "Dialing Mode: Power | Switch to Preview My Lists Add new list Nvidia Back to Ca…" at bounding box center [94, 301] width 189 height 554
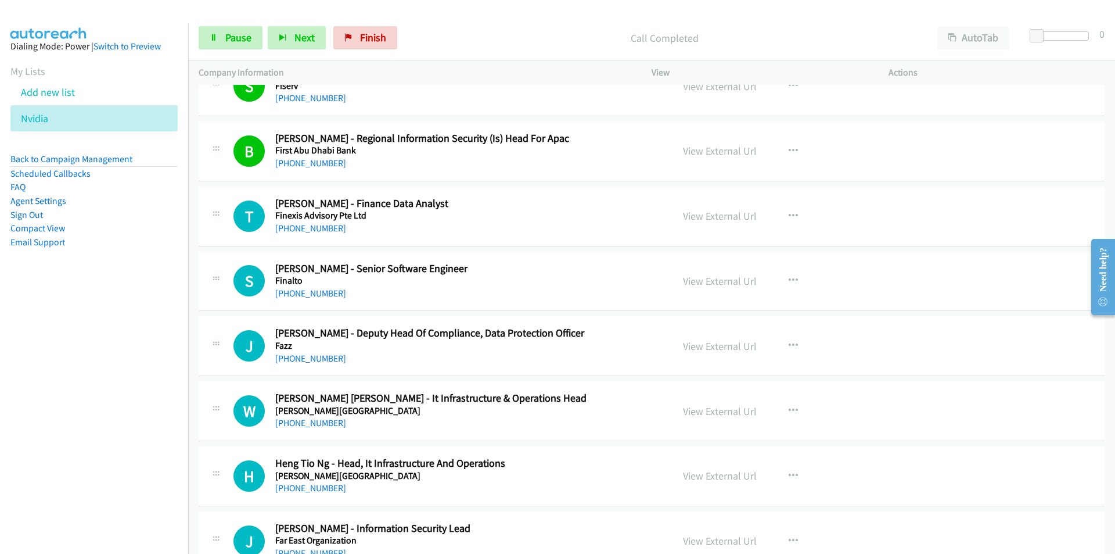
scroll to position [4357, 0]
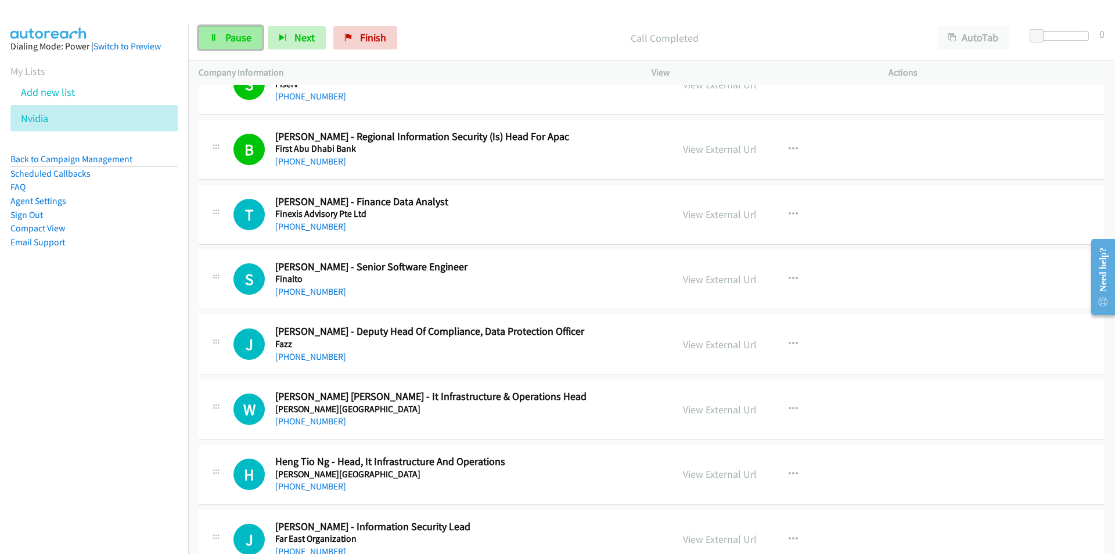
click at [235, 42] on span "Pause" at bounding box center [238, 37] width 26 height 13
click at [113, 392] on nav "Dialing Mode: Power | Switch to Preview My Lists Add new list Nvidia Back to Ca…" at bounding box center [94, 301] width 189 height 554
click at [786, 271] on button "button" at bounding box center [793, 278] width 31 height 23
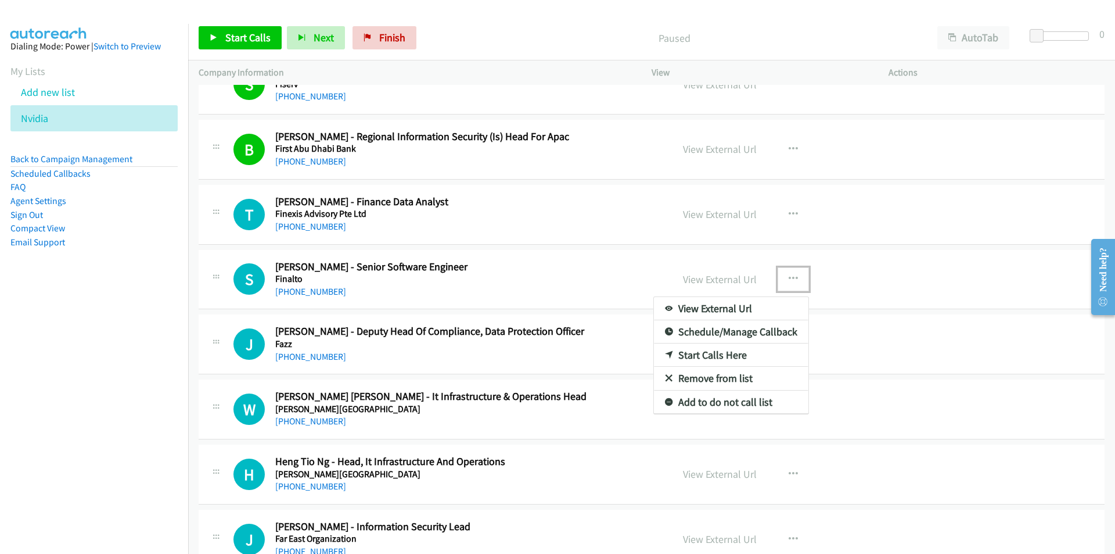
click at [705, 356] on link "Start Calls Here" at bounding box center [731, 354] width 155 height 23
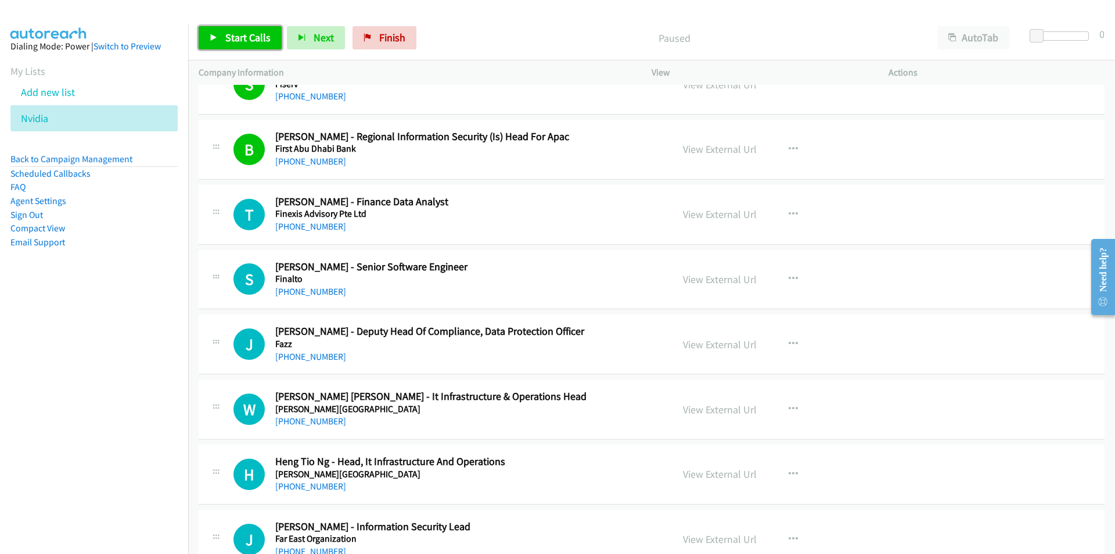
click at [256, 38] on span "Start Calls" at bounding box center [247, 37] width 45 height 13
click at [171, 361] on nav "Dialing Mode: Power | Switch to Preview My Lists Add new list Nvidia Back to Ca…" at bounding box center [94, 301] width 189 height 554
click at [44, 401] on nav "Dialing Mode: Power | Switch to Preview My Lists Add new list Nvidia Back to Ca…" at bounding box center [94, 301] width 189 height 554
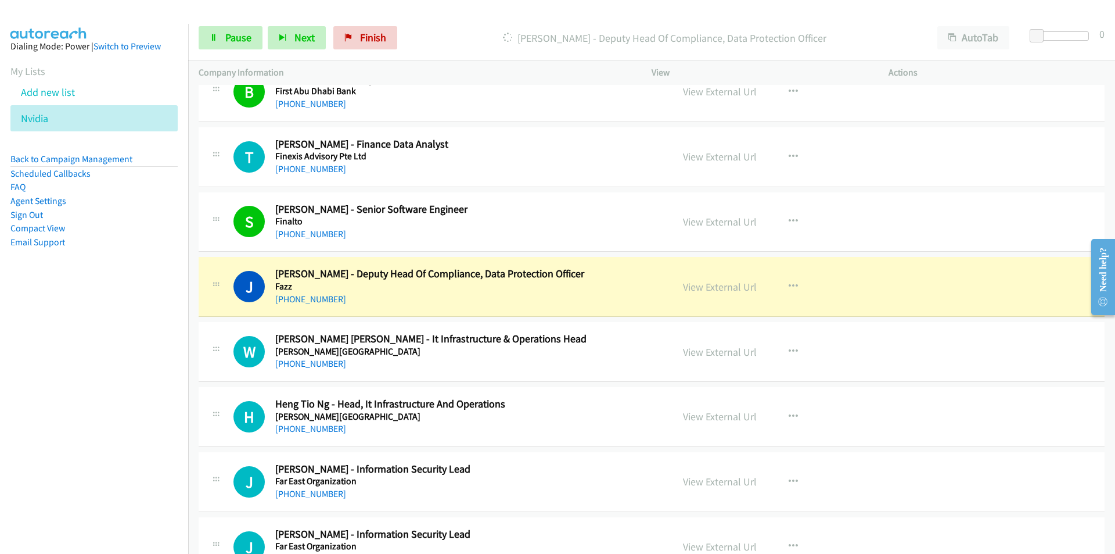
scroll to position [4415, 0]
click at [69, 379] on nav "Dialing Mode: Power | Switch to Preview My Lists Add new list Nvidia Back to Ca…" at bounding box center [94, 301] width 189 height 554
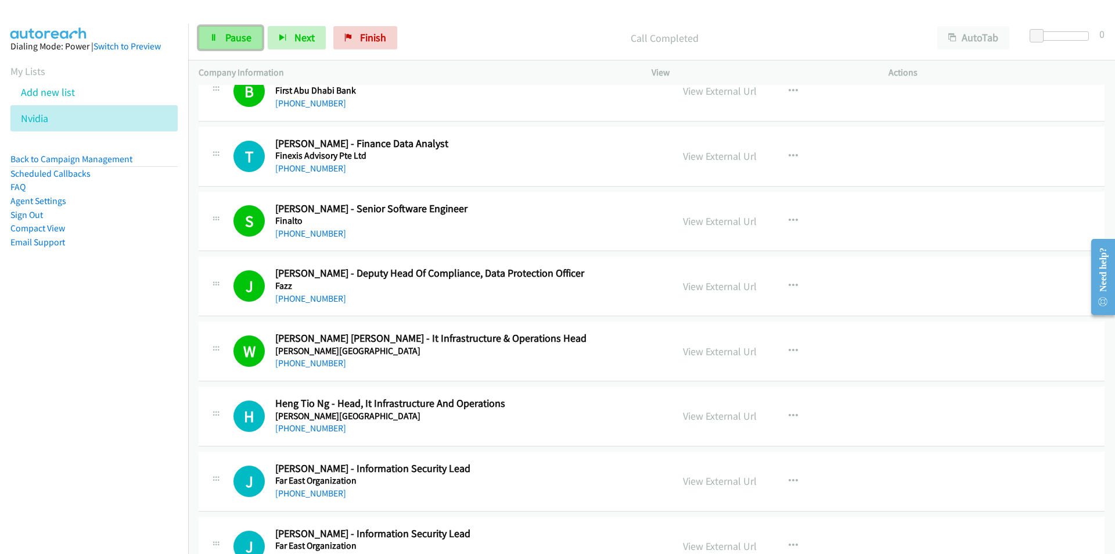
click at [220, 40] on link "Pause" at bounding box center [231, 37] width 64 height 23
click at [231, 31] on span "Start Calls" at bounding box center [247, 37] width 45 height 13
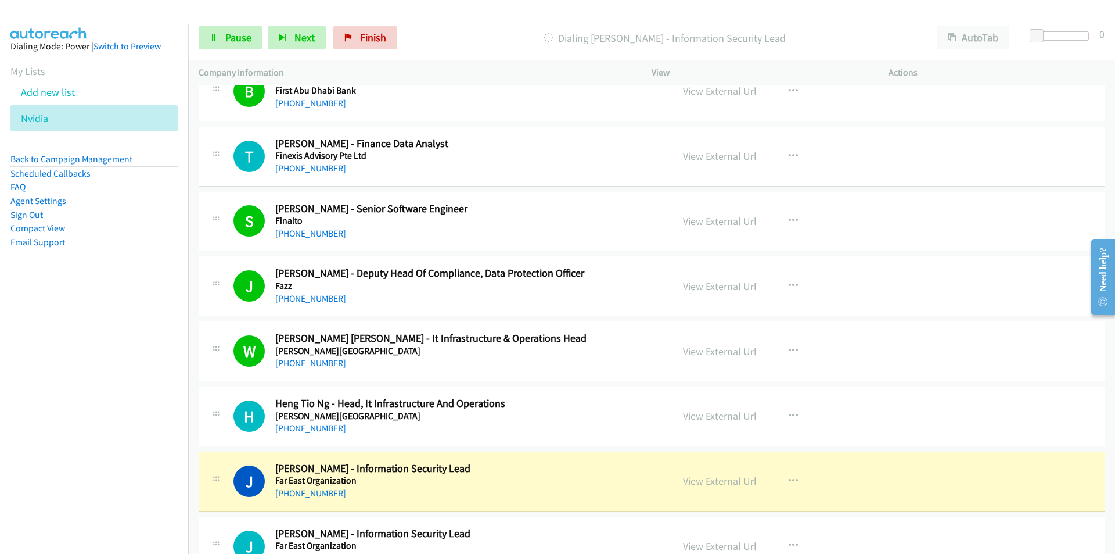
drag, startPoint x: 94, startPoint y: 447, endPoint x: 101, endPoint y: 440, distance: 10.3
click at [93, 447] on nav "Dialing Mode: Power | Switch to Preview My Lists Add new list Nvidia Back to Ca…" at bounding box center [94, 301] width 189 height 554
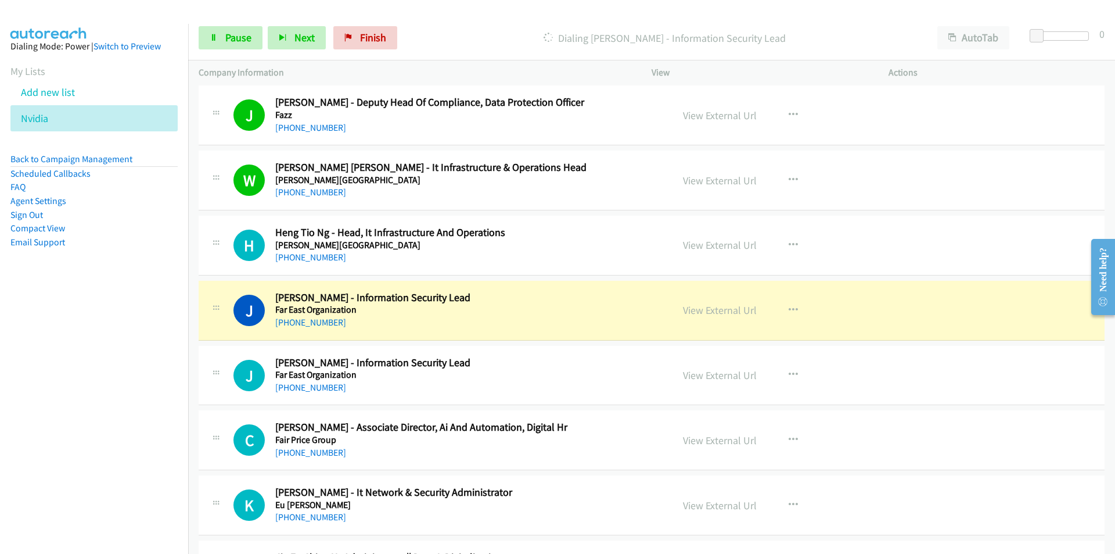
scroll to position [4589, 0]
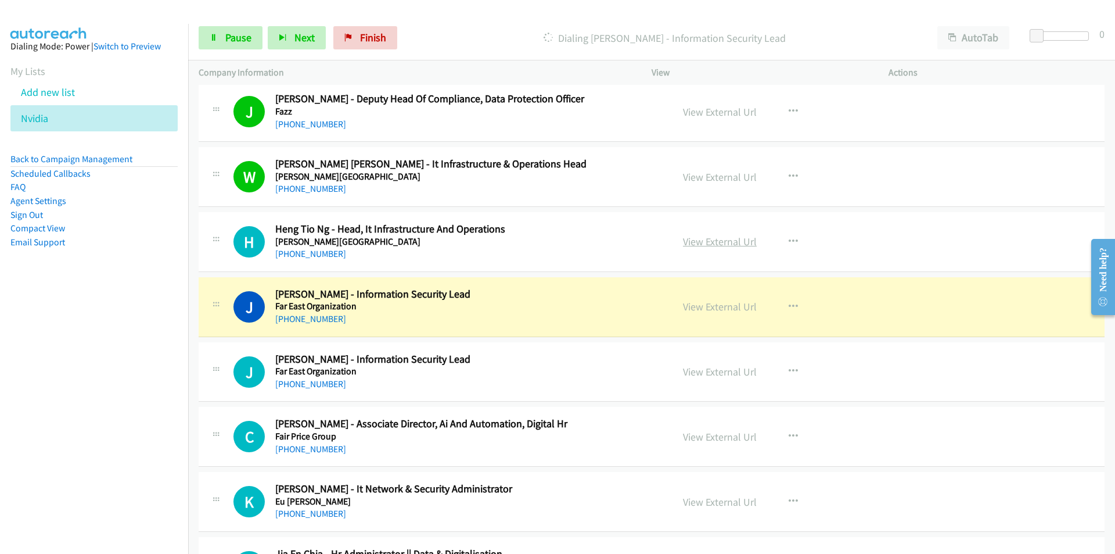
click at [726, 244] on link "View External Url" at bounding box center [720, 241] width 74 height 13
click at [237, 40] on span "Pause" at bounding box center [238, 37] width 26 height 13
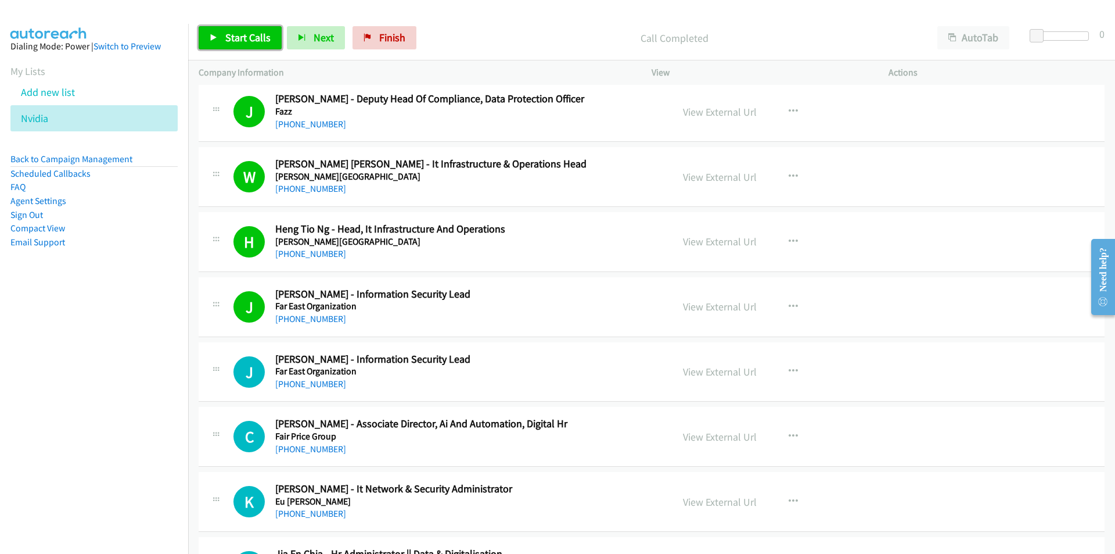
click at [245, 43] on span "Start Calls" at bounding box center [247, 37] width 45 height 13
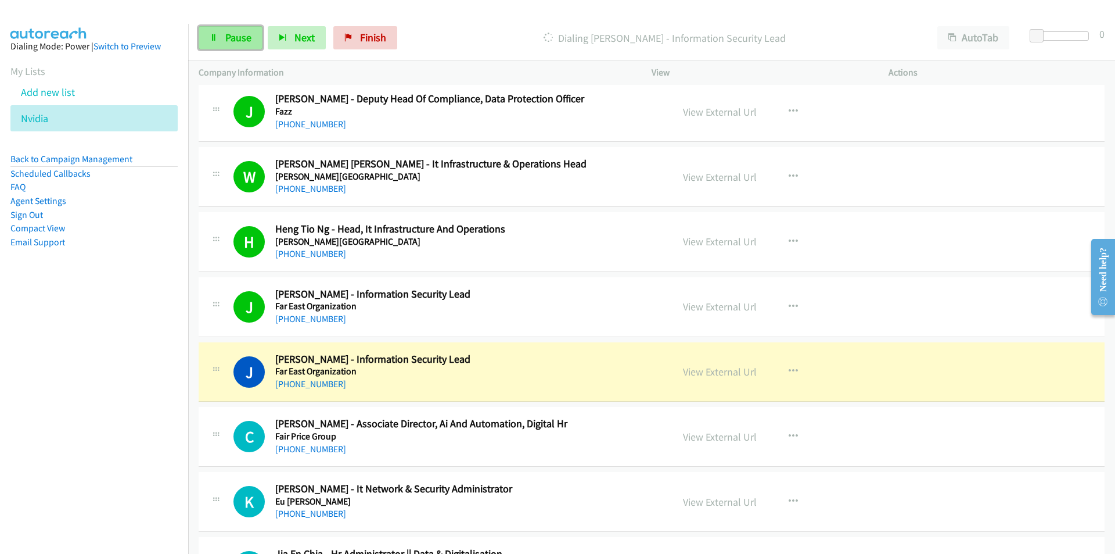
click at [245, 43] on span "Pause" at bounding box center [238, 37] width 26 height 13
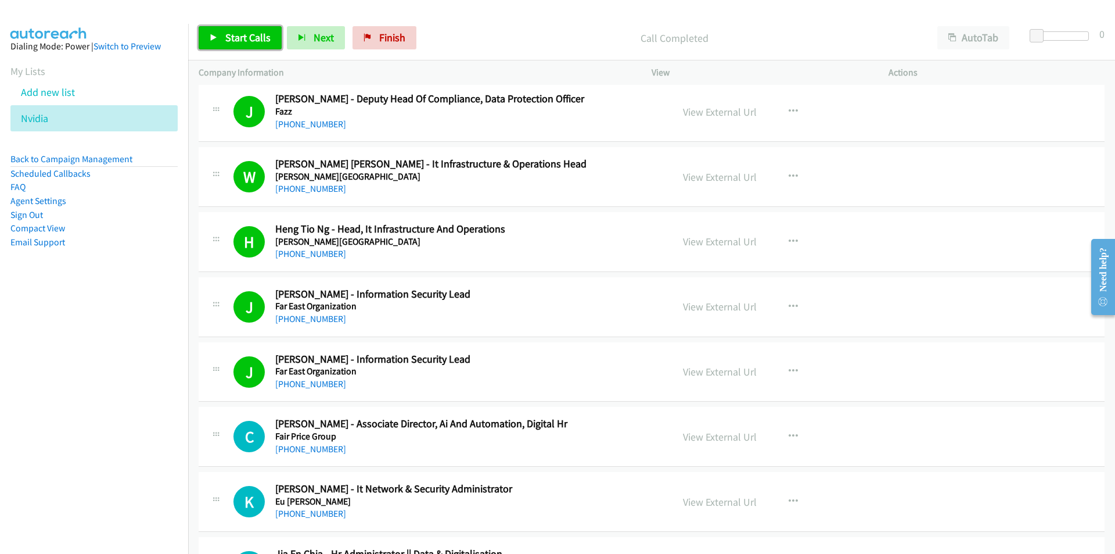
click at [219, 31] on link "Start Calls" at bounding box center [240, 37] width 83 height 23
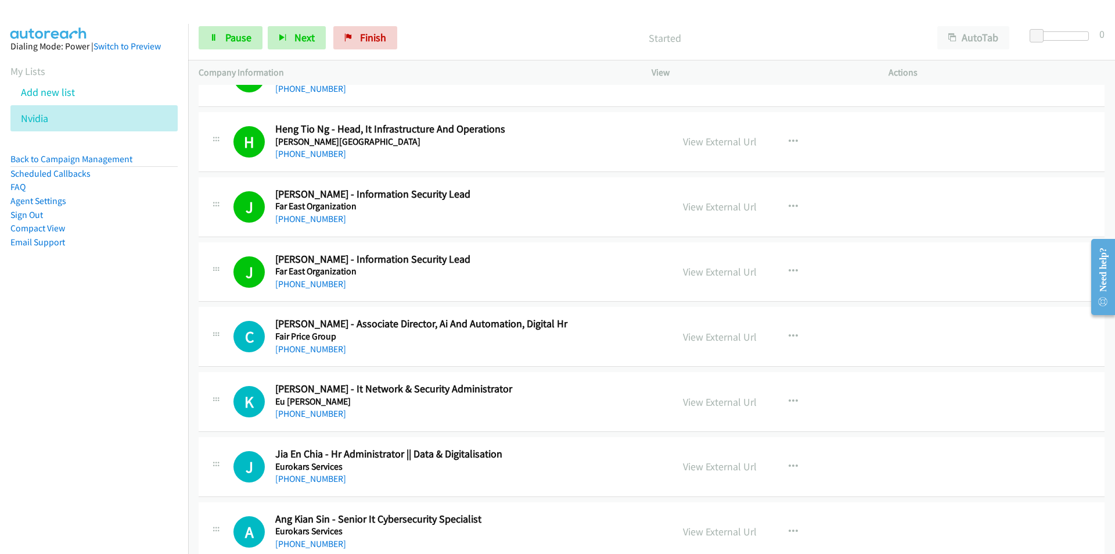
scroll to position [4764, 0]
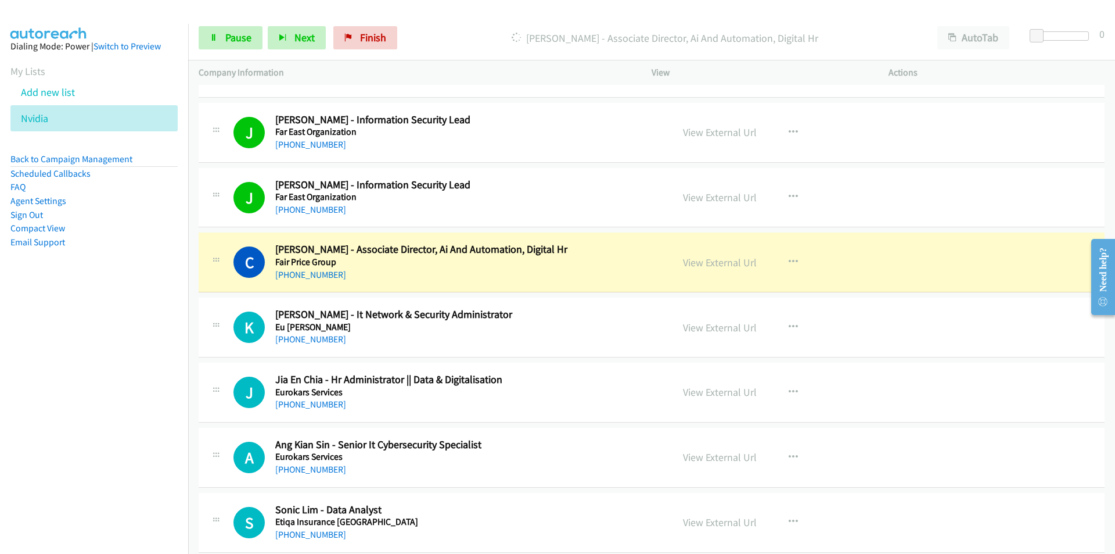
drag, startPoint x: 97, startPoint y: 385, endPoint x: 85, endPoint y: 378, distance: 13.5
click at [94, 383] on nav "Dialing Mode: Power | Switch to Preview My Lists Add new list Nvidia Back to Ca…" at bounding box center [94, 301] width 189 height 554
click at [720, 266] on link "View External Url" at bounding box center [720, 262] width 74 height 13
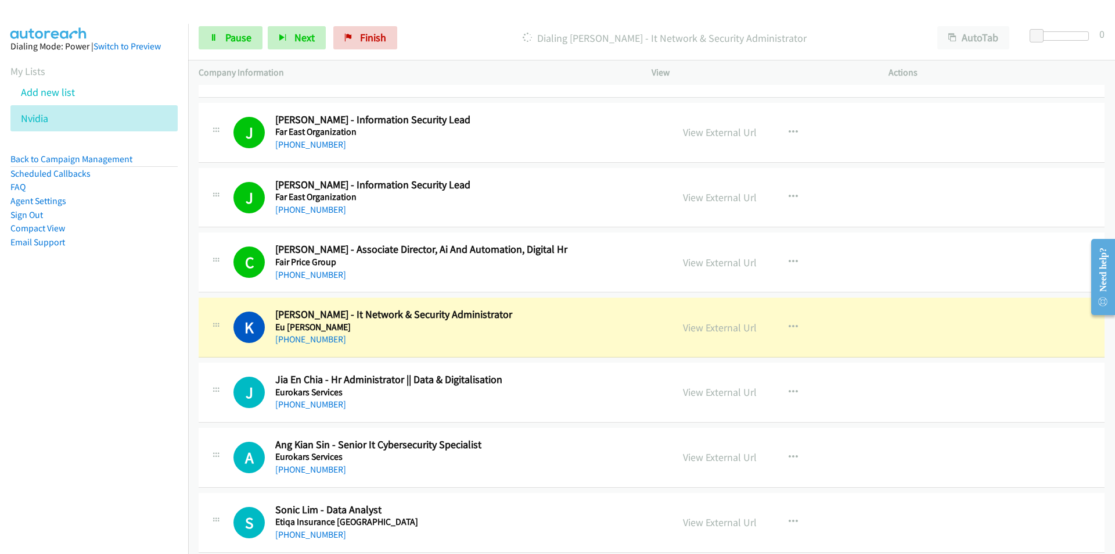
click at [143, 389] on nav "Dialing Mode: Power | Switch to Preview My Lists Add new list Nvidia Back to Ca…" at bounding box center [94, 301] width 189 height 554
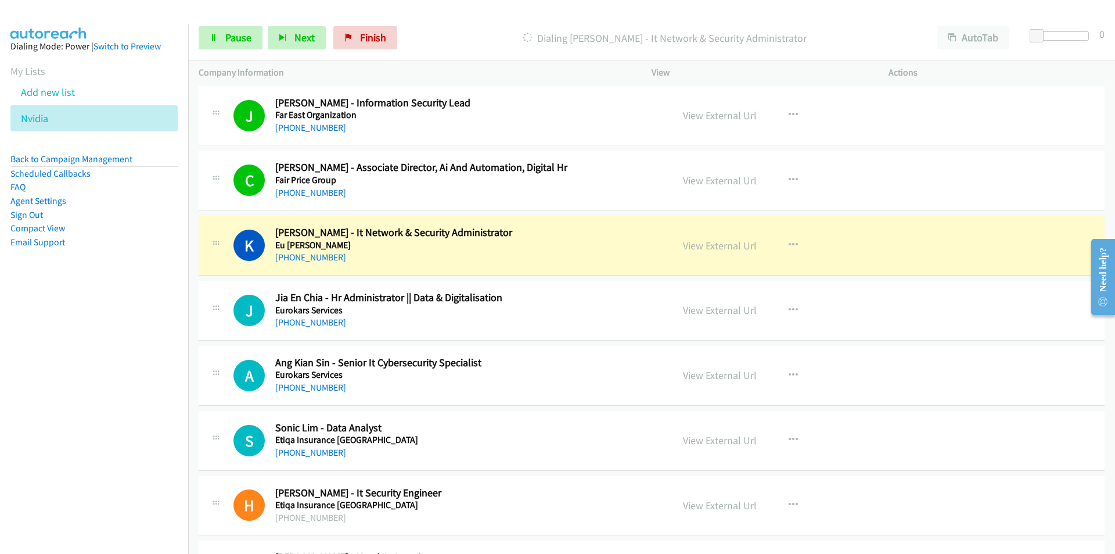
scroll to position [4880, 0]
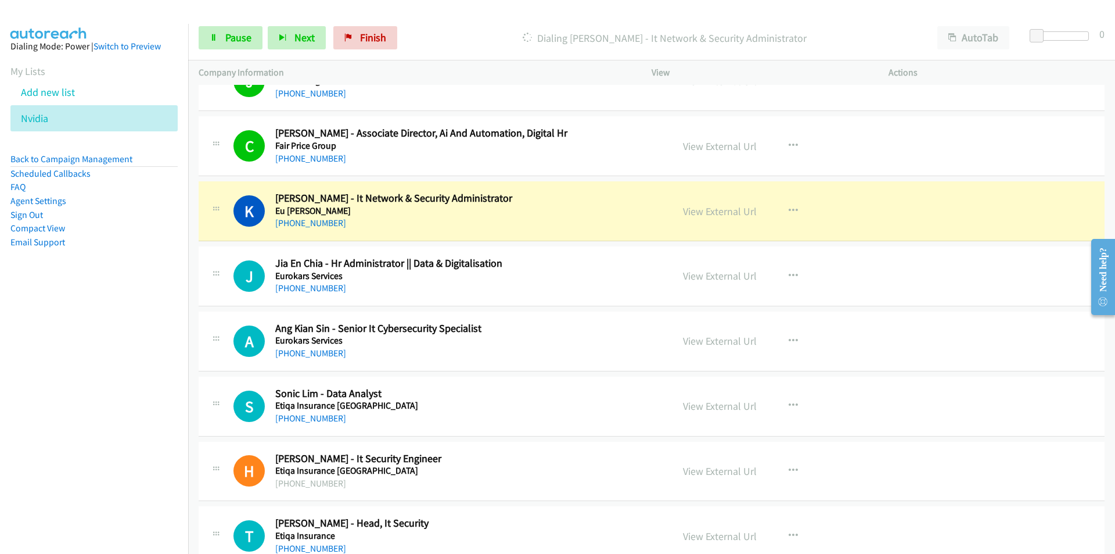
click at [95, 433] on nav "Dialing Mode: Power | Switch to Preview My Lists Add new list Nvidia Back to Ca…" at bounding box center [94, 301] width 189 height 554
click at [708, 213] on link "View External Url" at bounding box center [720, 210] width 74 height 13
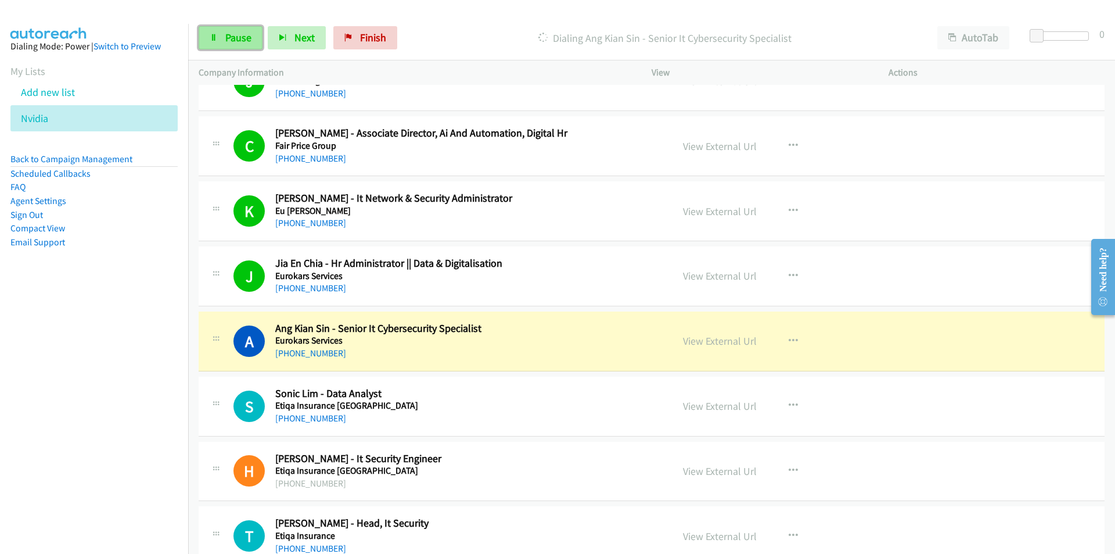
click at [238, 42] on span "Pause" at bounding box center [238, 37] width 26 height 13
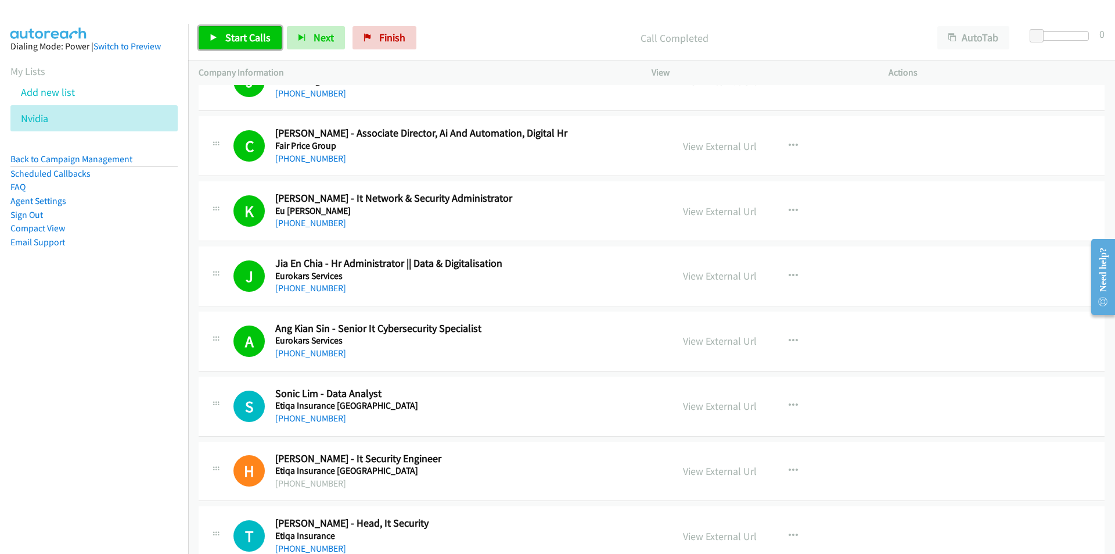
click at [219, 49] on link "Start Calls" at bounding box center [240, 37] width 83 height 23
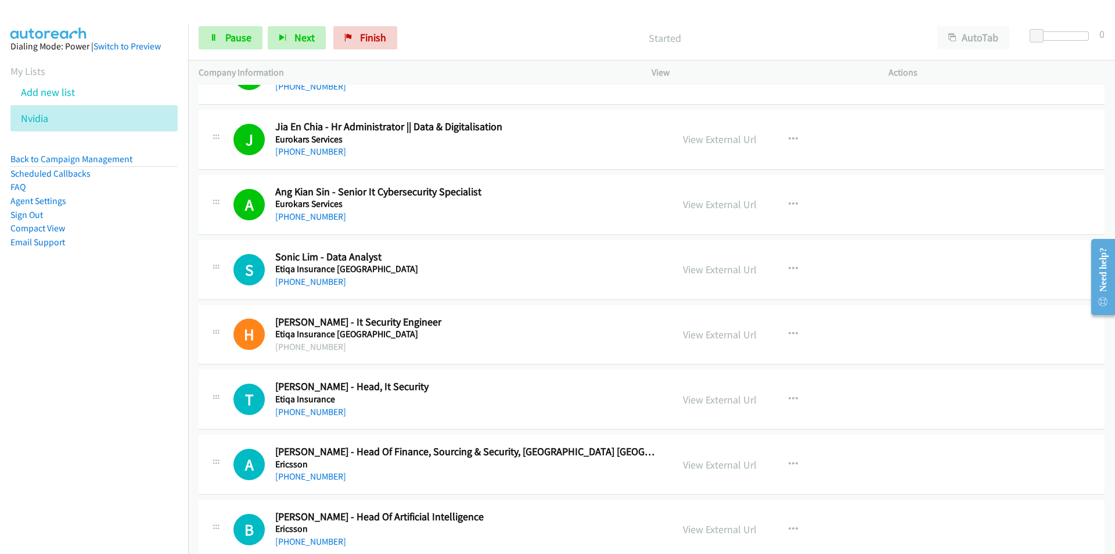
scroll to position [5112, 0]
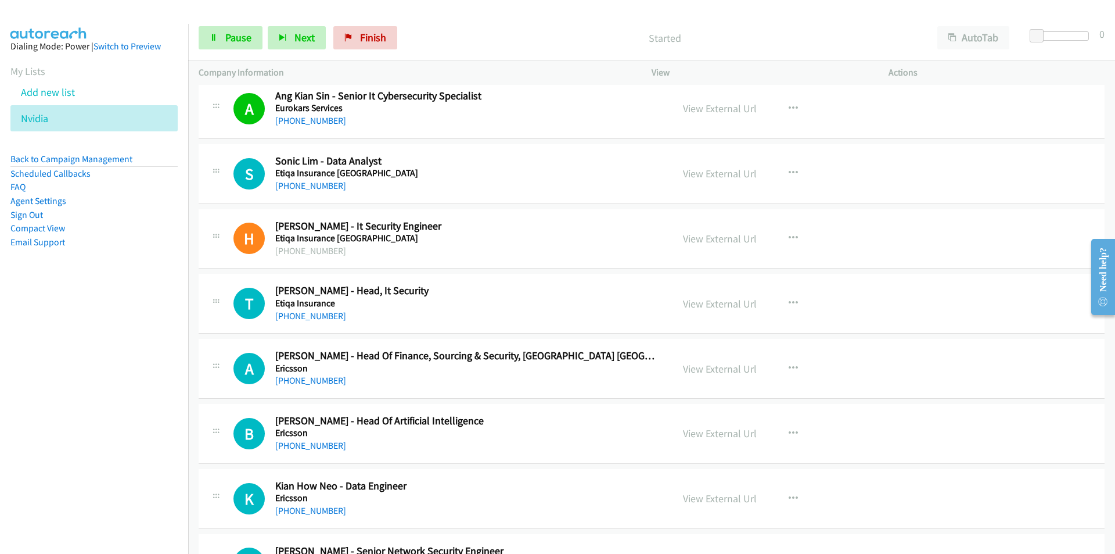
click at [86, 419] on nav "Dialing Mode: Power | Switch to Preview My Lists Add new list Nvidia Back to Ca…" at bounding box center [94, 301] width 189 height 554
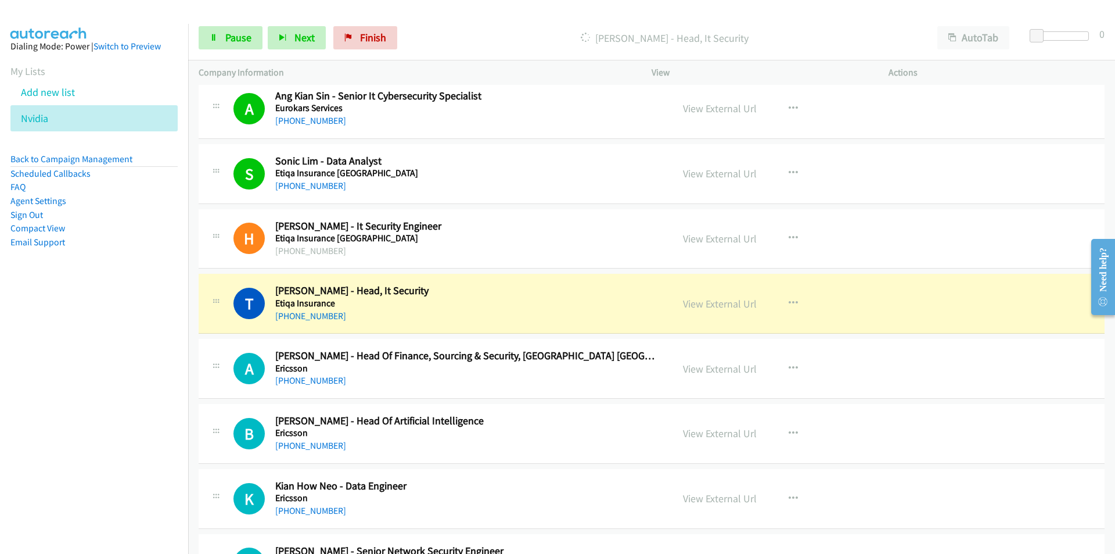
click at [128, 380] on nav "Dialing Mode: Power | Switch to Preview My Lists Add new list Nvidia Back to Ca…" at bounding box center [94, 301] width 189 height 554
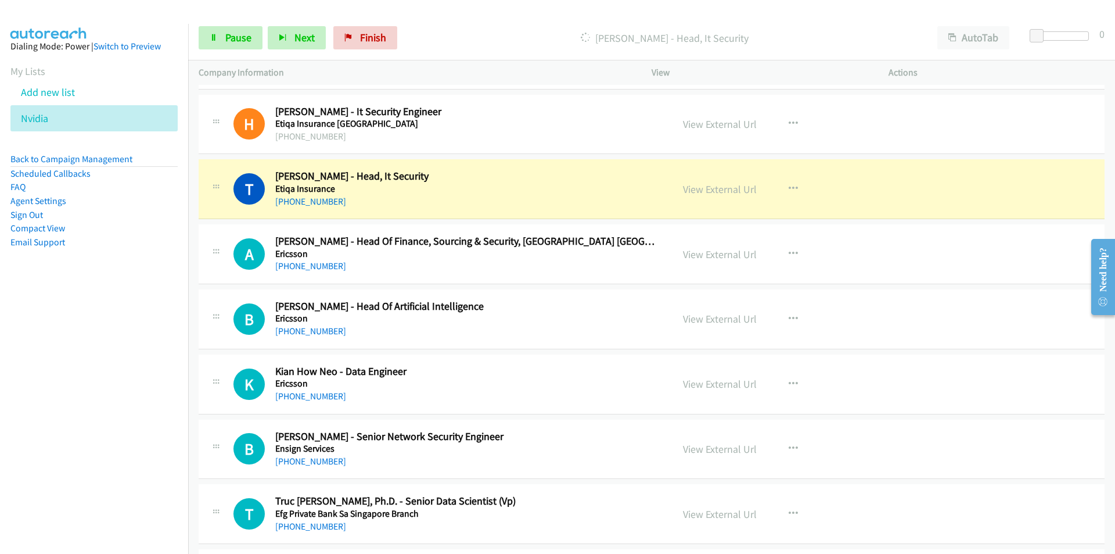
scroll to position [5229, 0]
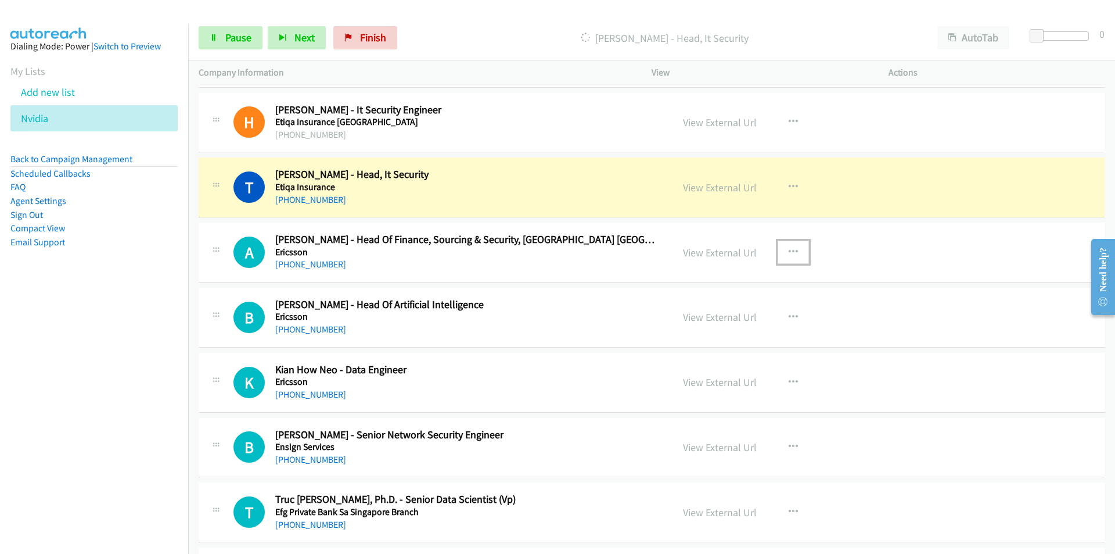
click at [780, 248] on button "button" at bounding box center [793, 252] width 31 height 23
click at [723, 352] on link "Remove from list" at bounding box center [731, 351] width 155 height 23
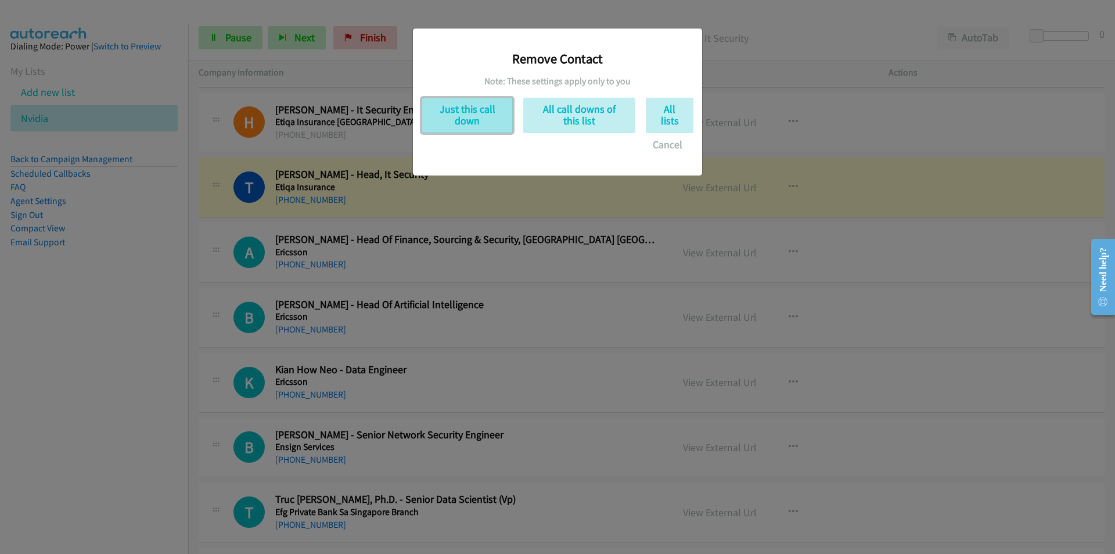
click at [450, 110] on button "Just this call down" at bounding box center [467, 115] width 91 height 35
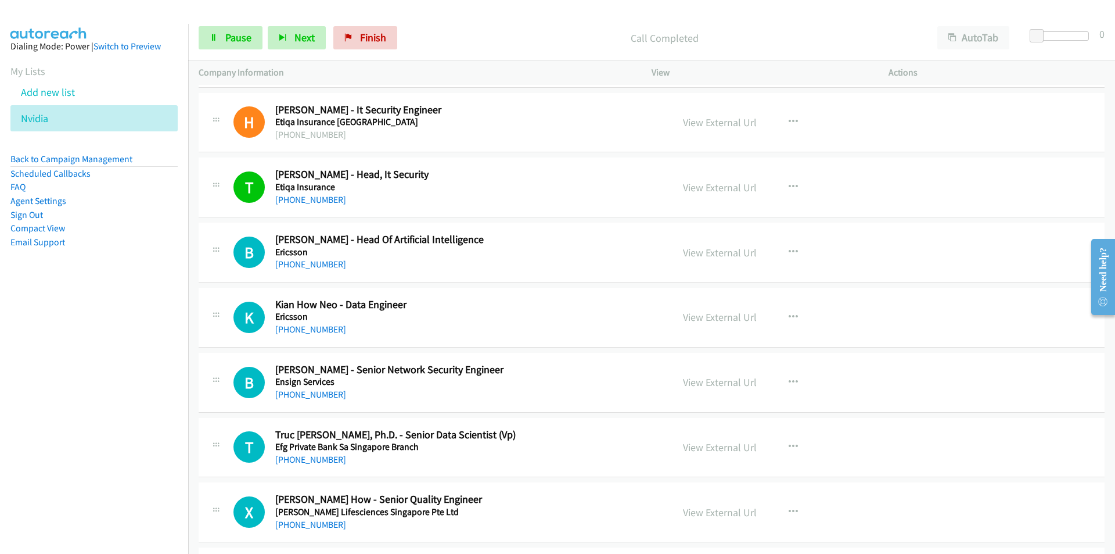
drag, startPoint x: 61, startPoint y: 387, endPoint x: 136, endPoint y: 379, distance: 75.4
click at [60, 387] on nav "Dialing Mode: Power | Switch to Preview My Lists Add new list Nvidia Back to Ca…" at bounding box center [94, 301] width 189 height 554
click at [99, 437] on nav "Dialing Mode: Power | Switch to Preview My Lists Add new list Nvidia Back to Ca…" at bounding box center [94, 301] width 189 height 554
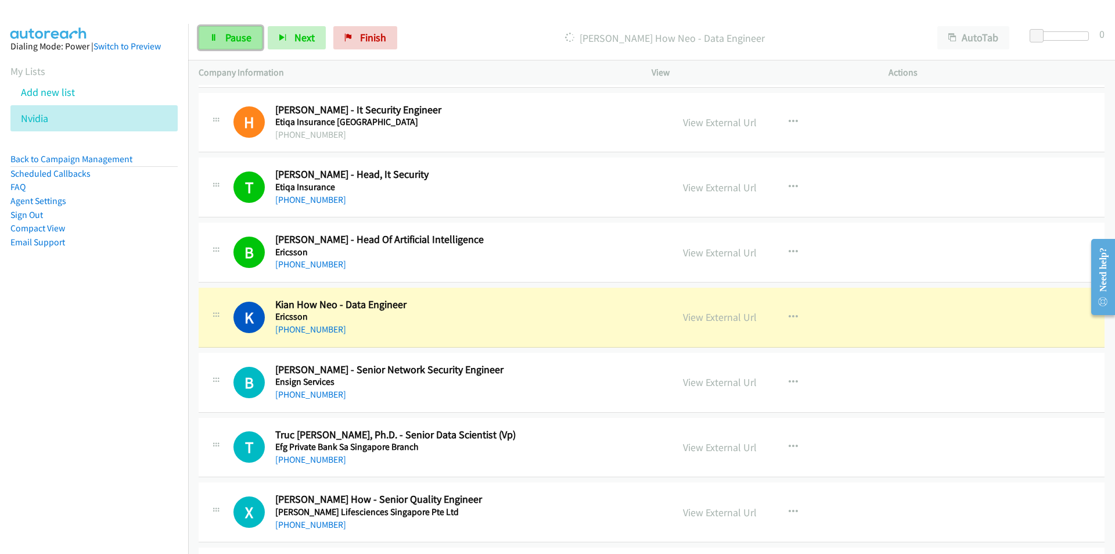
click at [230, 37] on span "Pause" at bounding box center [238, 37] width 26 height 13
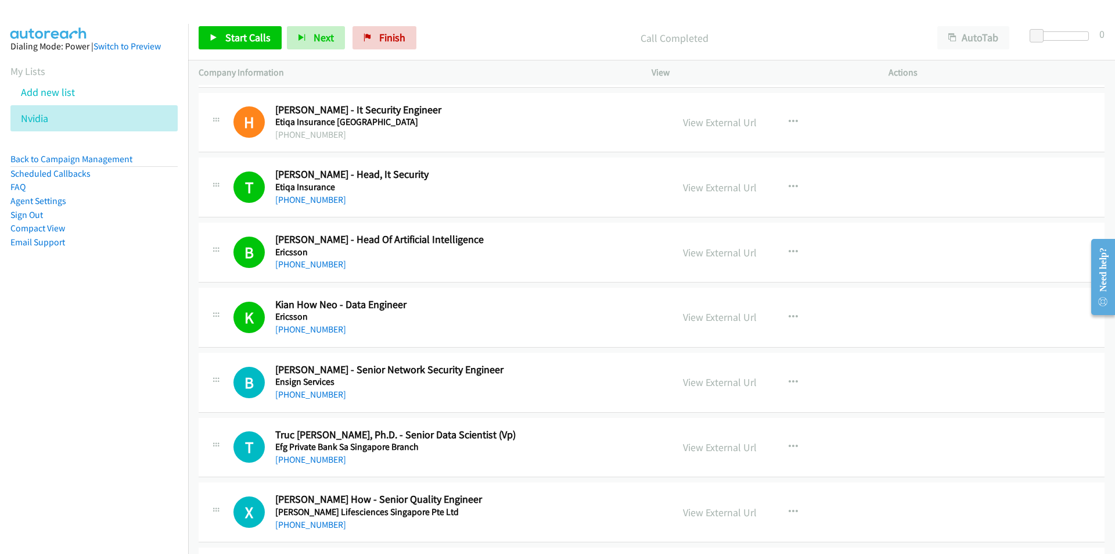
click at [224, 26] on div "Start Calls Pause Next Finish Call Completed AutoTab AutoTab 0" at bounding box center [651, 38] width 927 height 45
click at [224, 44] on link "Start Calls" at bounding box center [240, 37] width 83 height 23
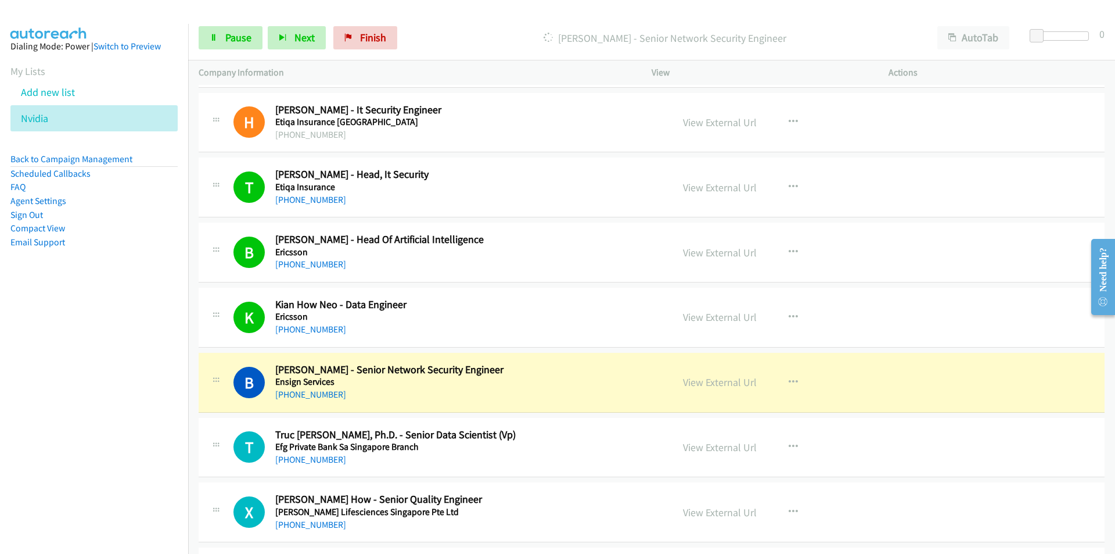
click at [98, 360] on nav "Dialing Mode: Power | Switch to Preview My Lists Add new list Nvidia Back to Ca…" at bounding box center [94, 301] width 189 height 554
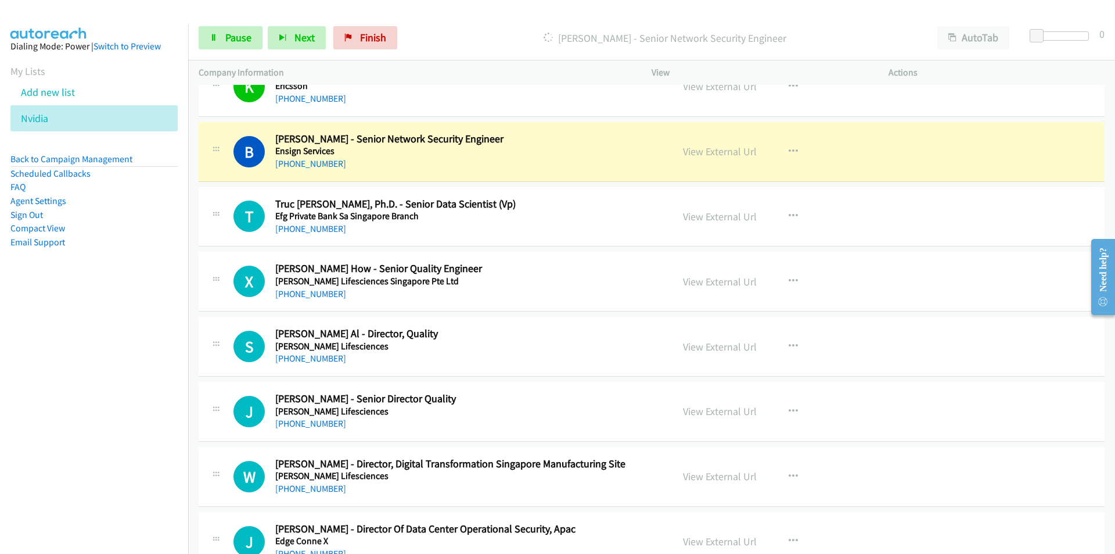
scroll to position [5461, 0]
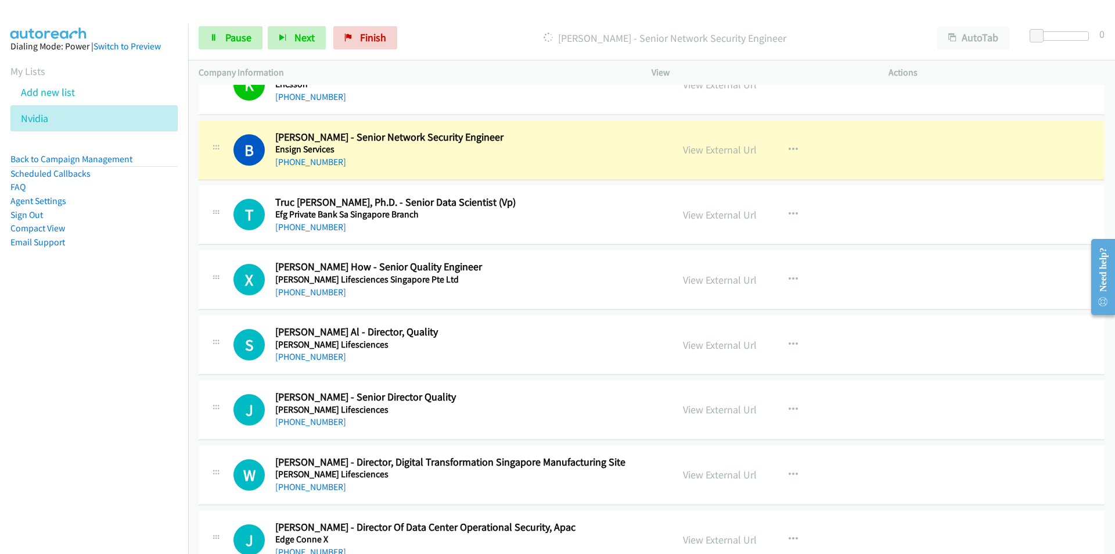
drag, startPoint x: 110, startPoint y: 383, endPoint x: 250, endPoint y: 328, distance: 151.2
click at [110, 383] on nav "Dialing Mode: Power | Switch to Preview My Lists Add new list Nvidia Back to Ca…" at bounding box center [94, 301] width 189 height 554
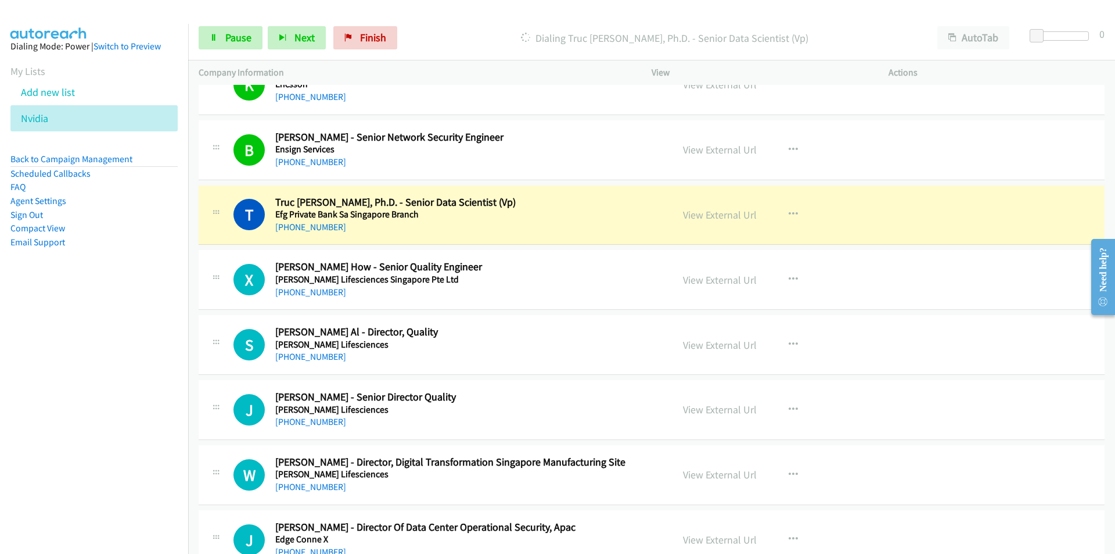
click at [111, 397] on nav "Dialing Mode: Power | Switch to Preview My Lists Add new list Nvidia Back to Ca…" at bounding box center [94, 301] width 189 height 554
click at [58, 396] on nav "Dialing Mode: Power | Switch to Preview My Lists Add new list Nvidia Back to Ca…" at bounding box center [94, 301] width 189 height 554
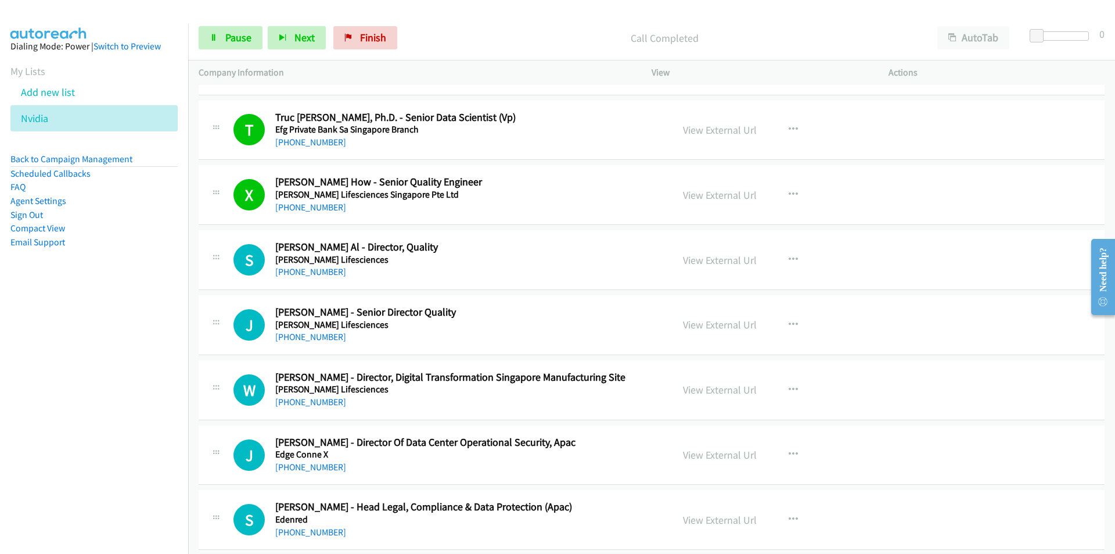
scroll to position [5577, 0]
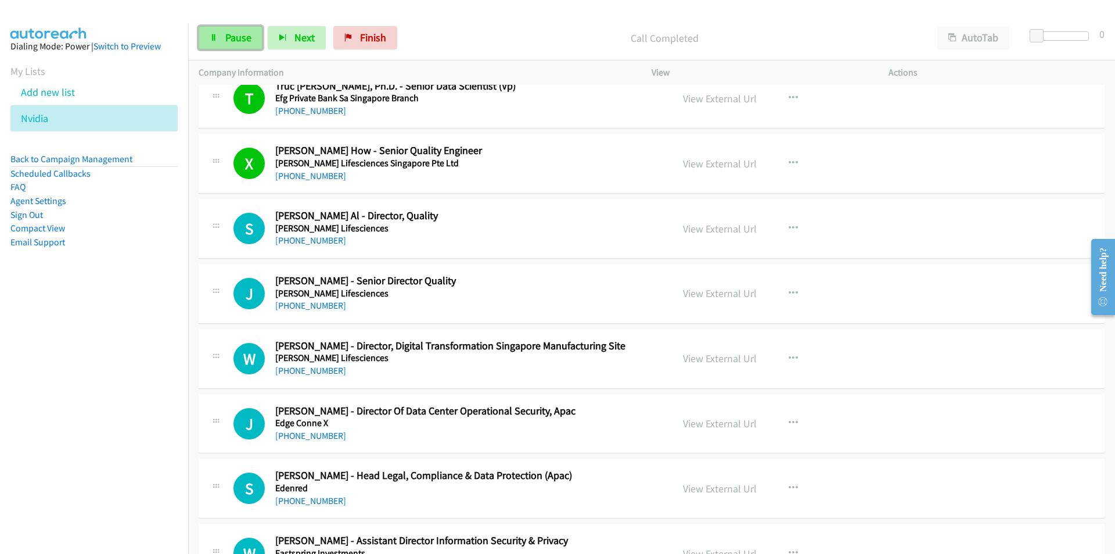
click at [234, 42] on span "Pause" at bounding box center [238, 37] width 26 height 13
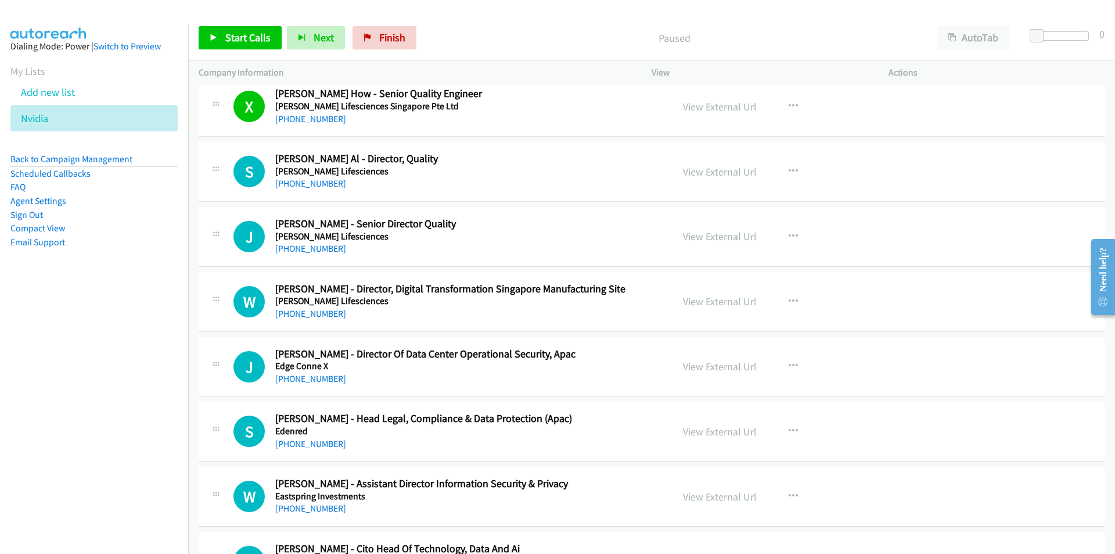
scroll to position [5635, 0]
click at [789, 299] on icon "button" at bounding box center [793, 300] width 9 height 9
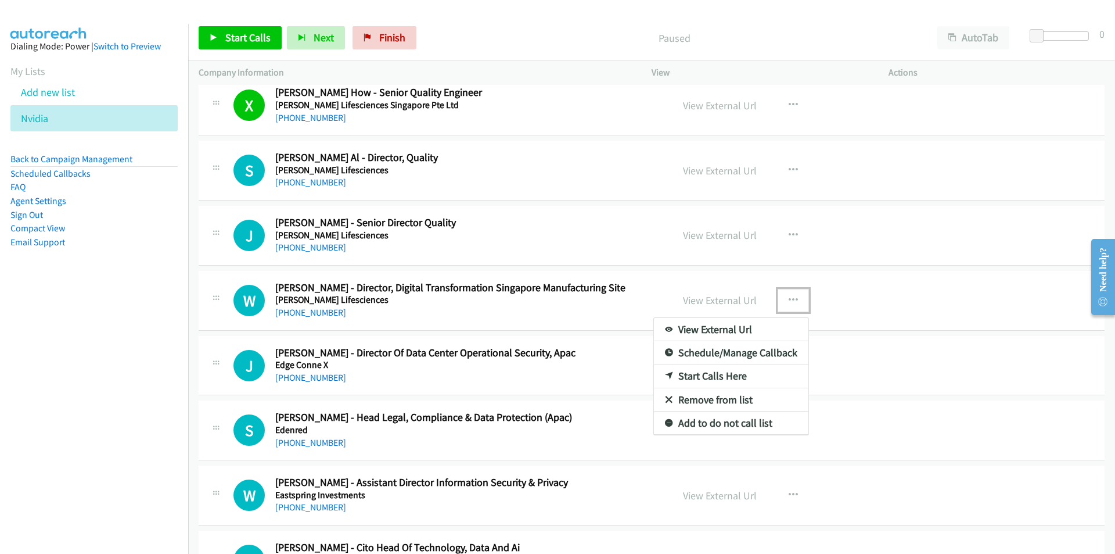
click at [699, 376] on link "Start Calls Here" at bounding box center [731, 375] width 155 height 23
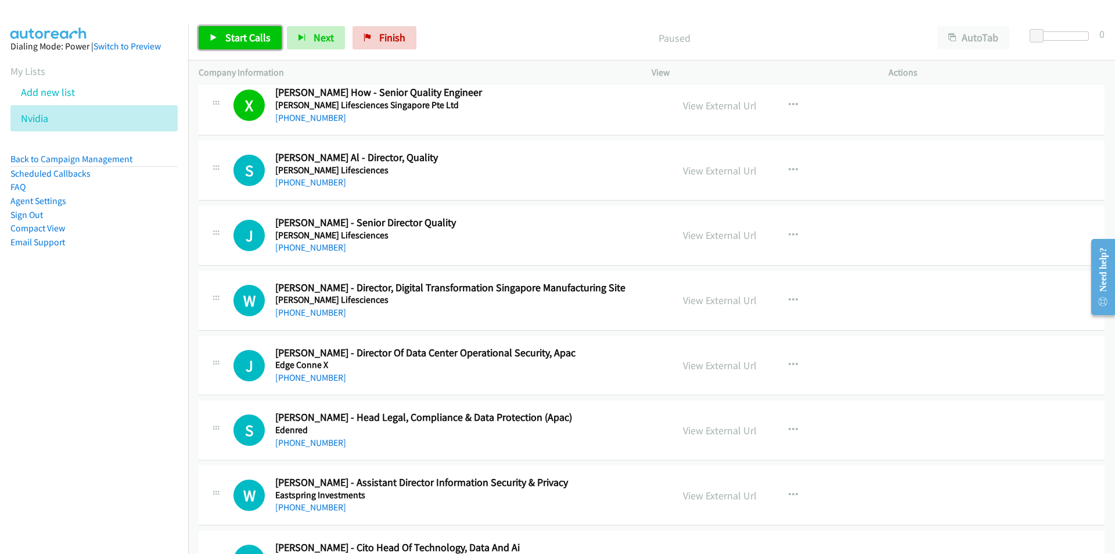
click at [229, 39] on span "Start Calls" at bounding box center [247, 37] width 45 height 13
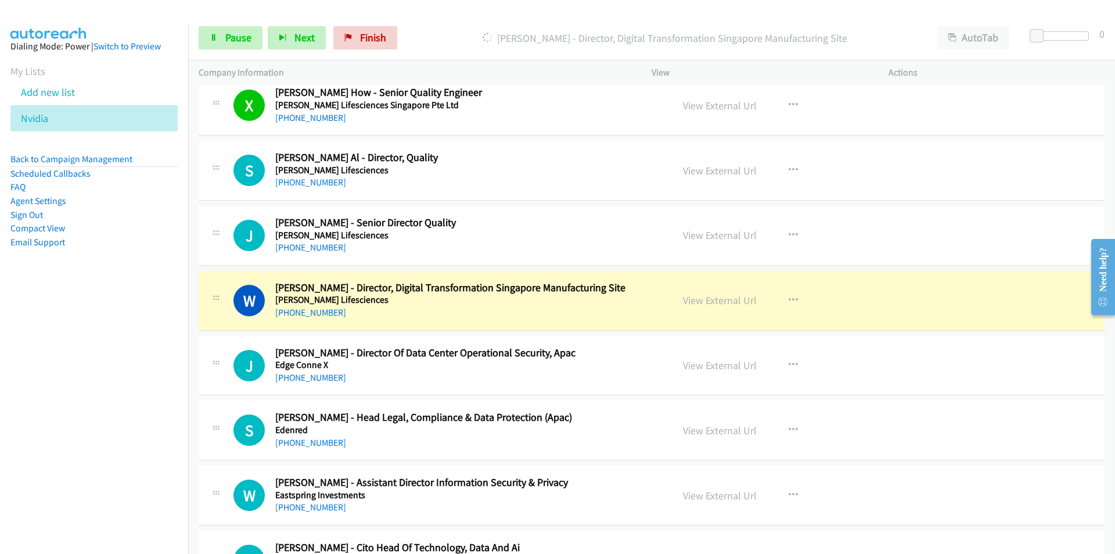
drag, startPoint x: 86, startPoint y: 426, endPoint x: 318, endPoint y: 426, distance: 231.8
click at [86, 426] on nav "Dialing Mode: Power | Switch to Preview My Lists Add new list Nvidia Back to Ca…" at bounding box center [94, 301] width 189 height 554
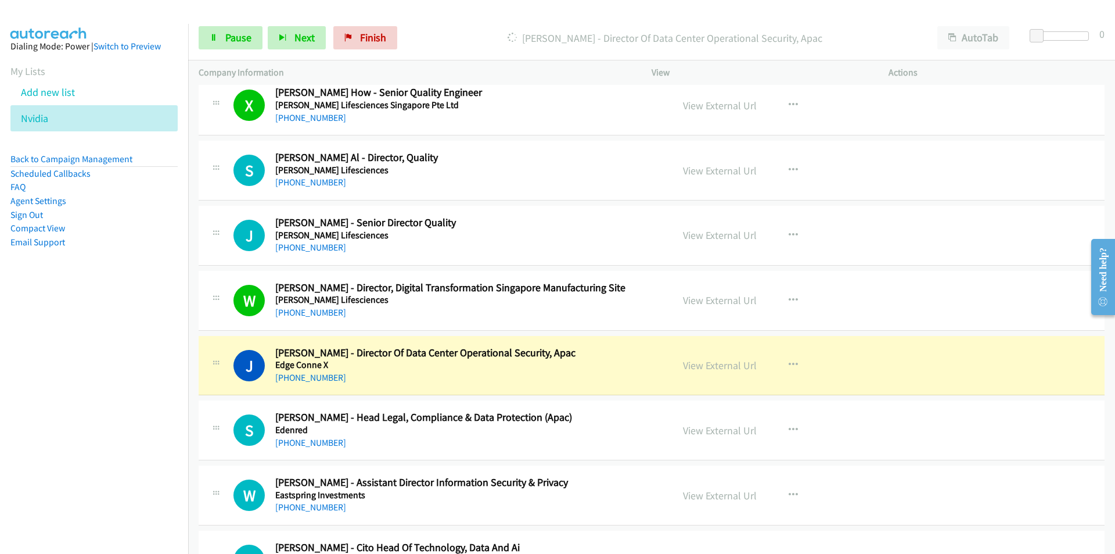
drag, startPoint x: 143, startPoint y: 366, endPoint x: 159, endPoint y: 366, distance: 15.1
click at [143, 366] on nav "Dialing Mode: Power | Switch to Preview My Lists Add new list Nvidia Back to Ca…" at bounding box center [94, 301] width 189 height 554
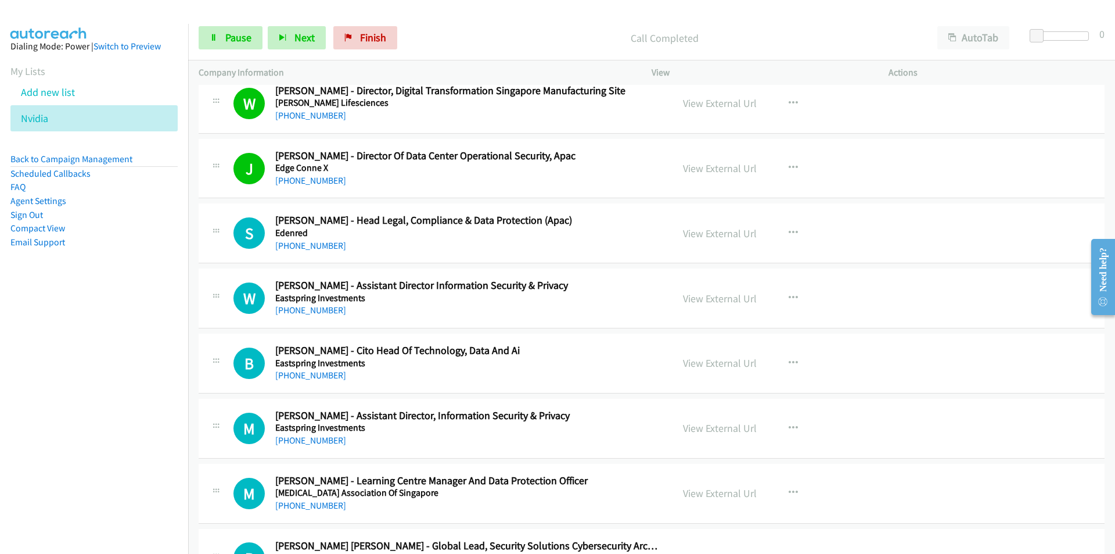
scroll to position [5868, 0]
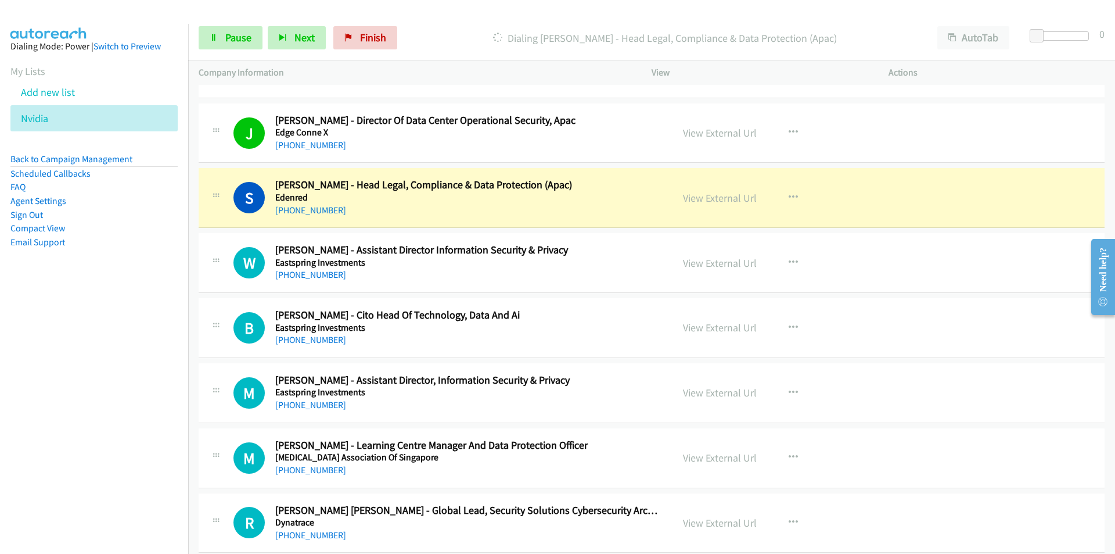
click at [106, 421] on nav "Dialing Mode: Power | Switch to Preview My Lists Add new list Nvidia Back to Ca…" at bounding box center [94, 301] width 189 height 554
drag, startPoint x: 153, startPoint y: 375, endPoint x: 160, endPoint y: 373, distance: 7.3
click at [153, 375] on nav "Dialing Mode: Power | Switch to Preview My Lists Add new list Nvidia Back to Ca…" at bounding box center [94, 301] width 189 height 554
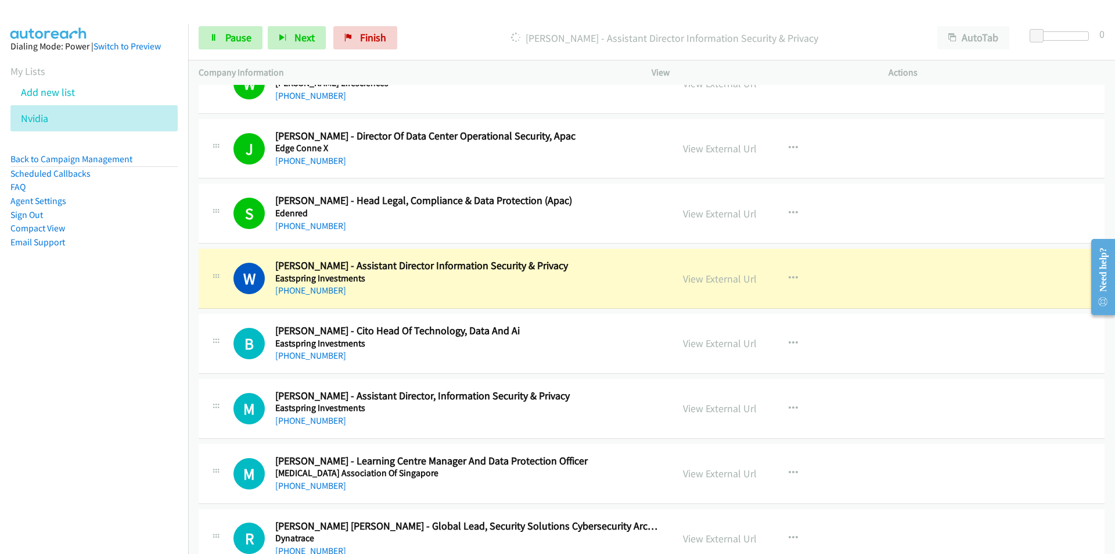
scroll to position [5809, 0]
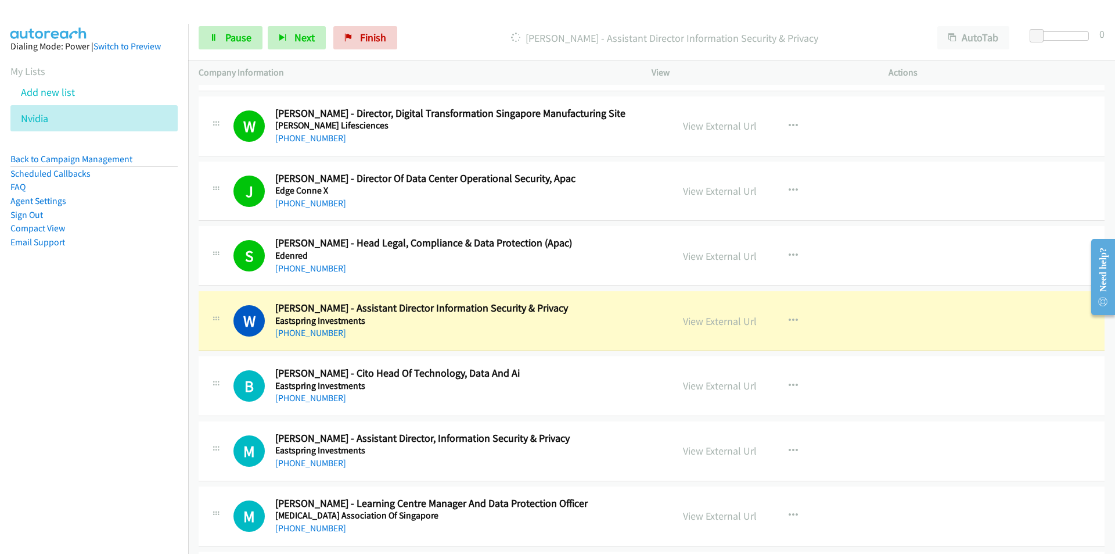
click at [162, 371] on nav "Dialing Mode: Power | Switch to Preview My Lists Add new list Nvidia Back to Ca…" at bounding box center [94, 301] width 189 height 554
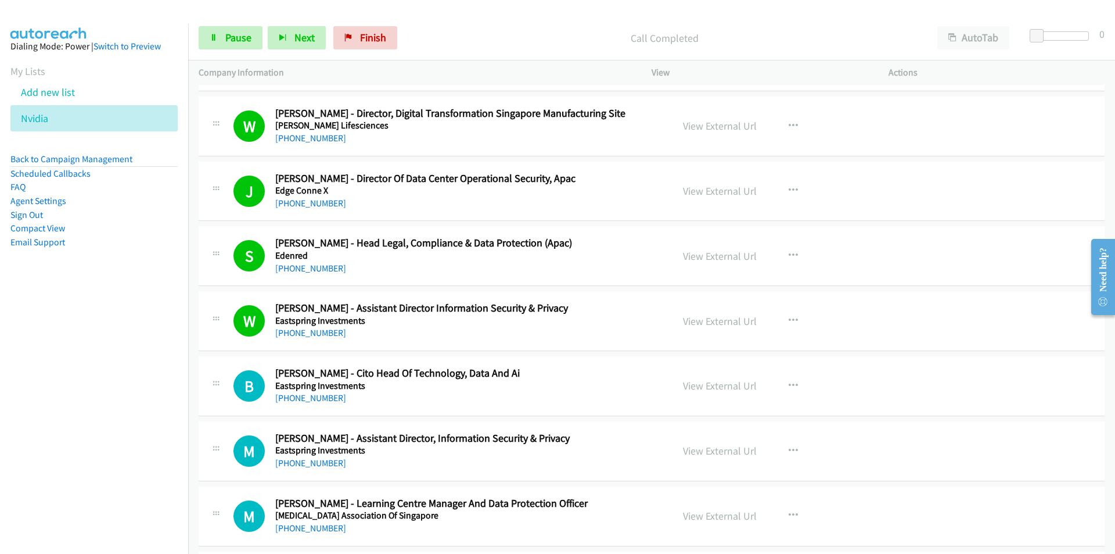
click at [121, 377] on nav "Dialing Mode: Power | Switch to Preview My Lists Add new list Nvidia Back to Ca…" at bounding box center [94, 301] width 189 height 554
drag, startPoint x: 138, startPoint y: 399, endPoint x: 180, endPoint y: 401, distance: 42.5
click at [138, 399] on nav "Dialing Mode: Power | Switch to Preview My Lists Add new list Nvidia Back to Ca…" at bounding box center [94, 301] width 189 height 554
click at [722, 384] on link "View External Url" at bounding box center [720, 385] width 74 height 13
click at [220, 41] on link "Pause" at bounding box center [231, 37] width 64 height 23
